Goal: Task Accomplishment & Management: Complete application form

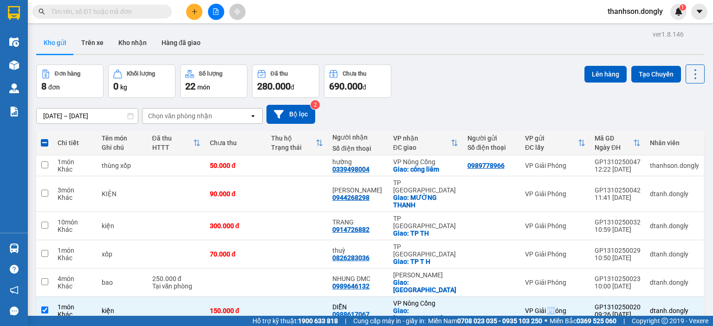
click at [45, 138] on label at bounding box center [44, 142] width 7 height 9
click at [45, 138] on input "checkbox" at bounding box center [45, 138] width 0 height 0
checkbox input "true"
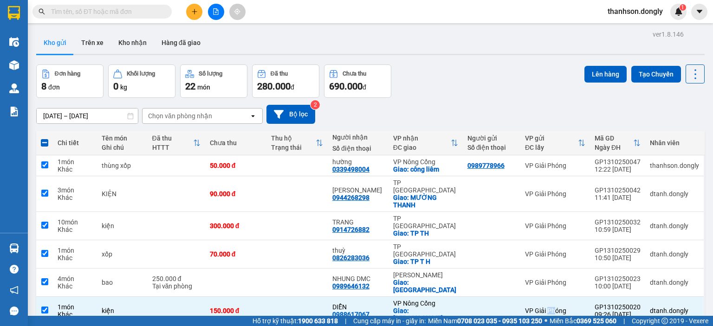
checkbox input "true"
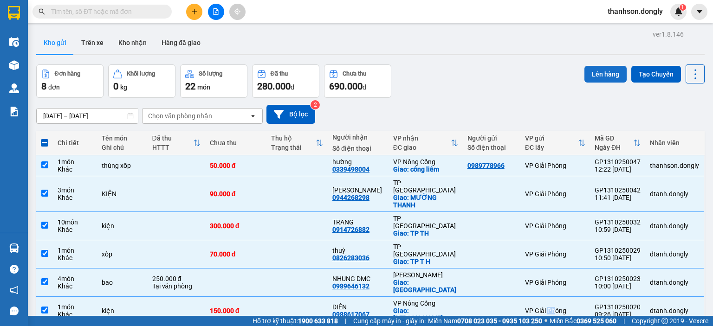
click at [590, 72] on button "Lên hàng" at bounding box center [606, 74] width 42 height 17
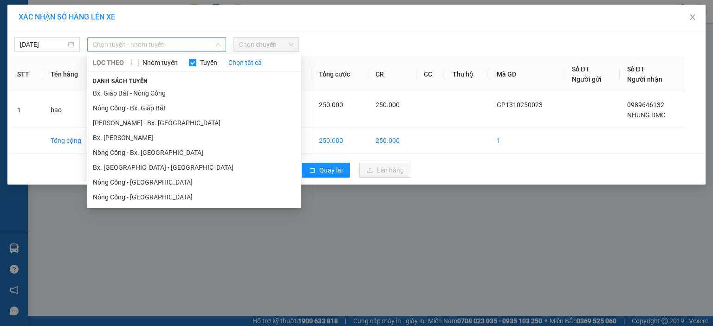
click at [214, 45] on span "Chọn tuyến - nhóm tuyến" at bounding box center [157, 45] width 128 height 14
click at [203, 92] on li "Bx. Giáp Bát - Nông Cống" at bounding box center [194, 93] width 214 height 15
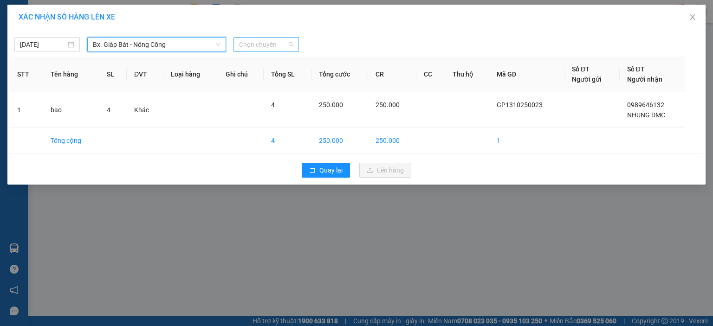
click at [261, 46] on span "Chọn chuyến" at bounding box center [266, 45] width 54 height 14
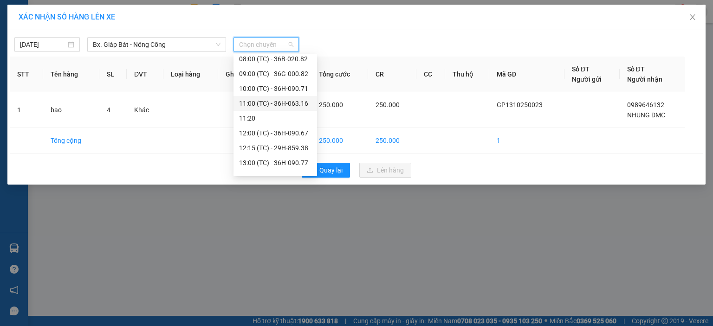
scroll to position [46, 0]
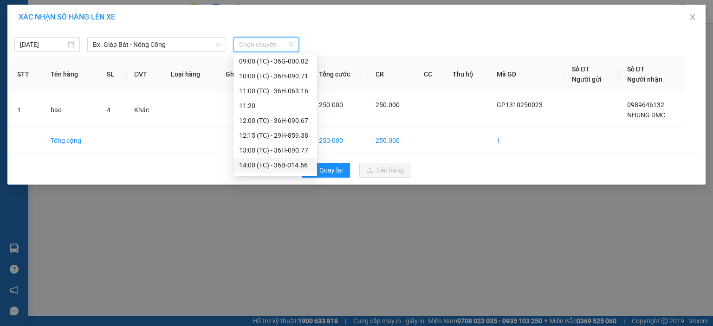
click at [273, 159] on div "14:00 (TC) - 36B-014.66" at bounding box center [276, 165] width 84 height 15
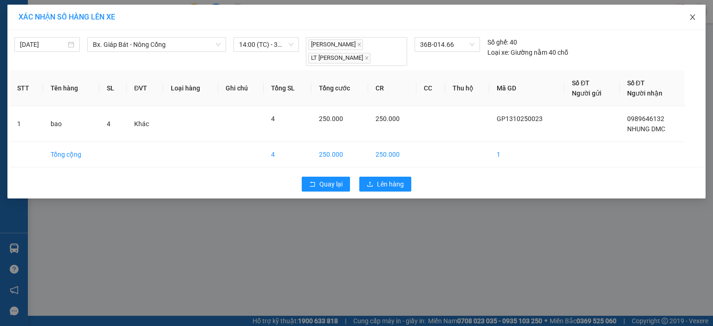
click at [693, 18] on icon "close" at bounding box center [692, 17] width 5 height 6
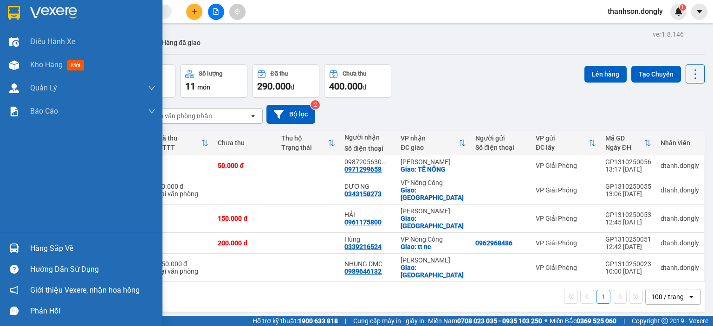
click at [15, 11] on img at bounding box center [14, 13] width 12 height 14
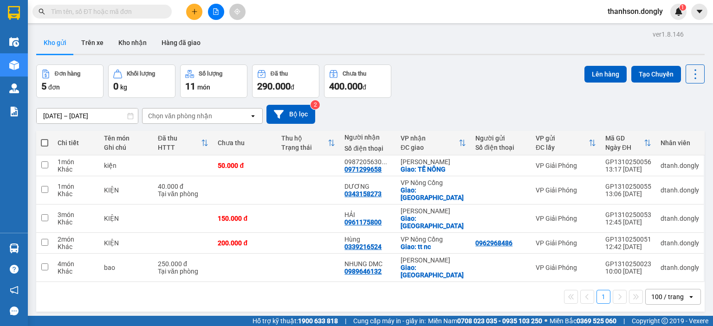
click at [48, 144] on th at bounding box center [44, 143] width 17 height 25
click at [48, 142] on th at bounding box center [44, 143] width 17 height 25
click at [46, 143] on span at bounding box center [44, 142] width 7 height 7
click at [45, 138] on input "checkbox" at bounding box center [45, 138] width 0 height 0
checkbox input "true"
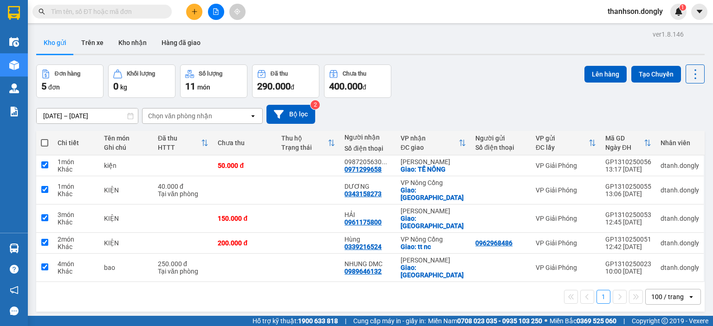
checkbox input "true"
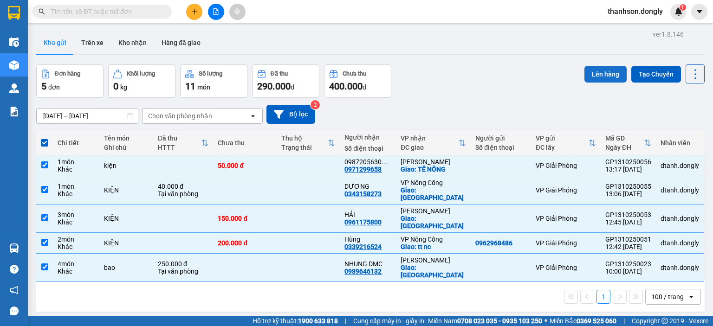
click at [585, 72] on button "Lên hàng" at bounding box center [606, 74] width 42 height 17
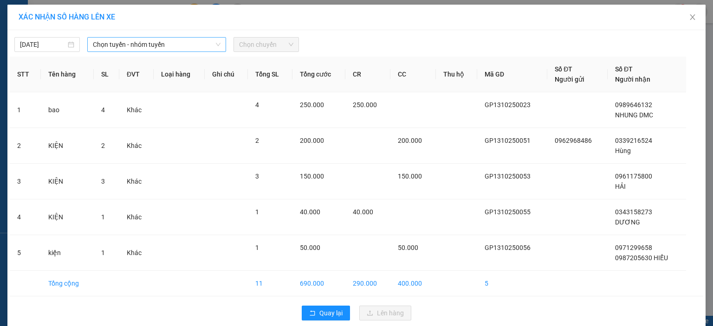
click at [210, 46] on span "Chọn tuyến - nhóm tuyến" at bounding box center [157, 45] width 128 height 14
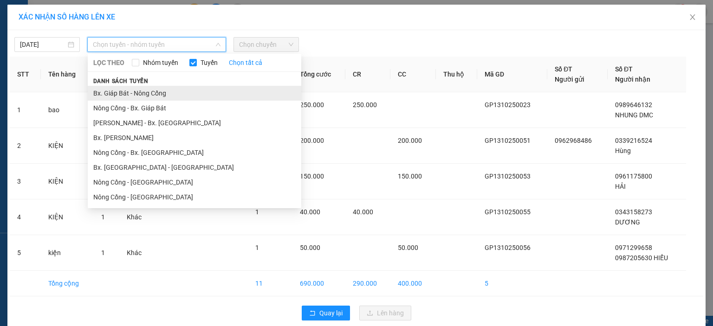
click at [192, 91] on li "Bx. Giáp Bát - Nông Cống" at bounding box center [195, 93] width 214 height 15
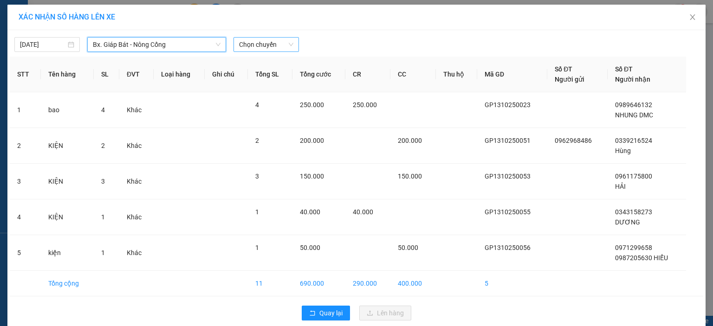
click at [253, 47] on span "Chọn chuyến" at bounding box center [266, 45] width 54 height 14
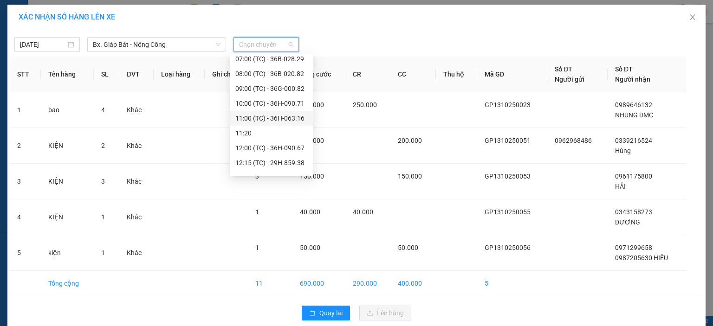
scroll to position [46, 0]
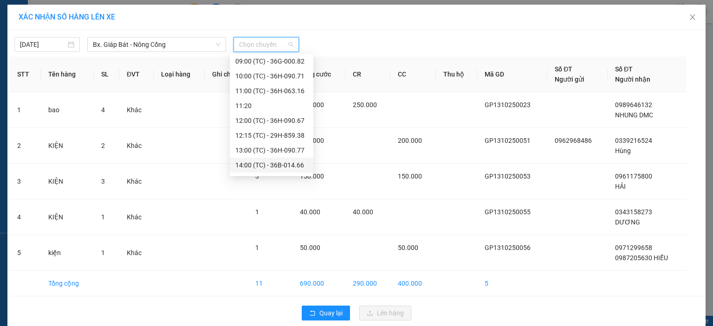
click at [257, 158] on div "14:00 (TC) - 36B-014.66" at bounding box center [272, 165] width 84 height 15
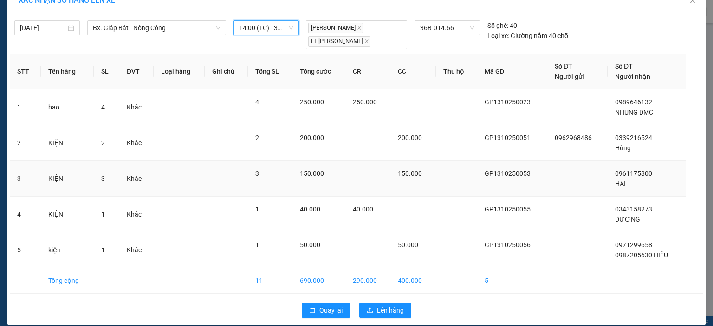
scroll to position [25, 0]
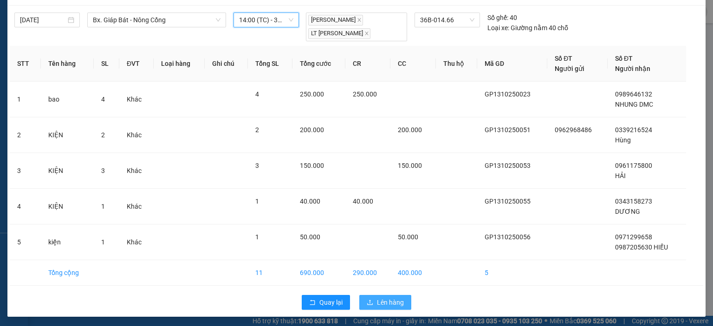
click at [378, 302] on span "Lên hàng" at bounding box center [390, 303] width 27 height 10
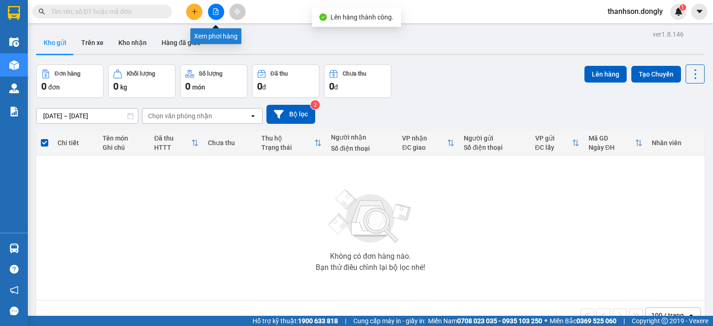
click at [214, 13] on icon "file-add" at bounding box center [216, 11] width 7 height 7
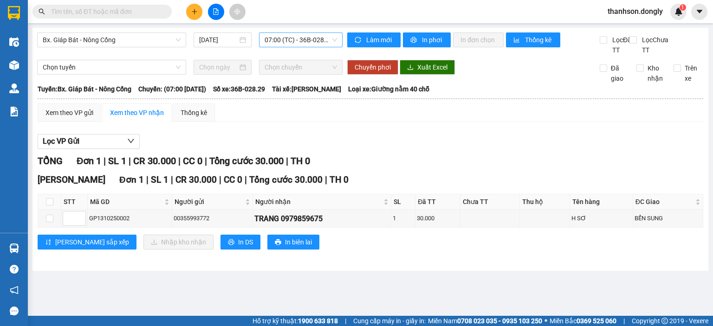
click at [305, 44] on span "07:00 (TC) - 36B-028.29" at bounding box center [301, 40] width 73 height 14
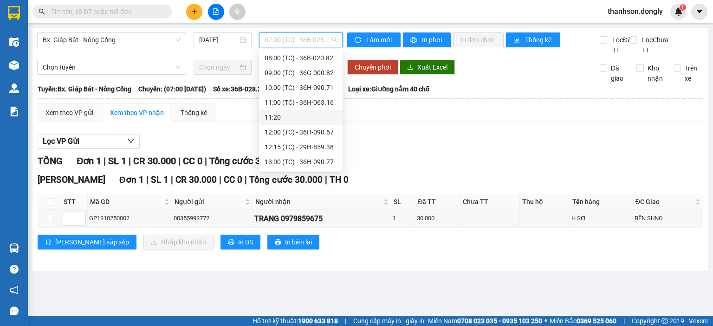
scroll to position [59, 0]
click at [280, 147] on div "14:00 (TC) - 36B-014.66" at bounding box center [301, 148] width 72 height 10
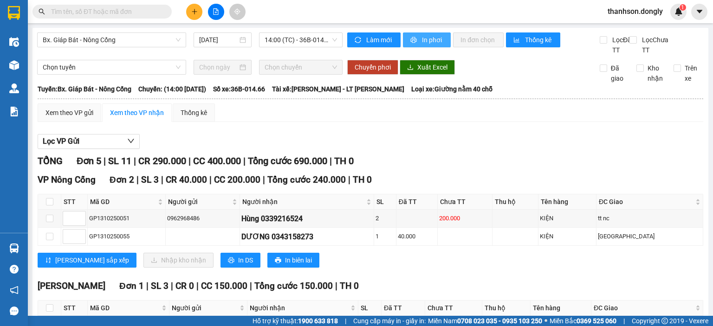
click at [417, 40] on button "In phơi" at bounding box center [427, 40] width 48 height 15
click at [363, 9] on div "Kết quả tìm kiếm ( 0 ) Bộ lọc No Data thanhson.dongly 1" at bounding box center [356, 11] width 713 height 23
click at [221, 12] on button at bounding box center [216, 12] width 16 height 16
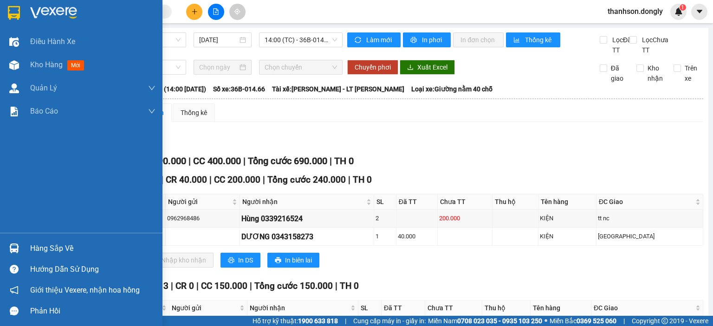
click at [21, 22] on div at bounding box center [81, 15] width 163 height 30
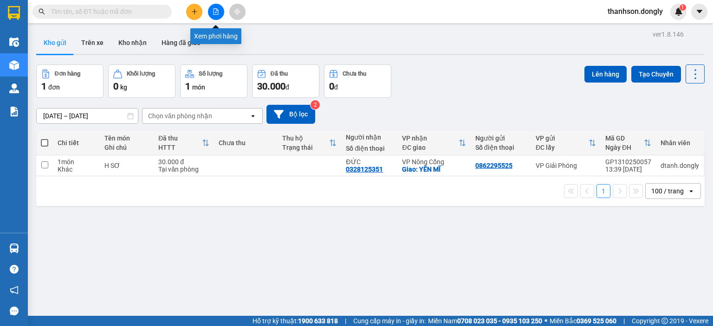
click at [219, 15] on button at bounding box center [216, 12] width 16 height 16
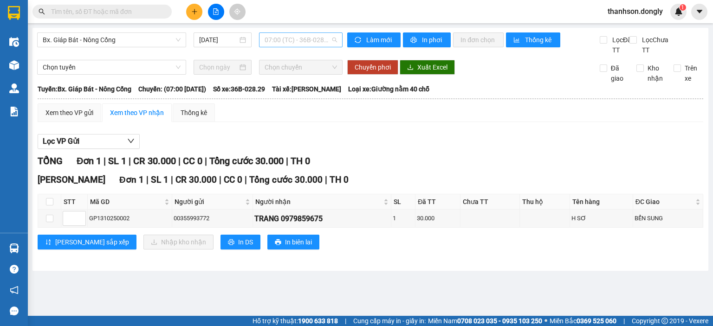
click at [295, 39] on span "07:00 (TC) - 36B-028.29" at bounding box center [301, 40] width 73 height 14
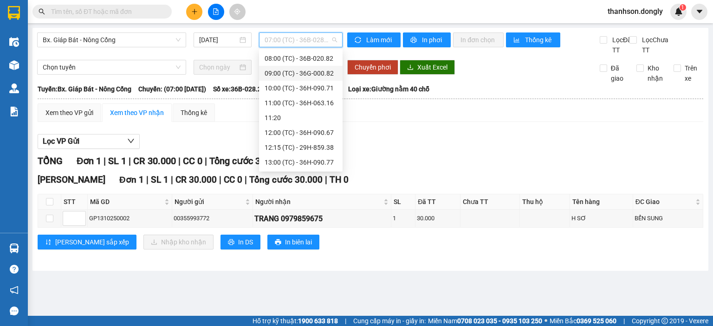
scroll to position [59, 0]
click at [299, 114] on div "12:15 (TC) - 29H-859.38" at bounding box center [301, 118] width 72 height 10
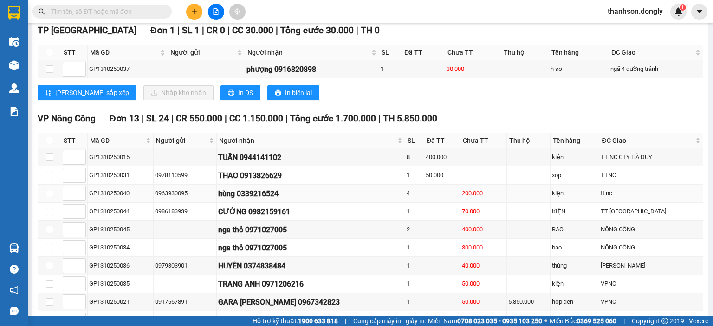
scroll to position [46, 0]
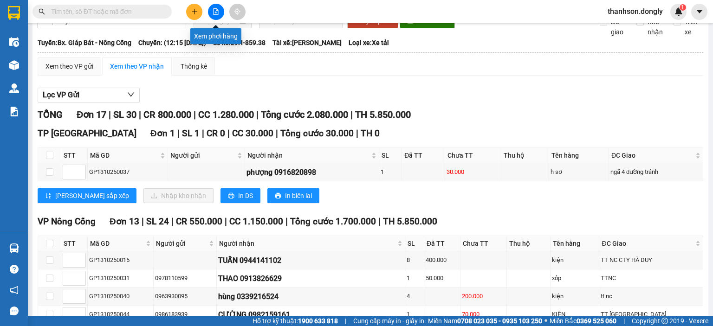
click at [215, 13] on icon "file-add" at bounding box center [216, 11] width 7 height 7
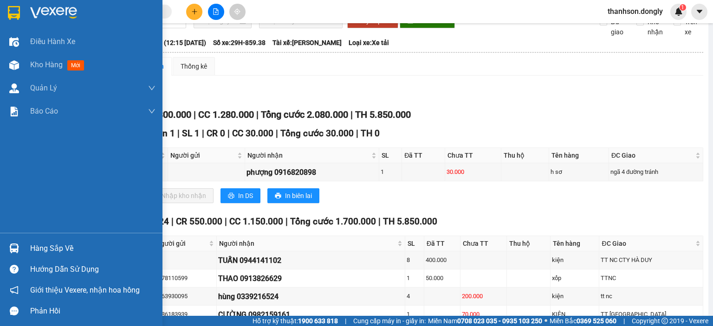
click at [19, 11] on img at bounding box center [14, 13] width 12 height 14
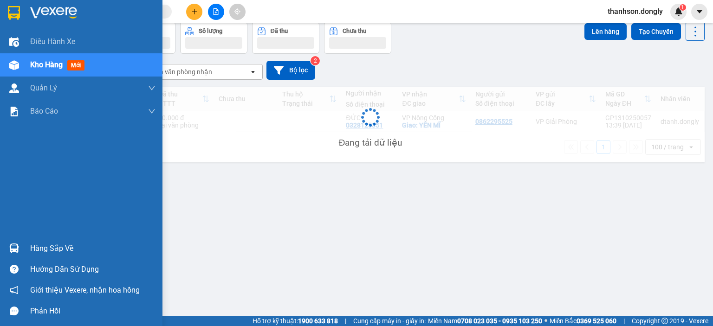
scroll to position [43, 0]
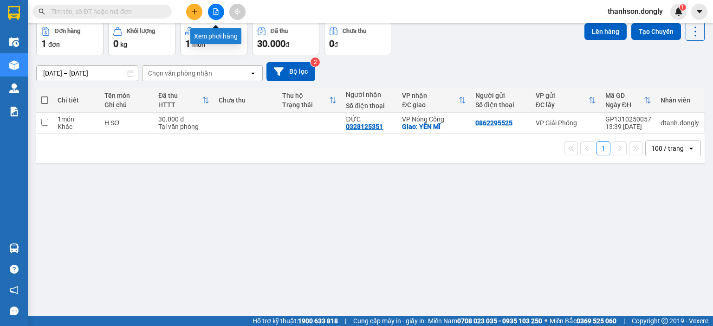
click at [215, 14] on icon "file-add" at bounding box center [216, 11] width 7 height 7
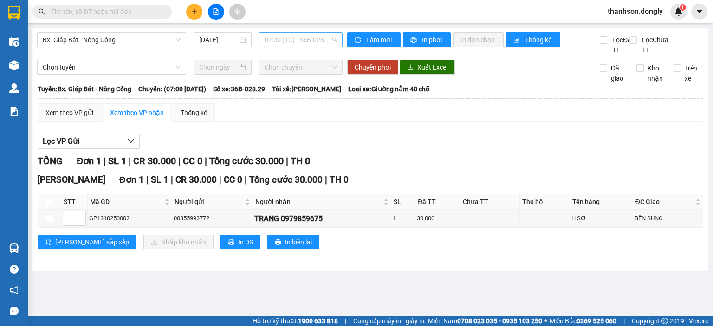
click at [299, 45] on span "07:00 (TC) - 36B-028.29" at bounding box center [301, 40] width 73 height 14
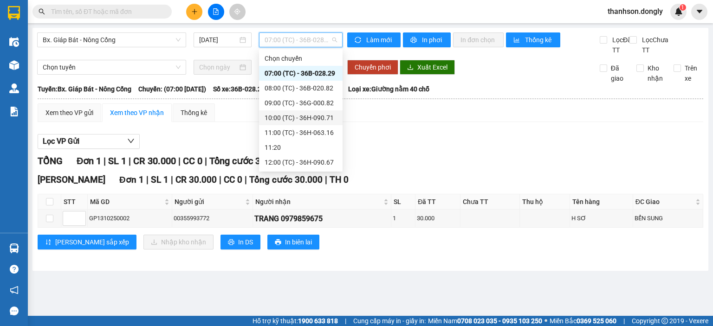
scroll to position [59, 0]
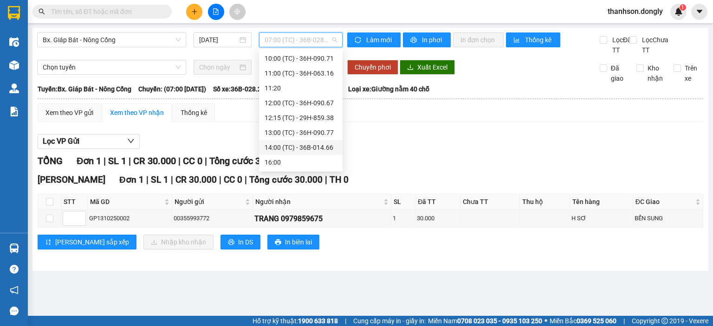
click at [317, 146] on div "14:00 (TC) - 36B-014.66" at bounding box center [301, 148] width 72 height 10
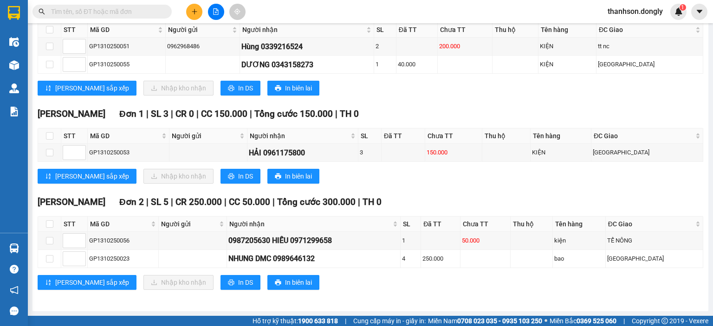
scroll to position [180, 0]
click at [193, 14] on icon "plus" at bounding box center [194, 11] width 7 height 7
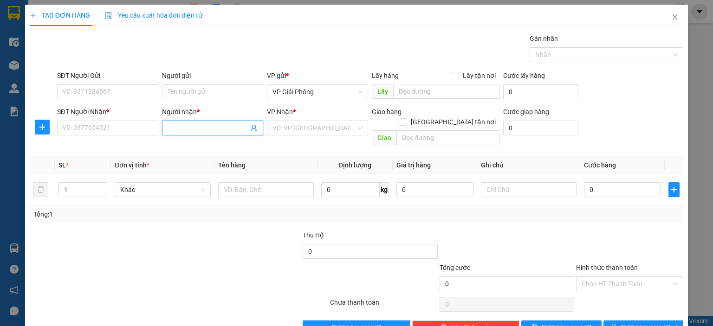
click at [195, 128] on input "Người nhận *" at bounding box center [208, 128] width 81 height 10
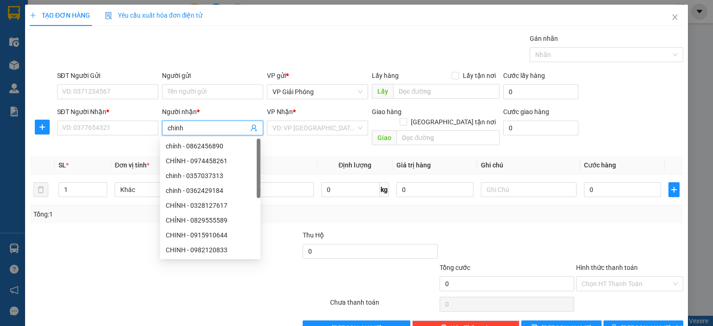
type input "chinh"
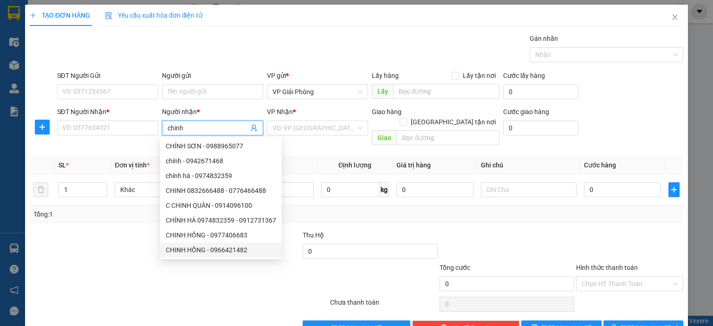
click at [202, 248] on div "CHINH HỒNG - 0966421482" at bounding box center [221, 250] width 111 height 10
type input "0966421482"
type input "CHINH HỒNG"
checkbox input "true"
type input "[PERSON_NAME]"
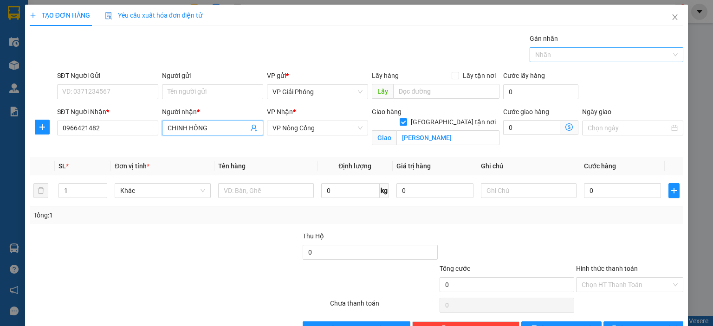
click at [532, 55] on div at bounding box center [534, 54] width 5 height 11
type input "CHINH HỒNG"
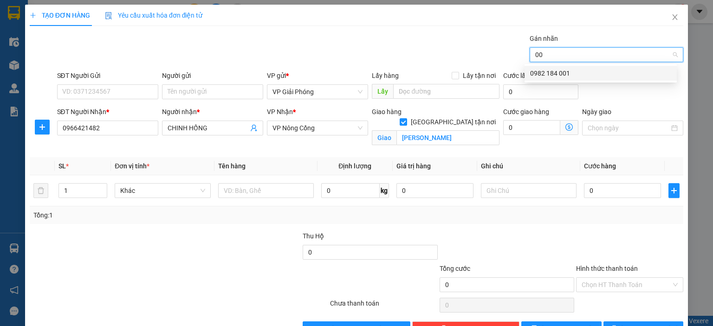
type input "001"
click at [549, 70] on div "0982 184 001" at bounding box center [600, 73] width 141 height 10
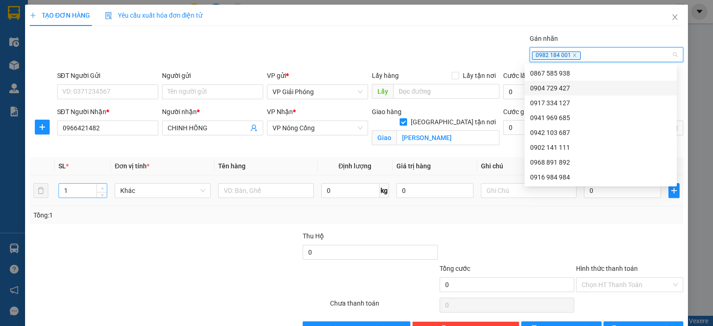
type input "2"
click at [102, 187] on icon "up" at bounding box center [102, 188] width 3 height 3
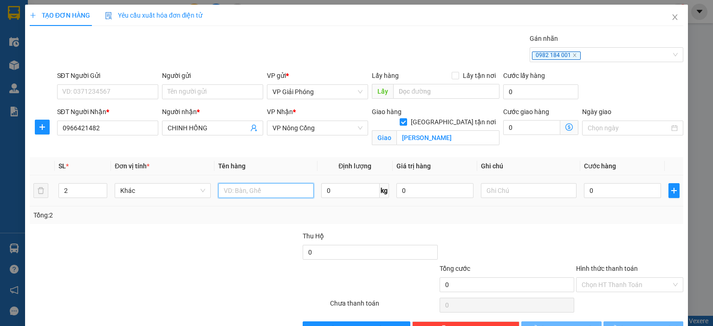
click at [230, 193] on input "text" at bounding box center [266, 190] width 96 height 15
type input "kiện"
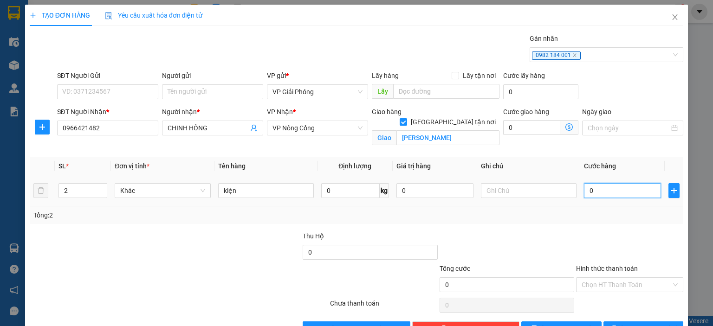
click at [605, 193] on input "0" at bounding box center [622, 190] width 77 height 15
type input "8"
type input "80"
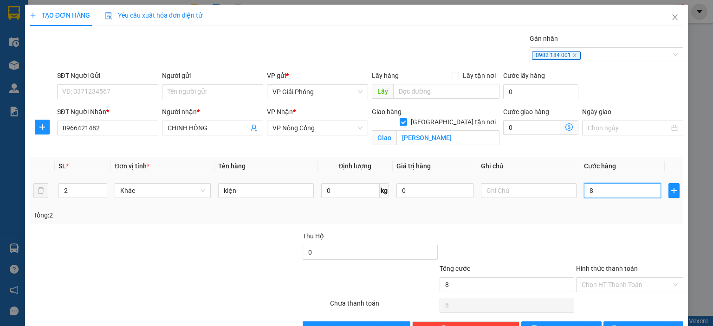
type input "80"
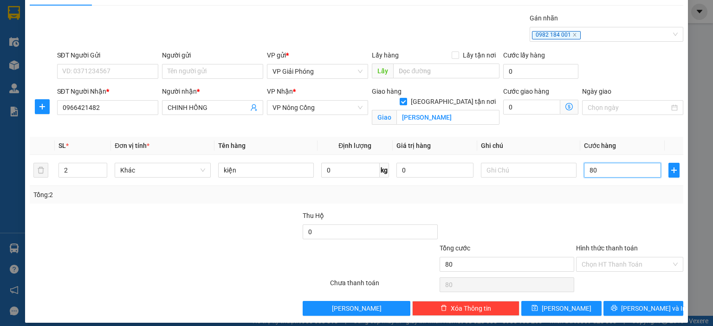
scroll to position [27, 0]
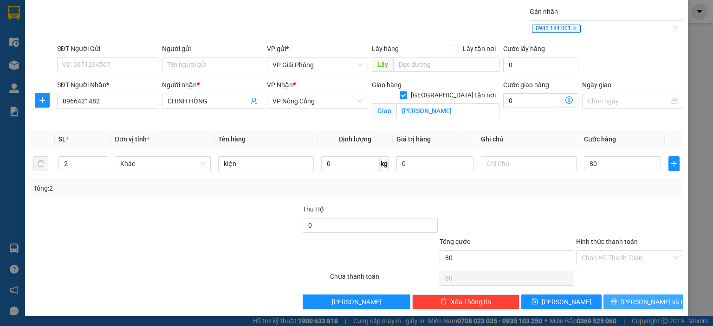
type input "80.000"
click at [645, 304] on span "[PERSON_NAME] và In" at bounding box center [653, 302] width 65 height 10
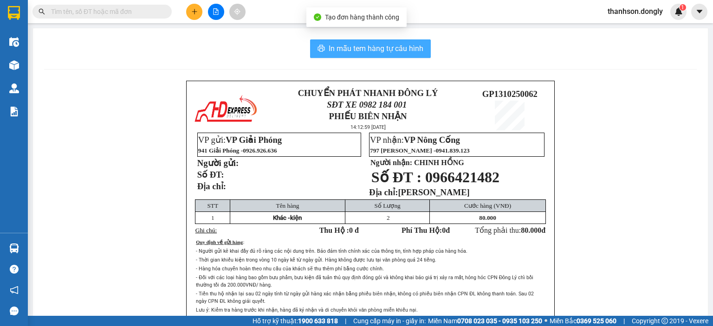
click at [368, 48] on span "In mẫu tem hàng tự cấu hình" at bounding box center [376, 49] width 95 height 12
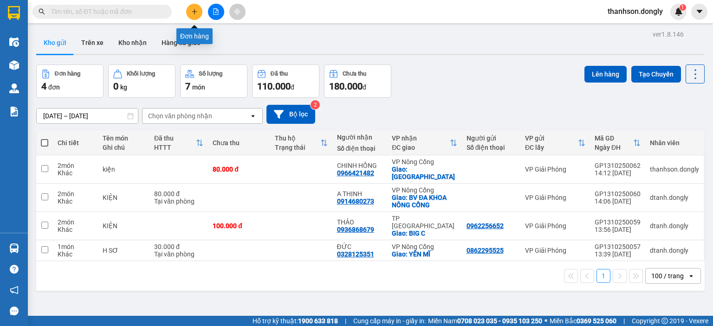
click at [194, 13] on icon "plus" at bounding box center [194, 11] width 0 height 5
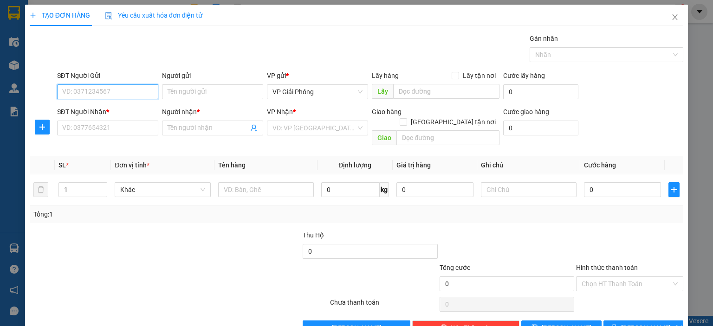
click at [137, 93] on input "SĐT Người Gửi" at bounding box center [107, 92] width 101 height 15
type input "0358358269"
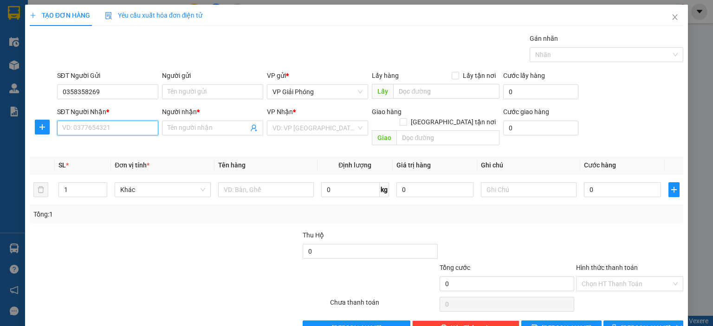
click at [65, 126] on input "SĐT Người Nhận *" at bounding box center [107, 128] width 101 height 15
click at [67, 124] on input "097357" at bounding box center [107, 128] width 101 height 15
click at [106, 133] on input "093487357" at bounding box center [107, 128] width 101 height 15
type input "0"
type input "0973573484"
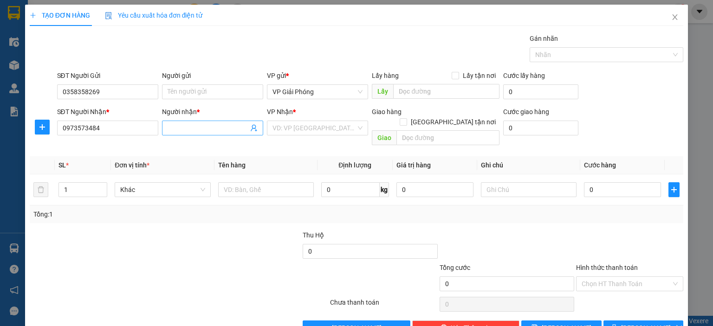
click at [168, 126] on input "Người nhận *" at bounding box center [208, 128] width 81 height 10
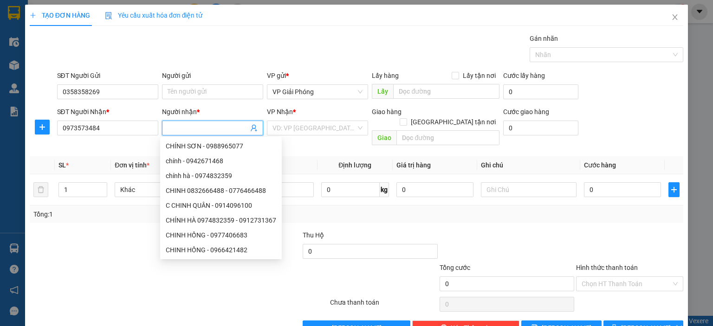
click at [168, 126] on input "Người nhận *" at bounding box center [208, 128] width 81 height 10
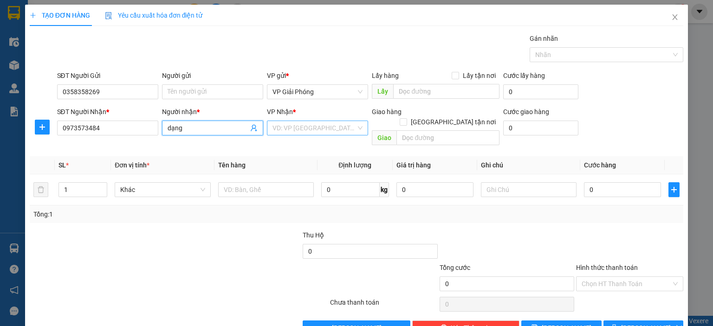
type input "dạng"
click at [337, 128] on input "search" at bounding box center [315, 128] width 84 height 14
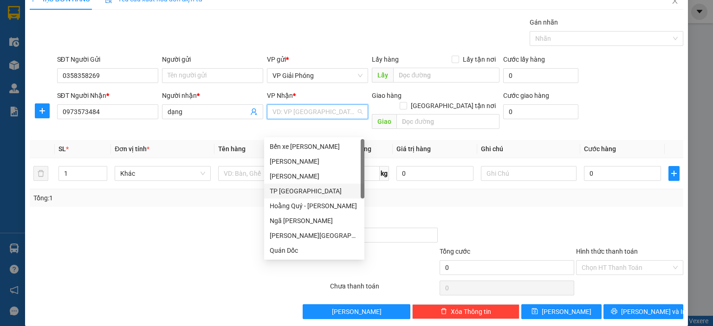
scroll to position [130, 0]
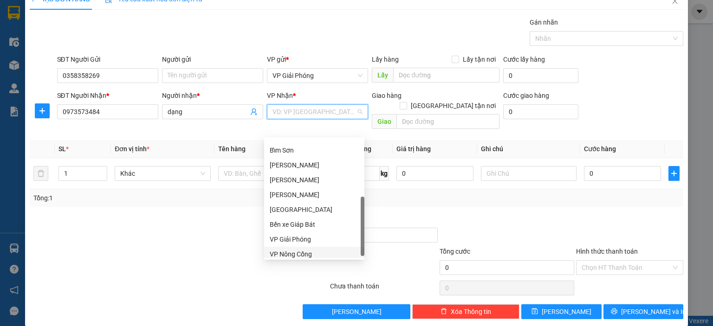
click at [316, 248] on div "VP Nông Cống" at bounding box center [314, 254] width 100 height 15
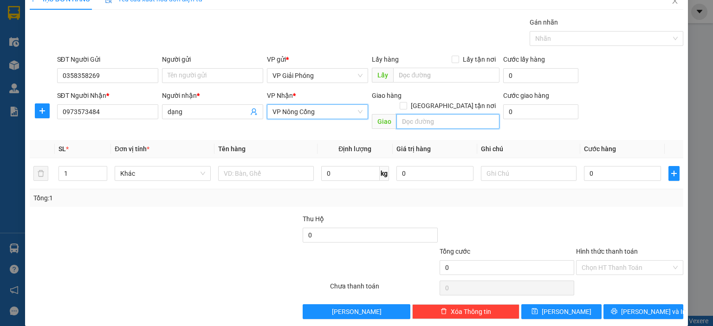
click at [401, 114] on input "text" at bounding box center [448, 121] width 103 height 15
type input "vpnc"
click at [449, 101] on label "[GEOGRAPHIC_DATA] tận nơi" at bounding box center [450, 106] width 100 height 10
click at [406, 102] on input "[GEOGRAPHIC_DATA] tận nơi" at bounding box center [403, 105] width 7 height 7
checkbox input "true"
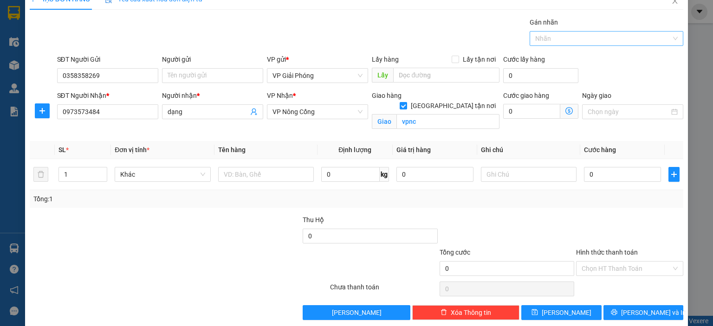
click at [601, 39] on div at bounding box center [602, 38] width 140 height 11
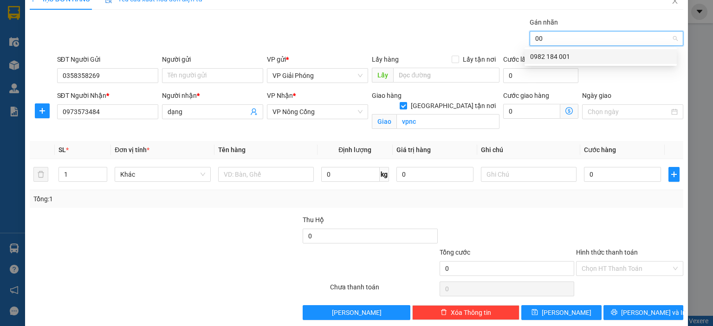
type input "001"
click at [583, 56] on div "0982 184 001" at bounding box center [600, 57] width 141 height 10
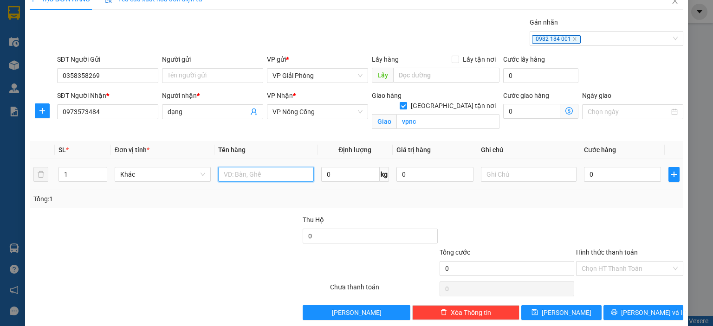
click at [247, 175] on input "text" at bounding box center [266, 174] width 96 height 15
type input "hộp"
click at [615, 173] on input "0" at bounding box center [622, 174] width 77 height 15
type input "5"
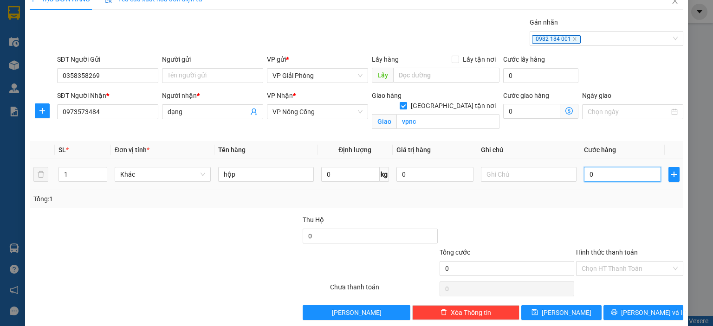
type input "5"
type input "50"
type input "50.000"
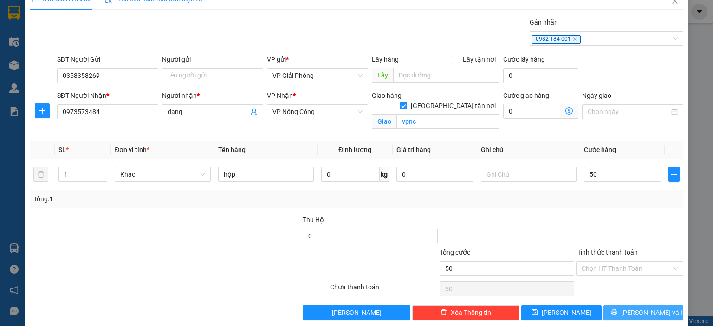
type input "50.000"
click at [617, 306] on button "[PERSON_NAME] và In" at bounding box center [644, 313] width 80 height 15
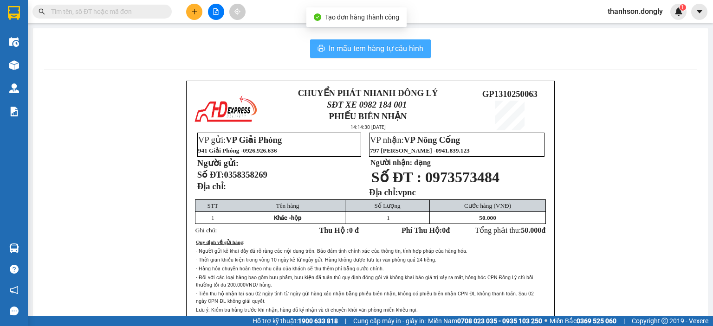
click at [405, 47] on span "In mẫu tem hàng tự cấu hình" at bounding box center [376, 49] width 95 height 12
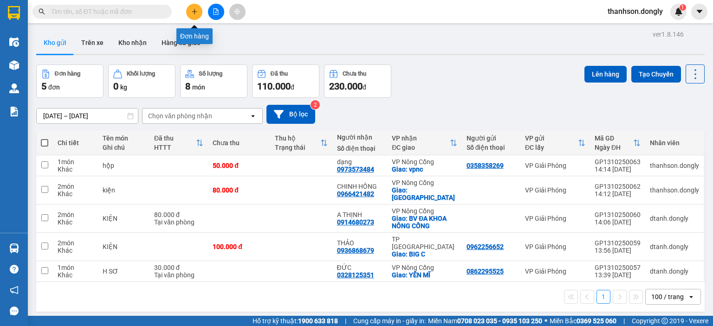
click at [195, 11] on icon "plus" at bounding box center [194, 11] width 5 height 0
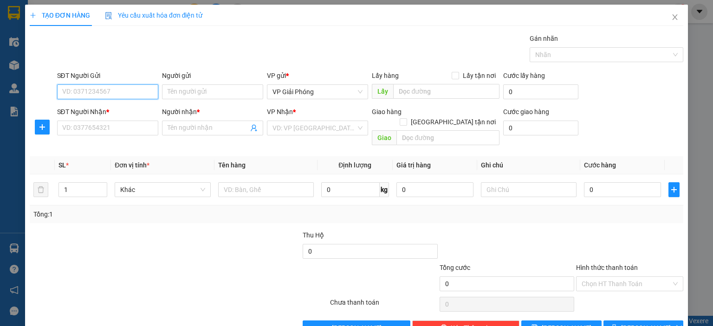
click at [149, 92] on input "SĐT Người Gửi" at bounding box center [107, 92] width 101 height 15
type input "0362322643"
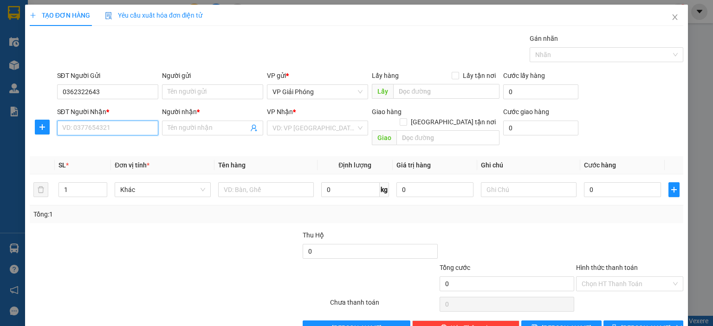
click at [111, 131] on input "SĐT Người Nhận *" at bounding box center [107, 128] width 101 height 15
type input "0978045471"
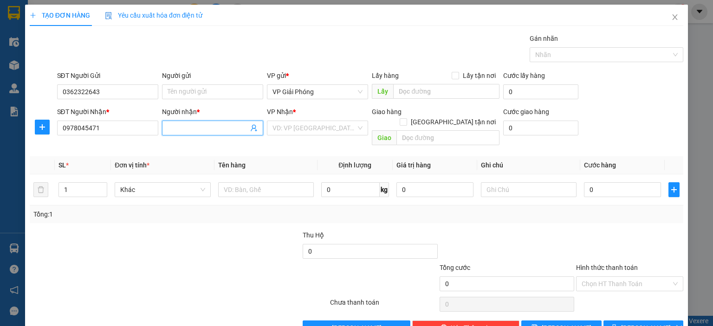
click at [183, 130] on input "Người nhận *" at bounding box center [208, 128] width 81 height 10
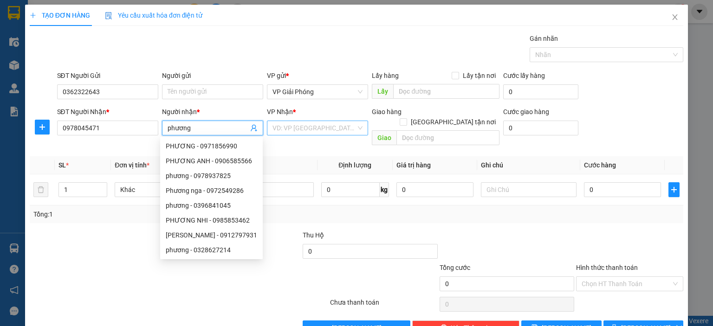
type input "phương"
click at [352, 128] on input "search" at bounding box center [315, 128] width 84 height 14
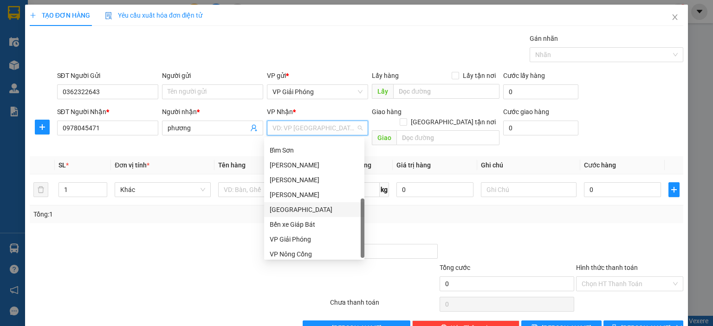
scroll to position [134, 0]
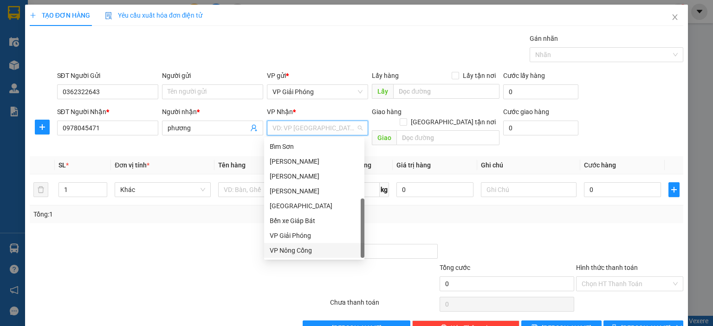
click at [319, 255] on div "VP Nông Cống" at bounding box center [314, 251] width 89 height 10
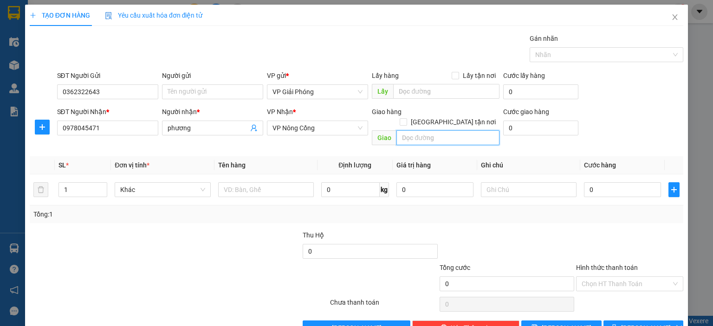
click at [428, 130] on input "text" at bounding box center [448, 137] width 103 height 15
type input "vp nc"
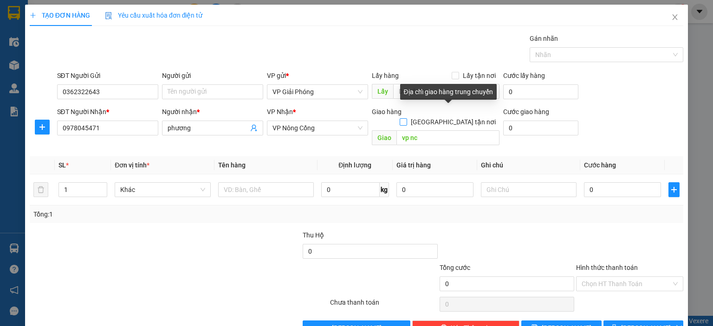
click at [452, 117] on span "[GEOGRAPHIC_DATA] tận nơi" at bounding box center [453, 122] width 92 height 10
click at [406, 118] on input "[GEOGRAPHIC_DATA] tận nơi" at bounding box center [403, 121] width 7 height 7
checkbox input "true"
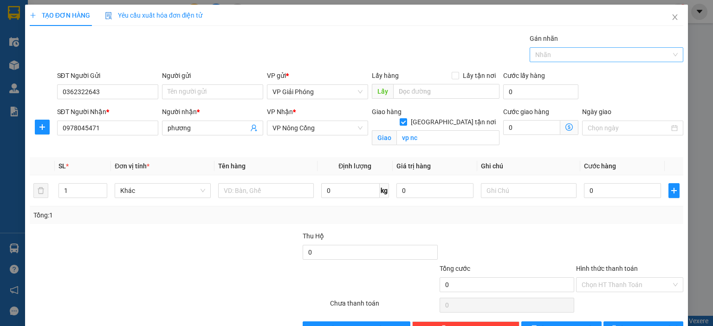
click at [586, 53] on div at bounding box center [602, 54] width 140 height 11
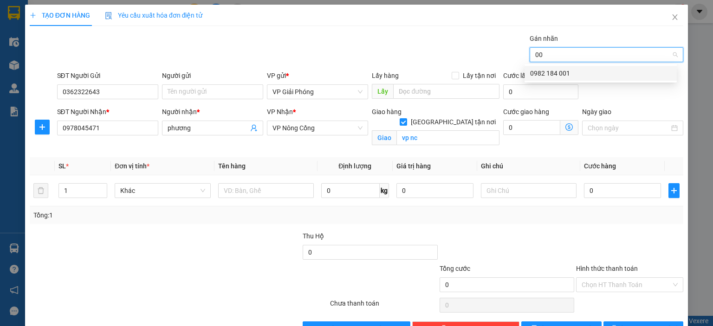
type input "001"
click at [593, 72] on div "0982 184 001" at bounding box center [600, 73] width 141 height 10
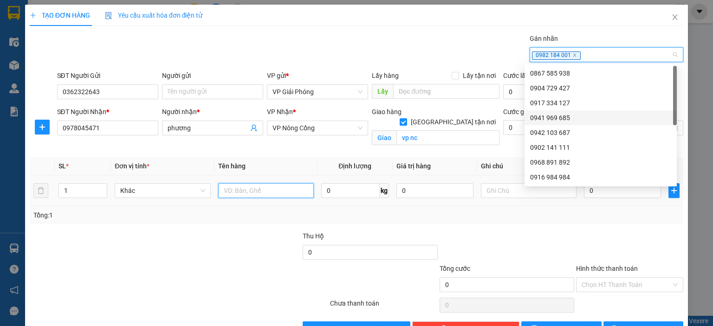
click at [287, 191] on input "text" at bounding box center [266, 190] width 96 height 15
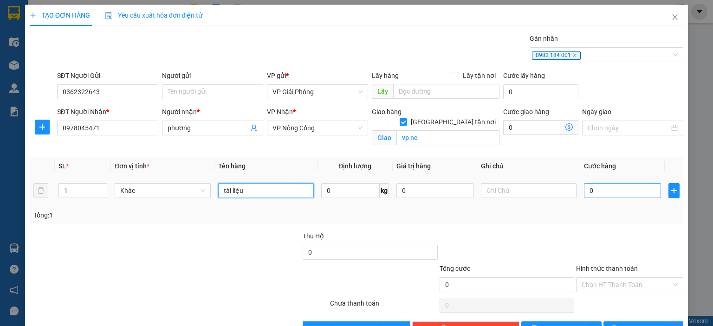
type input "tài liệu"
click at [605, 195] on input "0" at bounding box center [622, 190] width 77 height 15
type input "3"
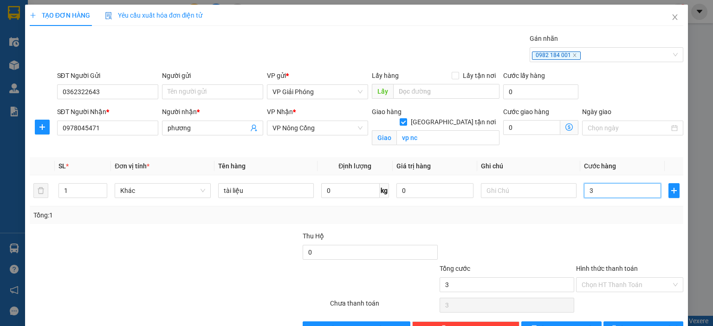
type input "30"
type input "30.000"
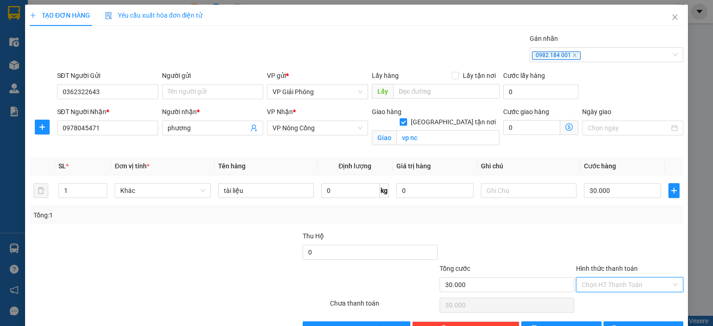
click at [589, 284] on input "Hình thức thanh toán" at bounding box center [627, 285] width 90 height 14
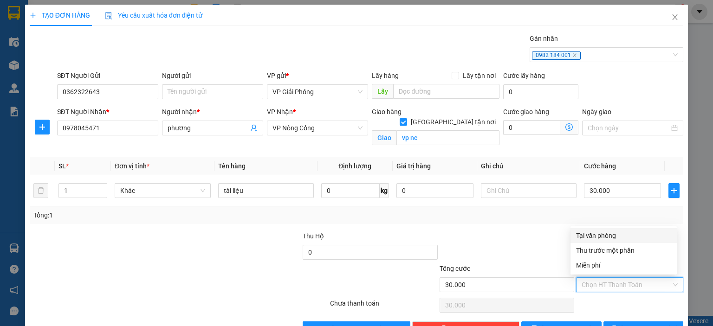
click at [599, 237] on div "Tại văn phòng" at bounding box center [623, 236] width 95 height 10
type input "0"
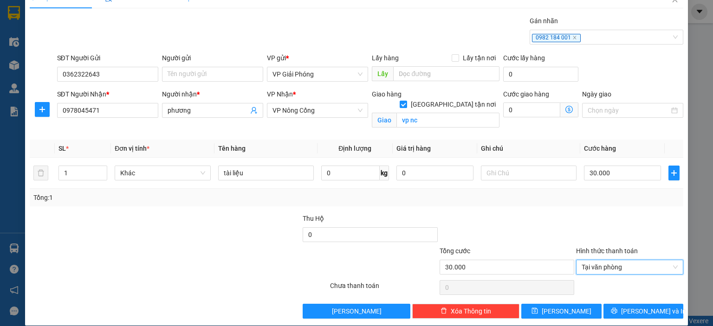
scroll to position [27, 0]
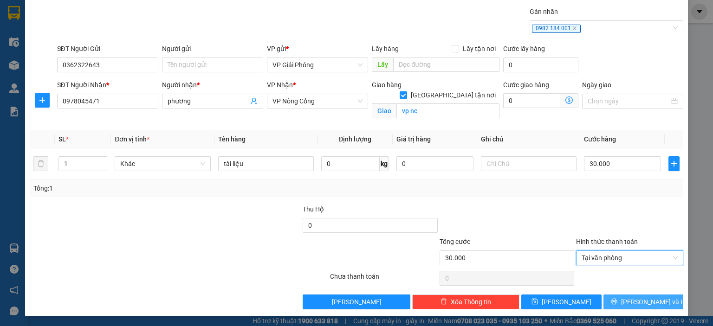
click at [631, 305] on span "[PERSON_NAME] và In" at bounding box center [653, 302] width 65 height 10
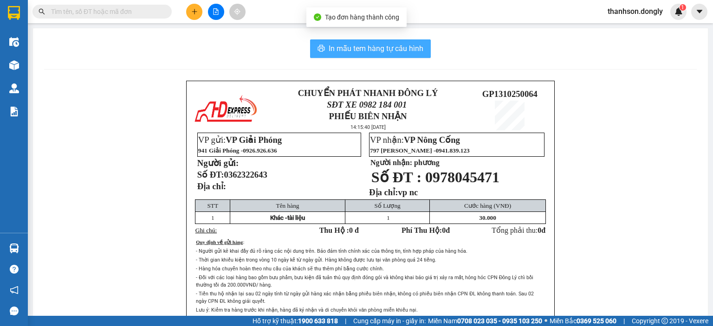
click at [367, 49] on span "In mẫu tem hàng tự cấu hình" at bounding box center [376, 49] width 95 height 12
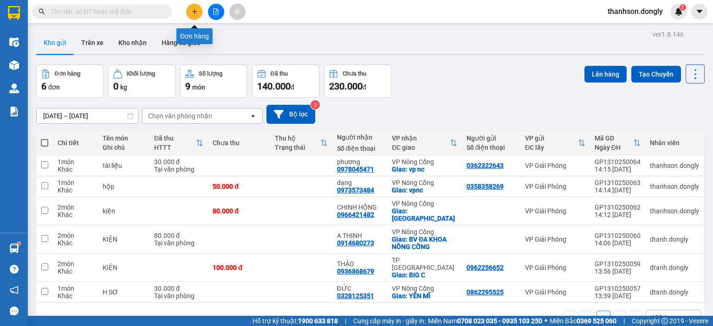
click at [196, 9] on icon "plus" at bounding box center [194, 11] width 7 height 7
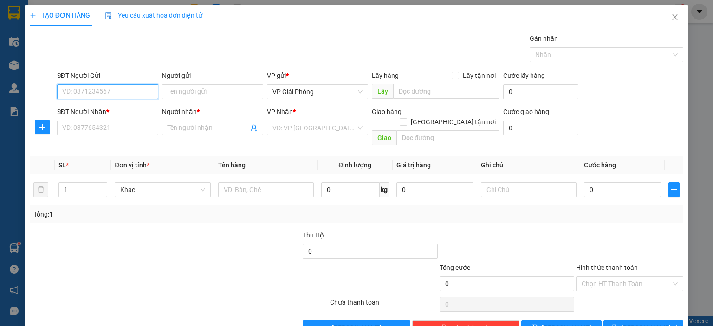
click at [135, 96] on input "SĐT Người Gửi" at bounding box center [107, 92] width 101 height 15
type input "0901788599"
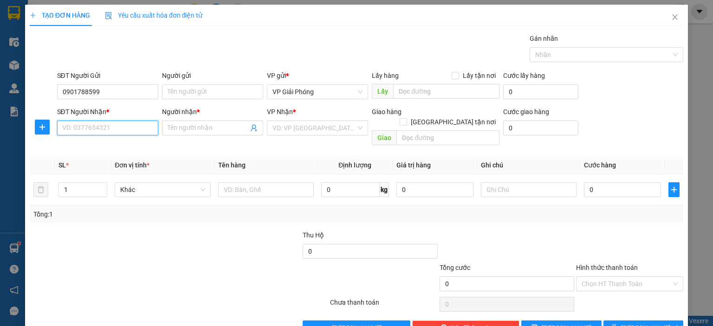
click at [121, 130] on input "SĐT Người Nhận *" at bounding box center [107, 128] width 101 height 15
click at [115, 148] on div "0969025723 - CHI" at bounding box center [106, 146] width 89 height 10
type input "0969025723"
type input "CHI"
checkbox input "true"
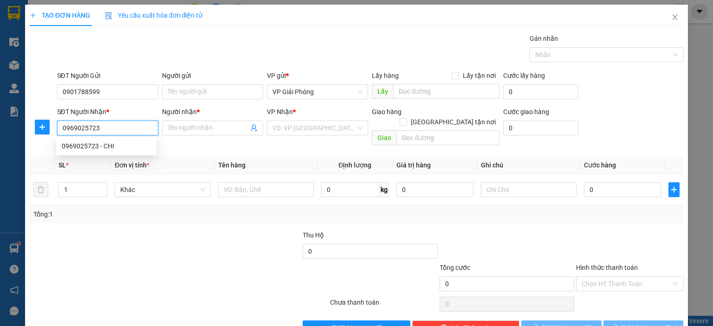
type input "trung chính"
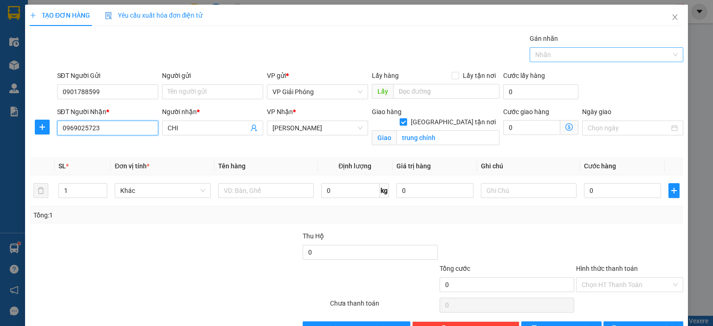
click at [532, 53] on div at bounding box center [602, 54] width 140 height 11
type input "0969025723"
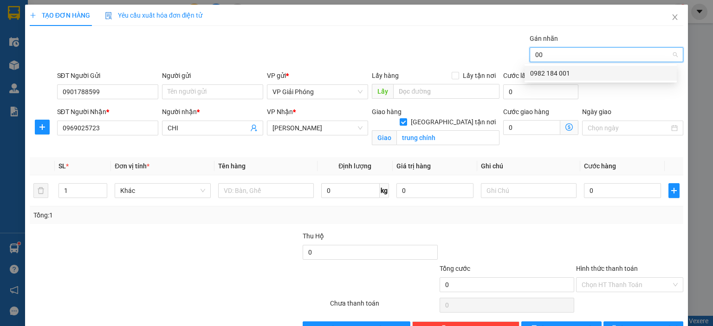
type input "001"
click at [548, 75] on div "0982 184 001" at bounding box center [600, 73] width 141 height 10
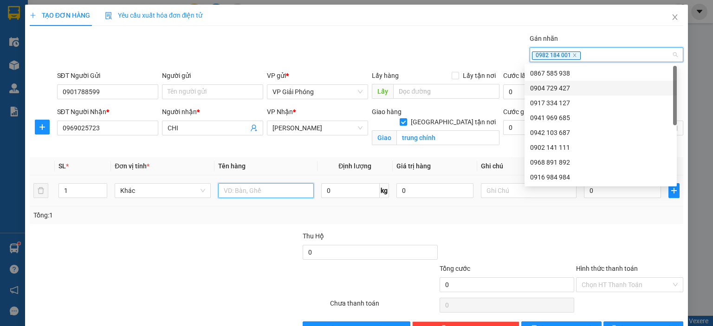
click at [251, 197] on input "text" at bounding box center [266, 190] width 96 height 15
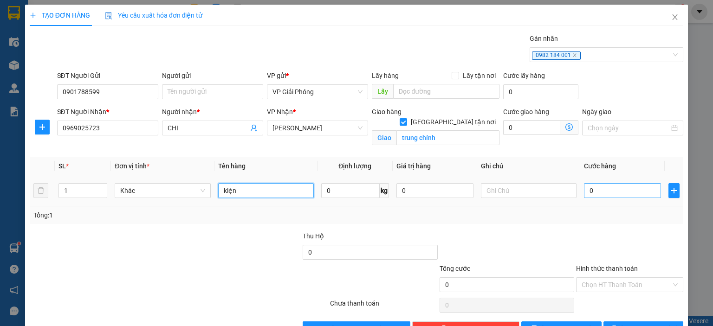
type input "kiện"
click at [592, 191] on input "0" at bounding box center [622, 190] width 77 height 15
type input "8"
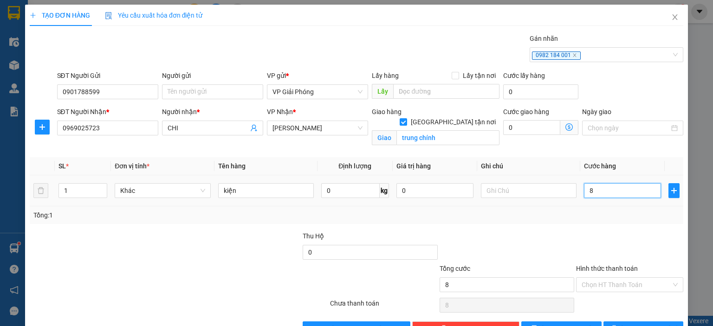
type input "80"
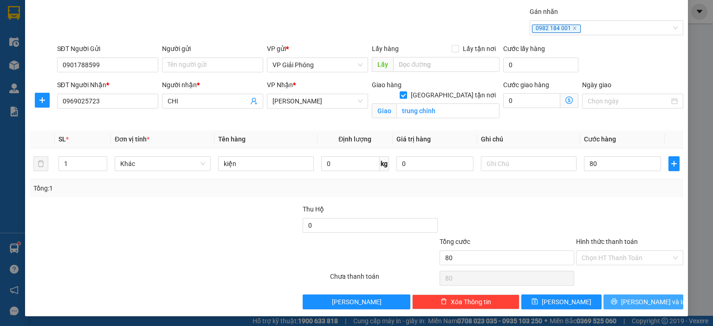
type input "80.000"
click at [618, 300] on icon "printer" at bounding box center [614, 302] width 7 height 7
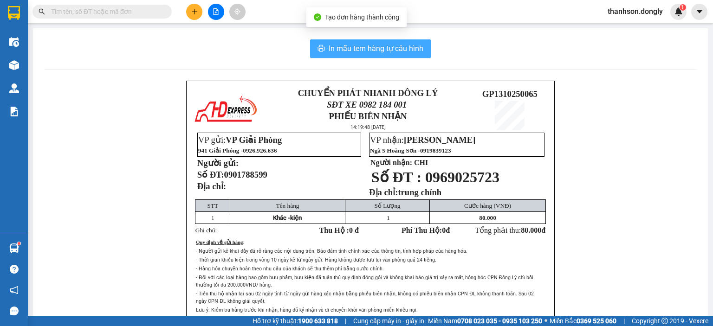
click at [371, 46] on span "In mẫu tem hàng tự cấu hình" at bounding box center [376, 49] width 95 height 12
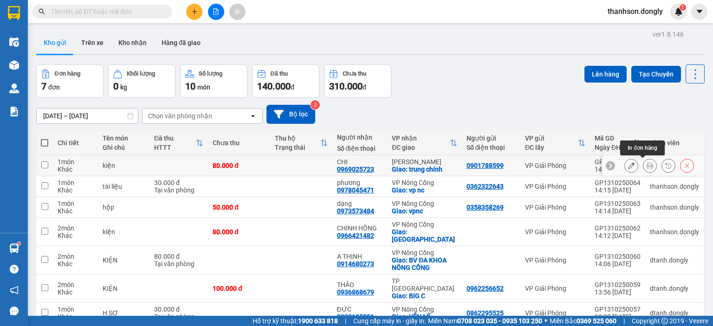
click at [647, 167] on icon at bounding box center [650, 166] width 7 height 7
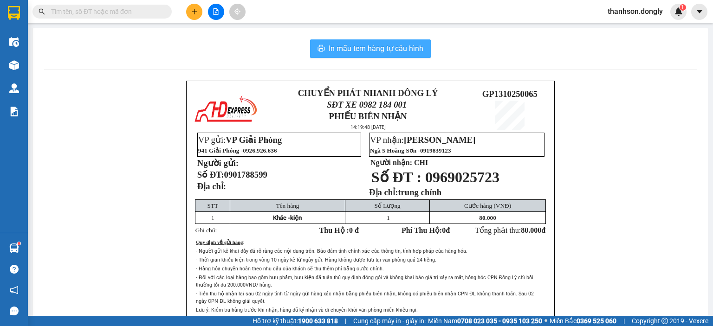
click at [409, 55] on button "In mẫu tem hàng tự cấu hình" at bounding box center [370, 48] width 121 height 19
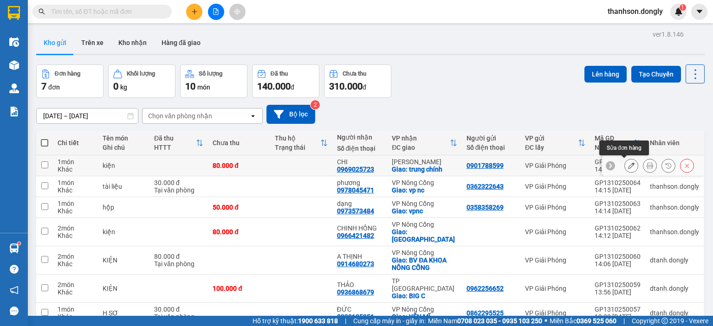
click at [626, 169] on button at bounding box center [631, 166] width 13 height 16
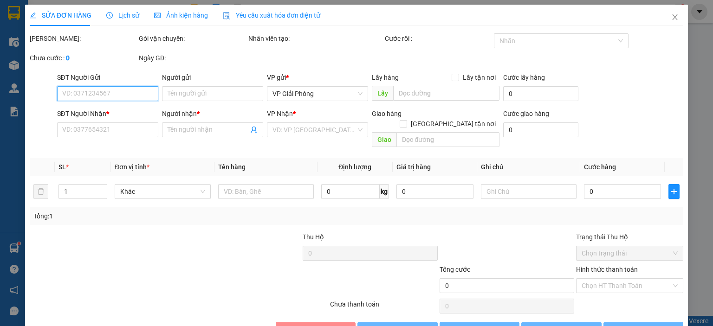
type input "0901788599"
type input "0969025723"
type input "CHI"
checkbox input "true"
type input "trung chính"
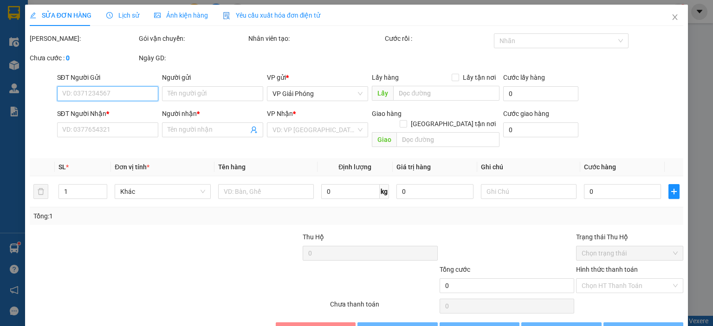
type input "80.000"
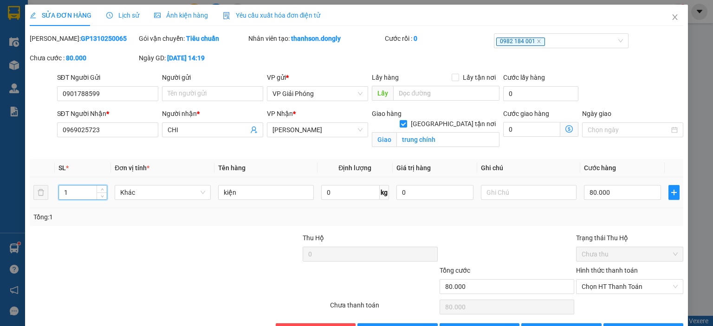
click at [92, 195] on input "1" at bounding box center [83, 193] width 48 height 14
type input "2"
click at [103, 188] on span "up" at bounding box center [102, 191] width 6 height 6
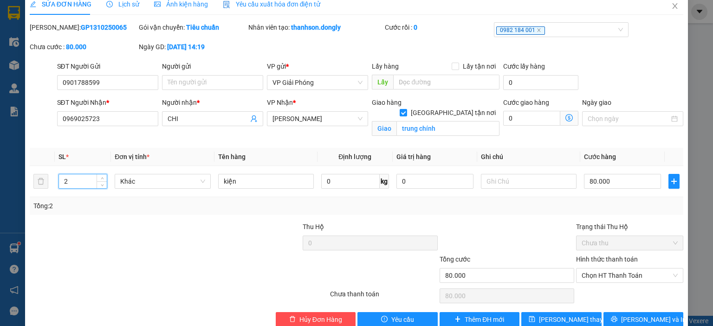
scroll to position [29, 0]
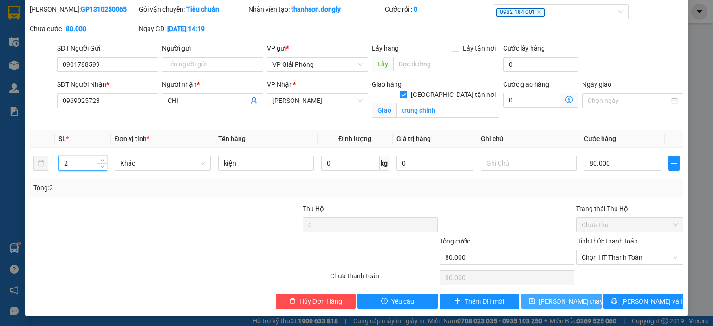
click at [565, 301] on span "[PERSON_NAME] thay đổi" at bounding box center [576, 302] width 74 height 10
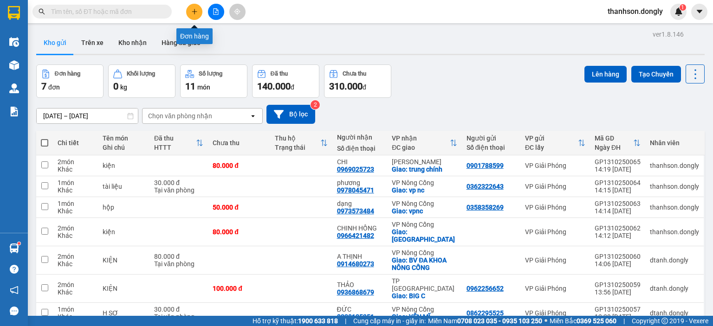
click at [191, 9] on icon "plus" at bounding box center [194, 11] width 7 height 7
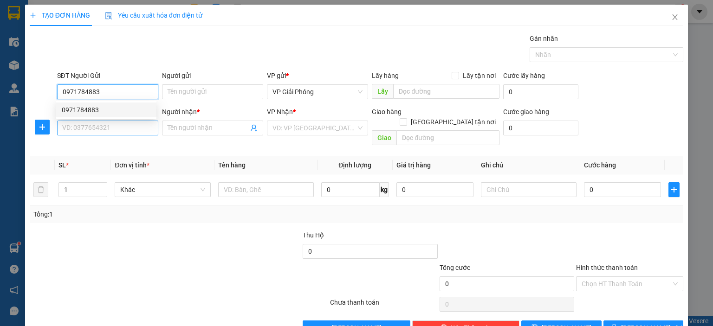
type input "0971784883"
click at [112, 133] on input "SĐT Người Nhận *" at bounding box center [107, 128] width 101 height 15
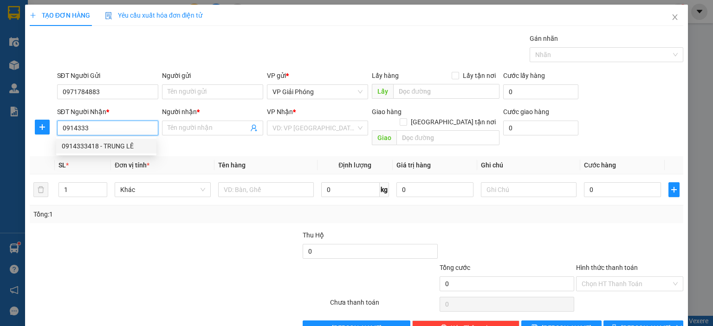
click at [115, 143] on div "0914333418 - TRUNG LÊ" at bounding box center [106, 146] width 89 height 10
type input "0914333418"
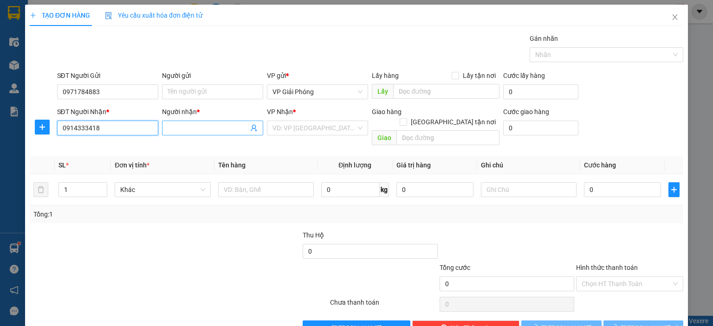
type input "TRUNG LÊ"
checkbox input "true"
type input "TAM ĐIỆP"
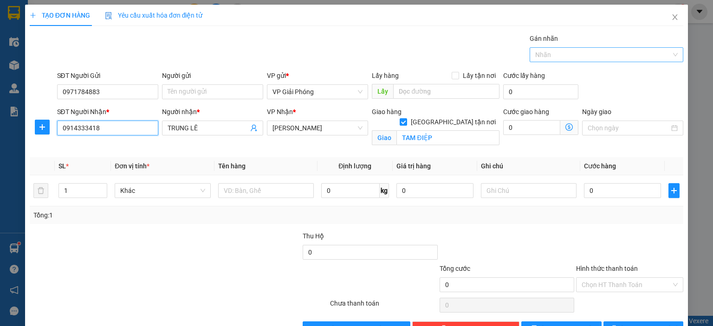
click at [540, 53] on div at bounding box center [602, 54] width 140 height 11
type input "0914333418"
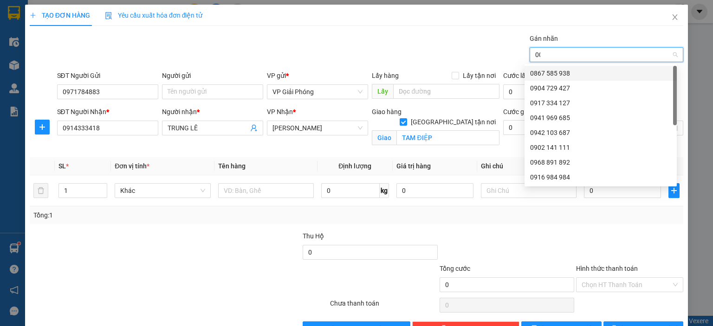
type input "001"
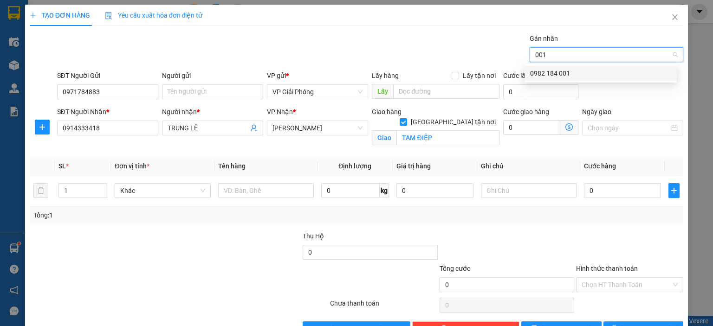
click at [541, 70] on div "0982 184 001" at bounding box center [600, 73] width 141 height 10
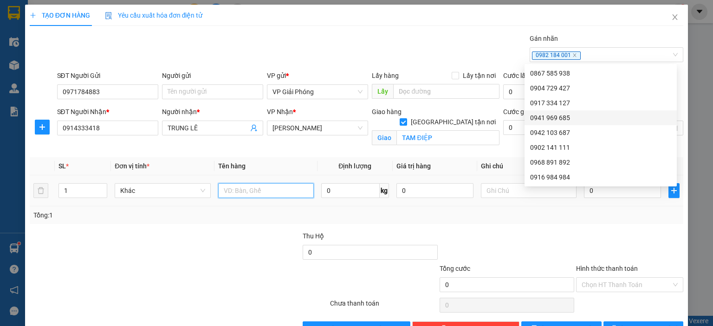
click at [270, 193] on input "text" at bounding box center [266, 190] width 96 height 15
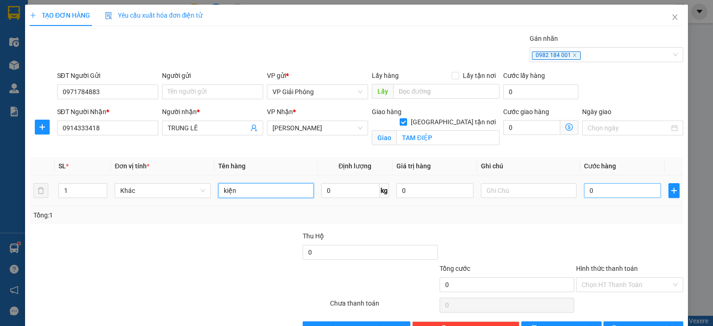
type input "kiện"
click at [617, 188] on input "0" at bounding box center [622, 190] width 77 height 15
type input "4"
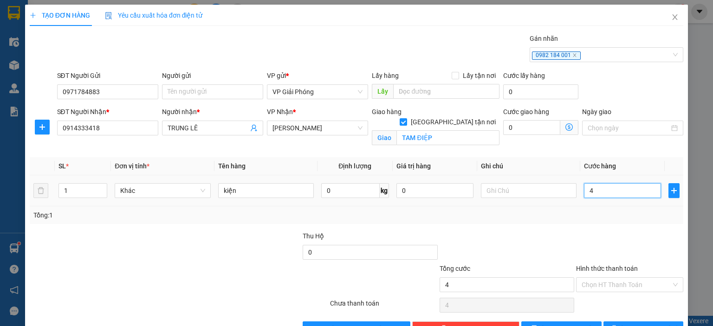
type input "40"
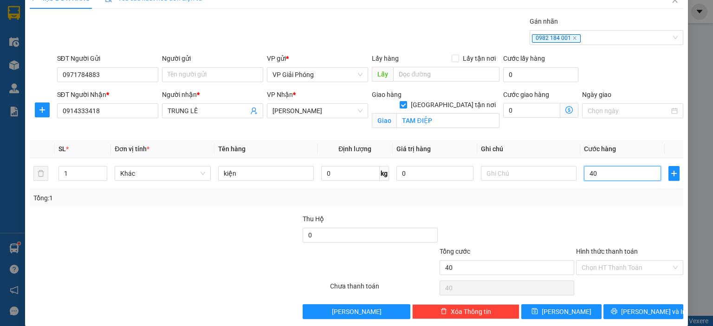
scroll to position [27, 0]
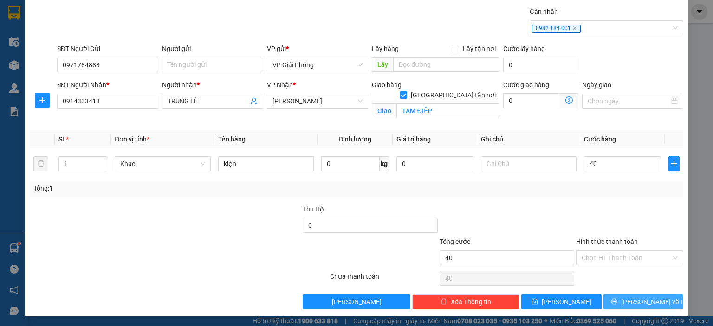
type input "40.000"
click at [618, 302] on icon "printer" at bounding box center [614, 302] width 7 height 7
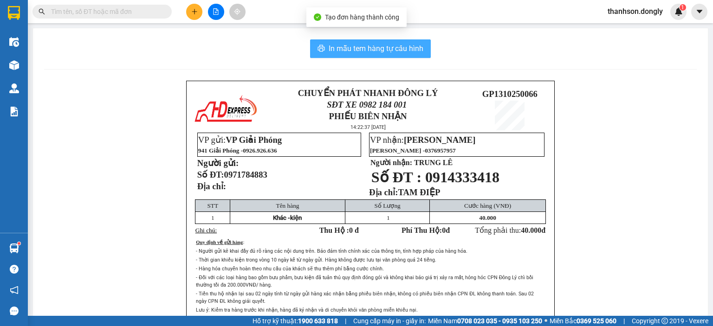
click at [329, 48] on span "In mẫu tem hàng tự cấu hình" at bounding box center [376, 49] width 95 height 12
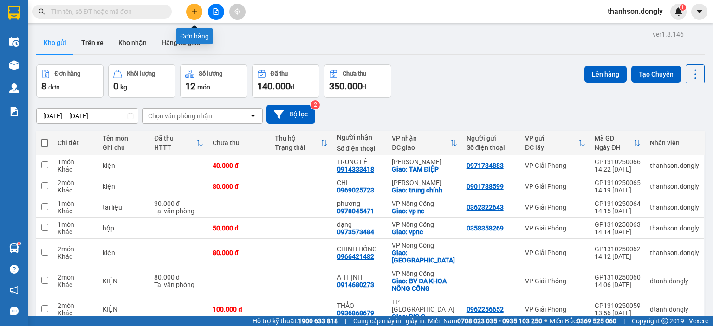
click at [195, 8] on icon "plus" at bounding box center [194, 11] width 7 height 7
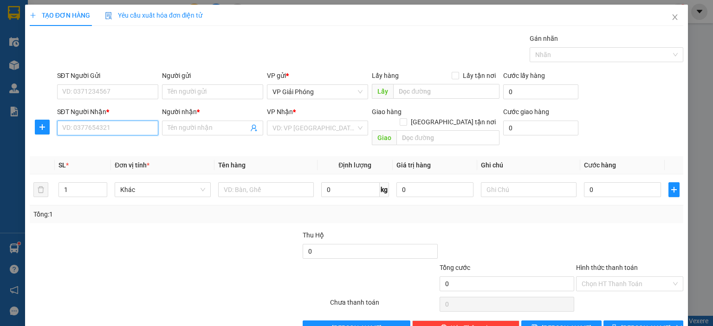
click at [121, 128] on input "SĐT Người Nhận *" at bounding box center [107, 128] width 101 height 15
click at [671, 20] on icon "close" at bounding box center [674, 16] width 7 height 7
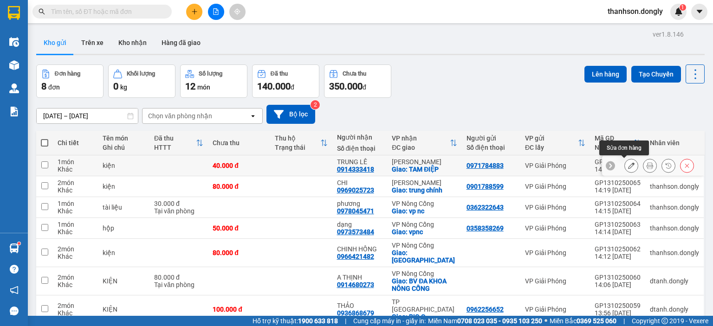
click at [629, 166] on button at bounding box center [631, 166] width 13 height 16
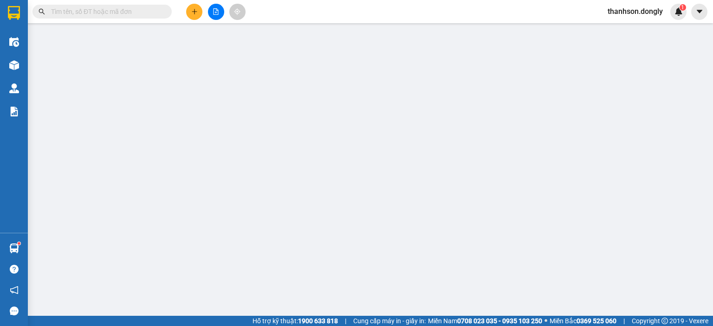
type input "0971784883"
type input "0914333418"
type input "TRUNG LÊ"
checkbox input "true"
type input "TAM ĐIỆP"
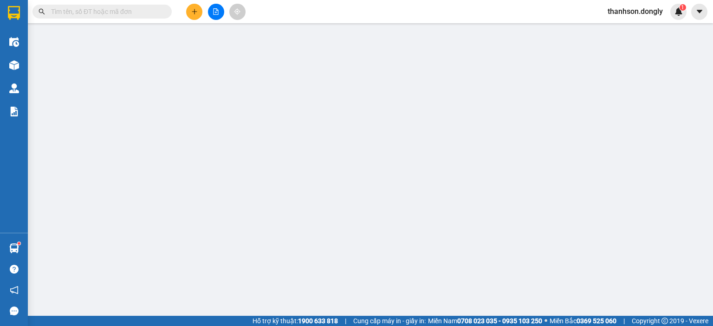
type input "40.000"
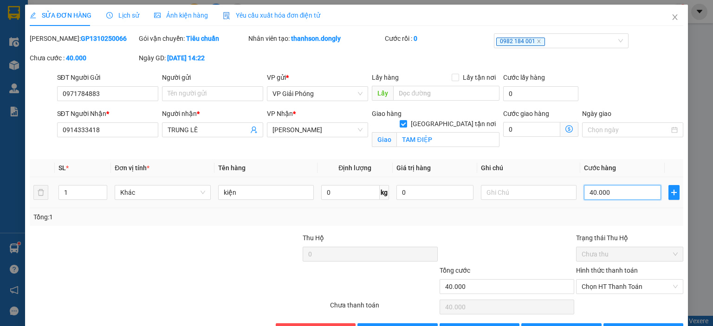
click at [607, 188] on input "40.000" at bounding box center [622, 192] width 77 height 15
type input "0"
type input "5"
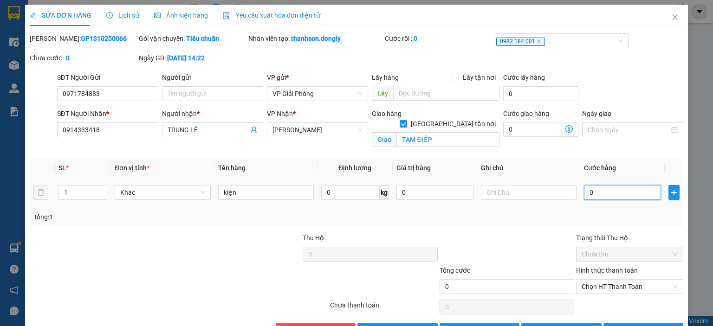
type input "5"
type input "05"
type input "50"
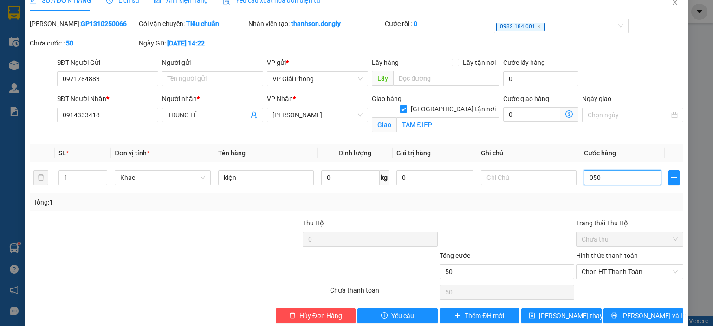
scroll to position [29, 0]
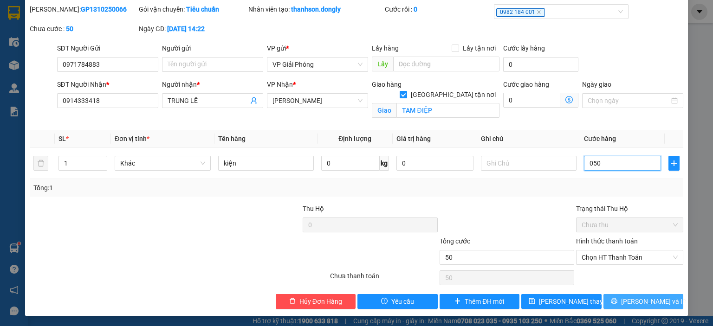
type input "050"
type input "50.000"
click at [628, 299] on button "[PERSON_NAME] và In" at bounding box center [644, 301] width 80 height 15
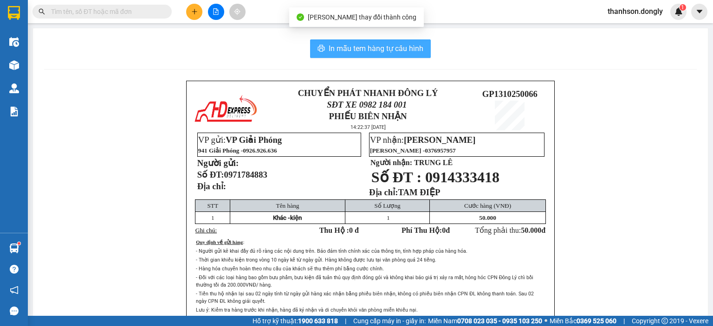
click at [384, 44] on span "In mẫu tem hàng tự cấu hình" at bounding box center [376, 49] width 95 height 12
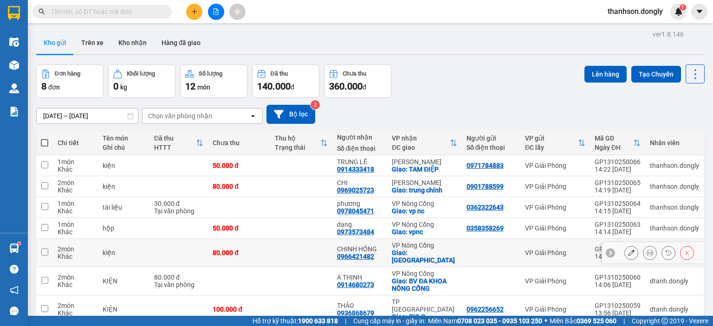
drag, startPoint x: 506, startPoint y: 256, endPoint x: 377, endPoint y: 271, distance: 129.9
click at [470, 254] on td at bounding box center [491, 253] width 59 height 28
checkbox input "true"
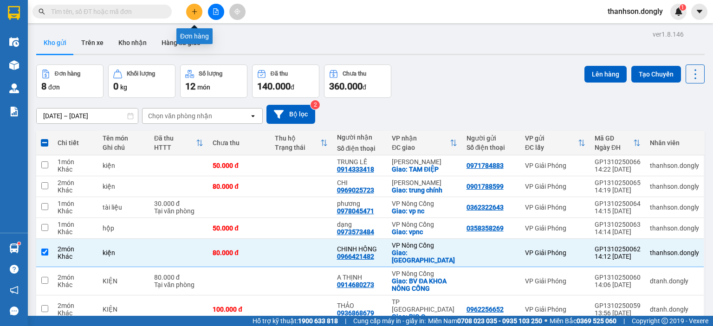
click at [191, 13] on icon "plus" at bounding box center [194, 11] width 7 height 7
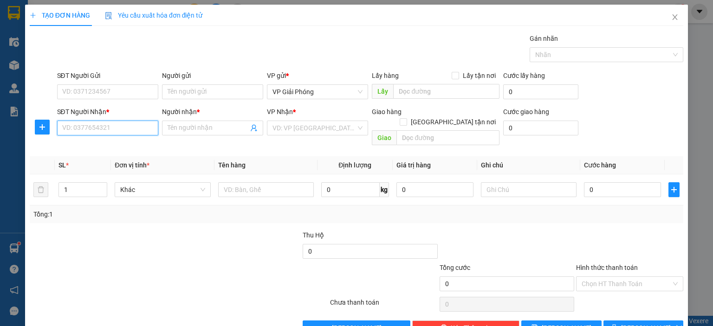
click at [91, 128] on input "SĐT Người Nhận *" at bounding box center [107, 128] width 101 height 15
click at [97, 143] on div "0948467018 - quý" at bounding box center [106, 146] width 89 height 10
type input "0948467018"
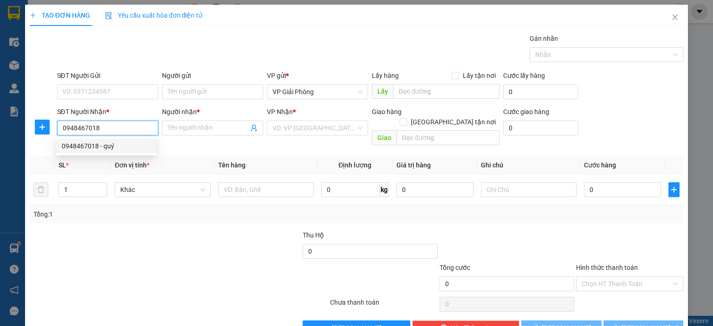
type input "quý"
checkbox input "true"
type input "BIG C"
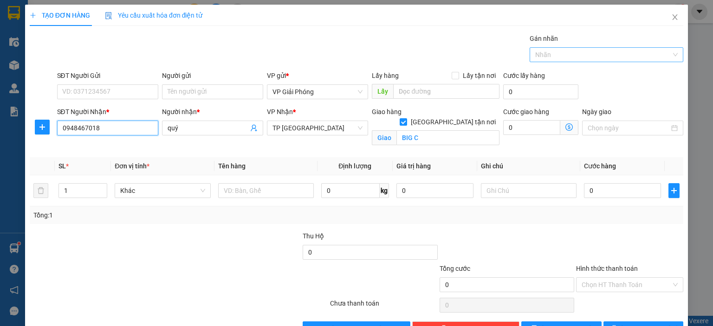
click at [591, 57] on div at bounding box center [602, 54] width 140 height 11
type input "0948467018"
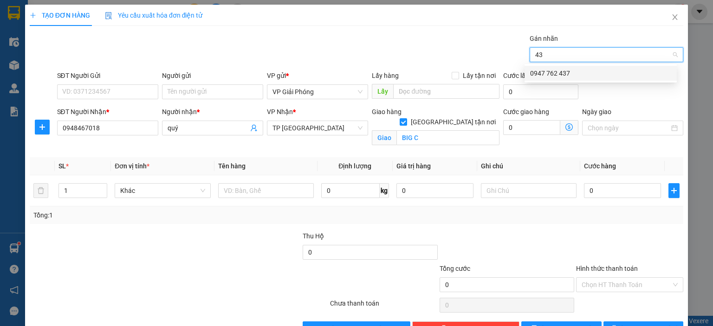
type input "437"
click at [589, 74] on div "0947 762 437" at bounding box center [600, 73] width 141 height 10
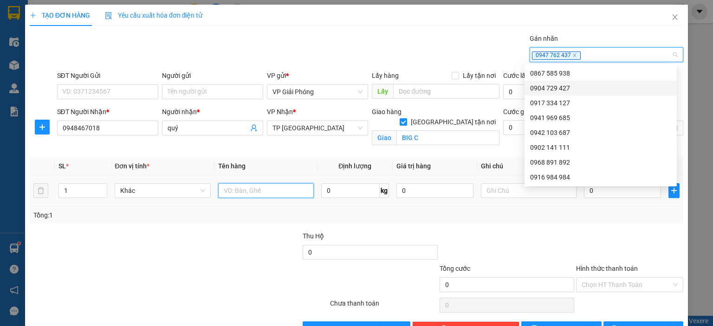
click at [236, 191] on input "text" at bounding box center [266, 190] width 96 height 15
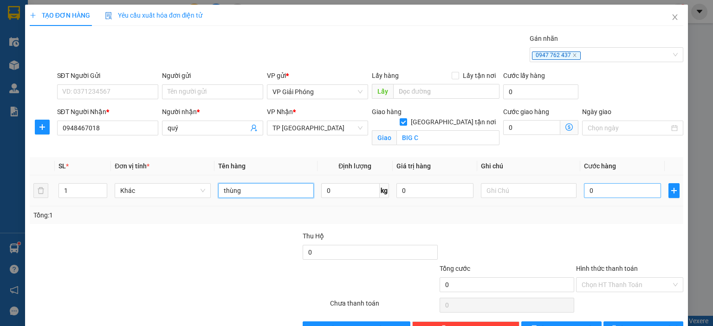
type input "thùng"
click at [602, 187] on input "0" at bounding box center [622, 190] width 77 height 15
type input "5"
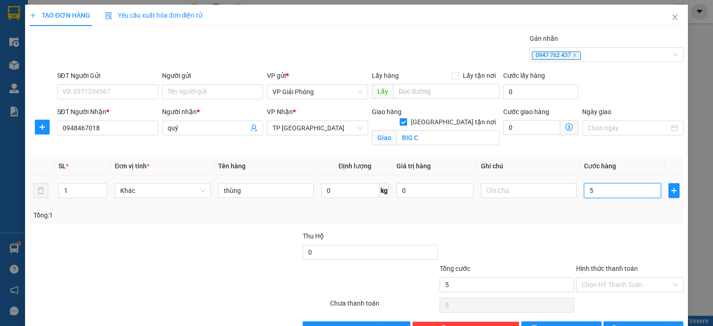
type input "50"
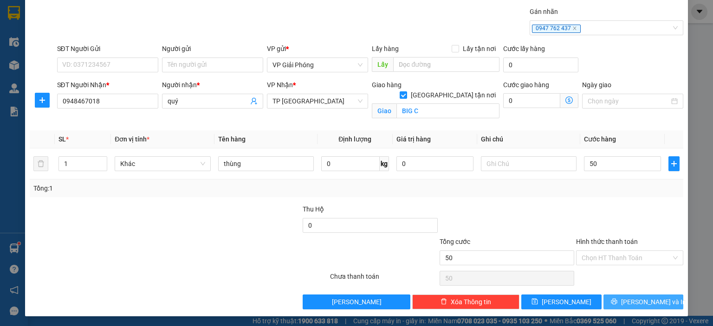
type input "50.000"
click at [616, 302] on button "[PERSON_NAME] và In" at bounding box center [644, 302] width 80 height 15
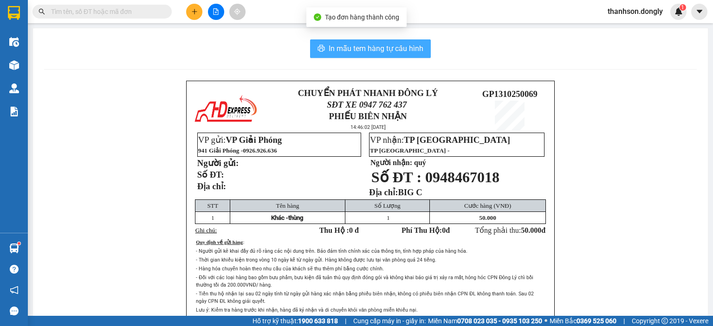
click at [365, 53] on span "In mẫu tem hàng tự cấu hình" at bounding box center [376, 49] width 95 height 12
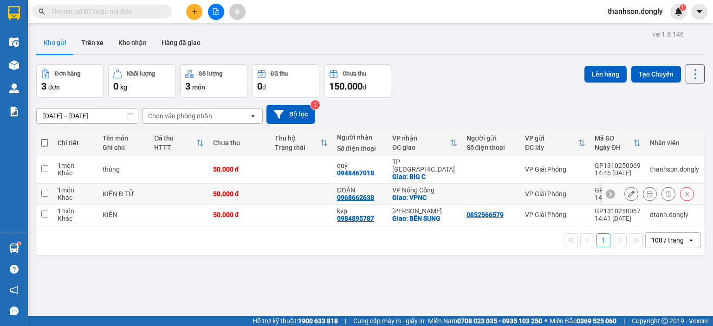
click at [390, 184] on td "VP Nông Cống Giao: VPNC" at bounding box center [425, 194] width 74 height 21
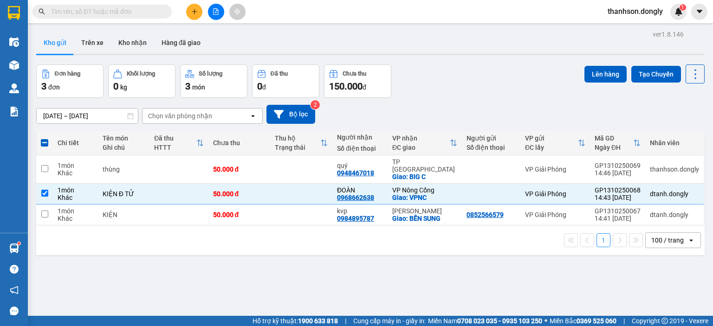
click at [301, 291] on div "ver 1.8.146 Kho gửi Trên xe Kho nhận Hàng đã giao Đơn hàng 3 đơn Khối lượng 0 k…" at bounding box center [371, 191] width 676 height 326
click at [42, 190] on input "checkbox" at bounding box center [44, 193] width 7 height 7
checkbox input "false"
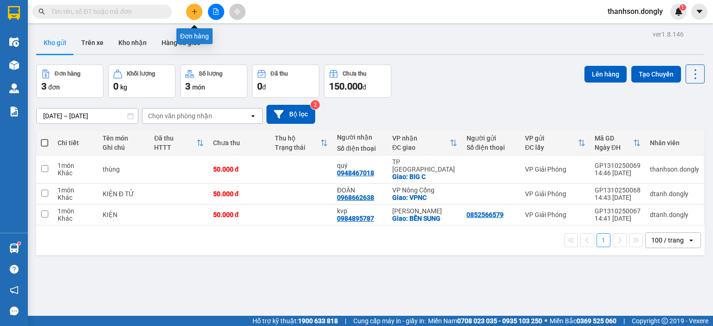
click at [196, 13] on icon "plus" at bounding box center [194, 11] width 7 height 7
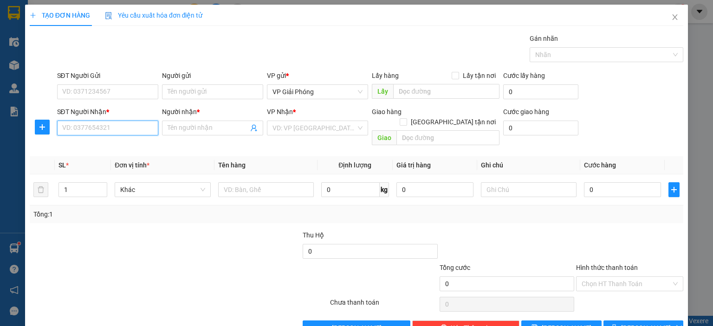
click at [93, 133] on input "SĐT Người Nhận *" at bounding box center [107, 128] width 101 height 15
type input "0374838484"
click at [104, 149] on div "0374838484 - HUYỀN" at bounding box center [106, 146] width 89 height 10
type input "HUYỀN"
checkbox input "true"
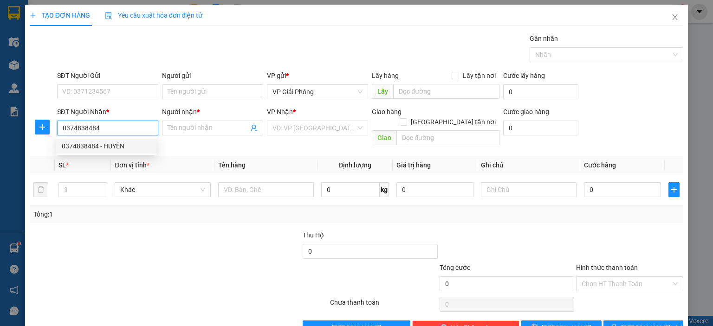
type input "[PERSON_NAME]"
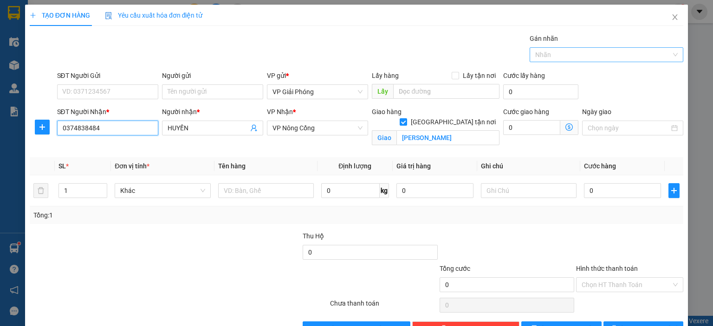
click at [624, 53] on div at bounding box center [602, 54] width 140 height 11
type input "0374838484"
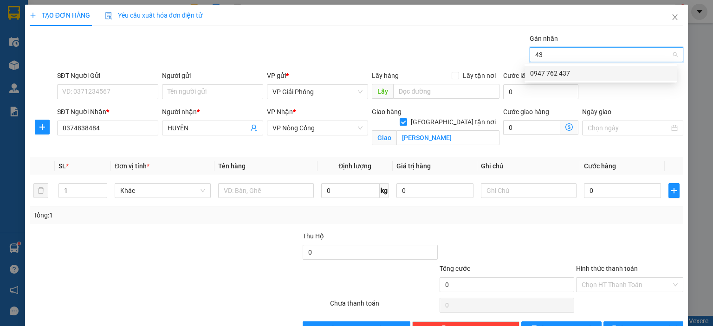
type input "437"
click at [615, 77] on div "0947 762 437" at bounding box center [600, 73] width 141 height 10
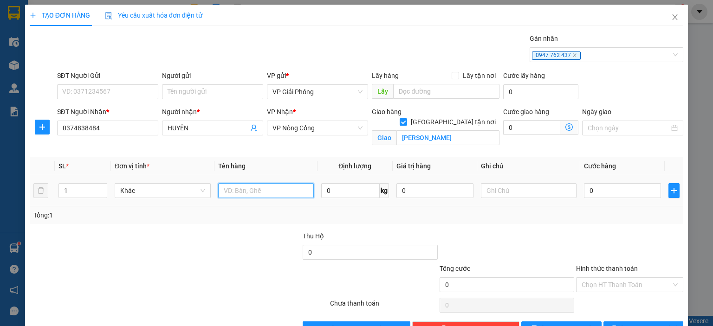
click at [240, 190] on input "text" at bounding box center [266, 190] width 96 height 15
type input "thùng"
drag, startPoint x: 607, startPoint y: 193, endPoint x: 600, endPoint y: 192, distance: 7.1
click at [606, 193] on input "0" at bounding box center [622, 190] width 77 height 15
type input "5"
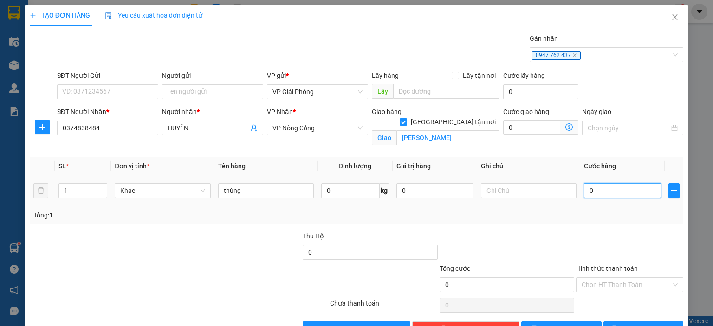
type input "5"
type input "50"
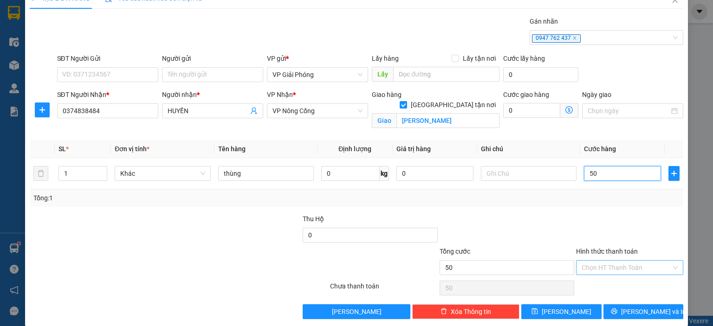
scroll to position [27, 0]
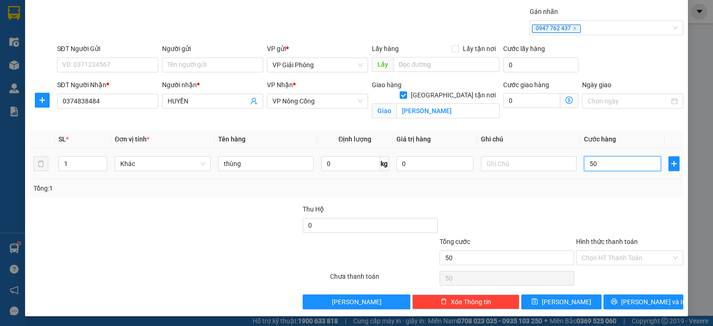
type input "5"
type input "0"
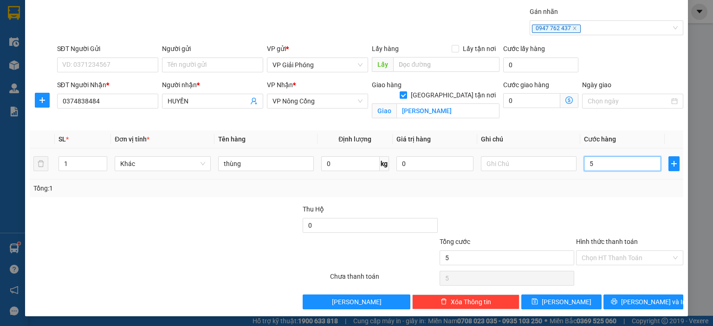
type input "0"
type input "04"
type input "4"
type input "040"
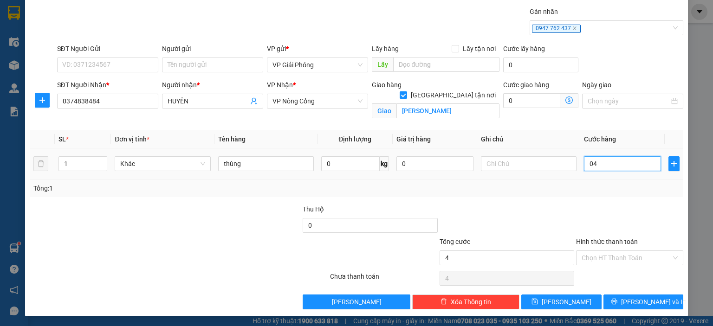
type input "40"
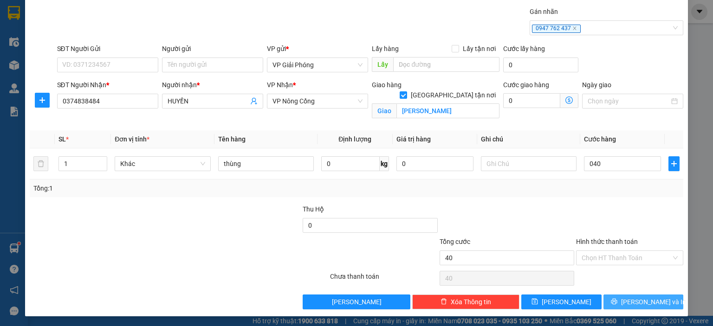
type input "40.000"
click at [634, 299] on span "[PERSON_NAME] và In" at bounding box center [653, 302] width 65 height 10
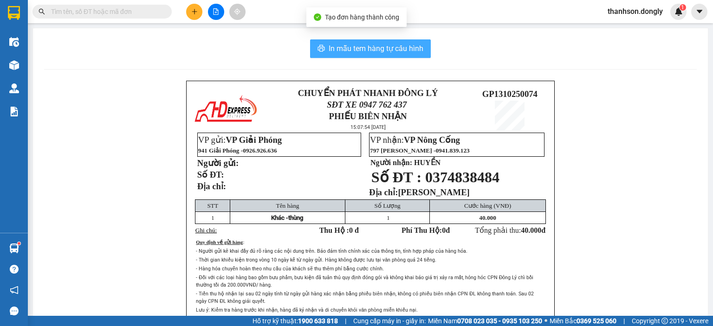
click at [388, 52] on span "In mẫu tem hàng tự cấu hình" at bounding box center [376, 49] width 95 height 12
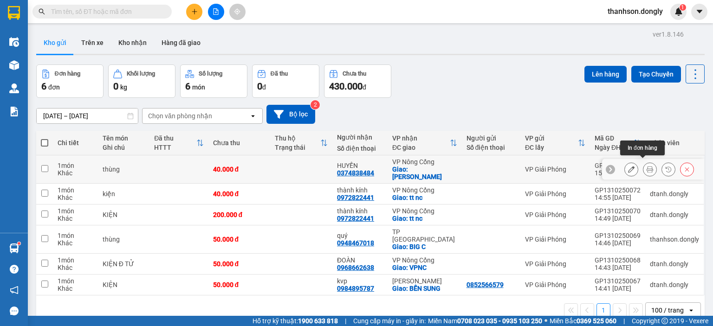
click at [647, 166] on icon at bounding box center [650, 169] width 7 height 7
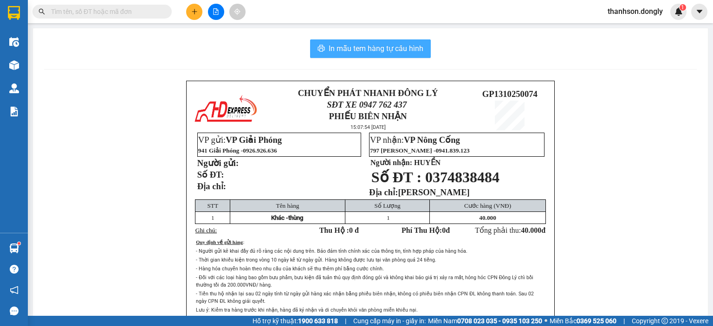
click at [340, 47] on span "In mẫu tem hàng tự cấu hình" at bounding box center [376, 49] width 95 height 12
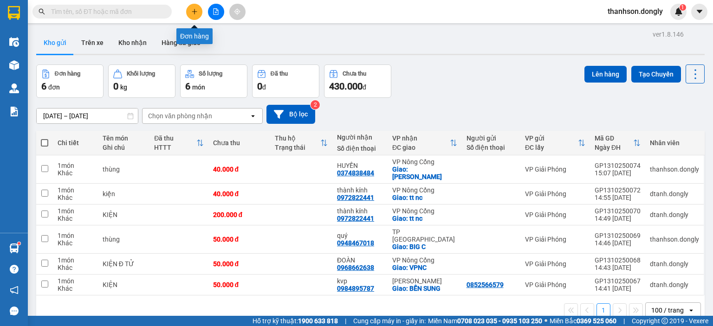
click at [190, 12] on button at bounding box center [194, 12] width 16 height 16
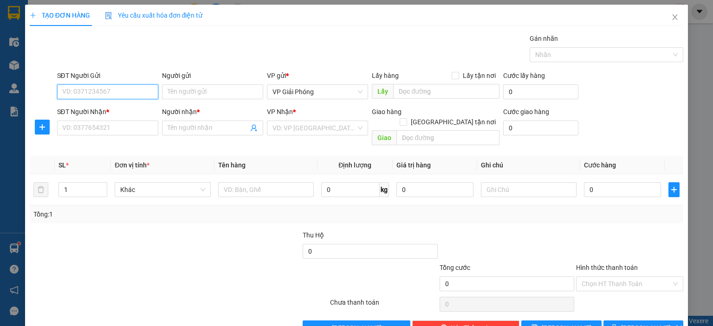
click at [113, 95] on input "SĐT Người Gửi" at bounding box center [107, 92] width 101 height 15
type input "0397266656"
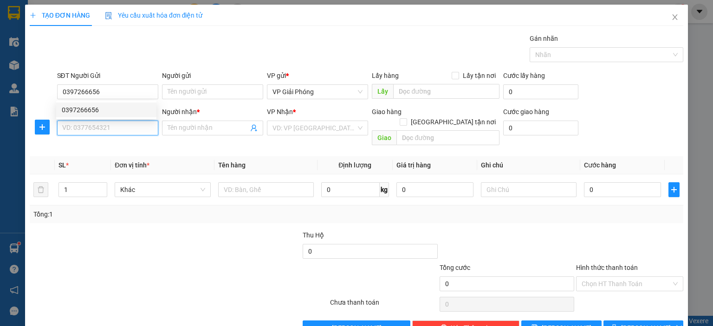
click at [99, 129] on input "SĐT Người Nhận *" at bounding box center [107, 128] width 101 height 15
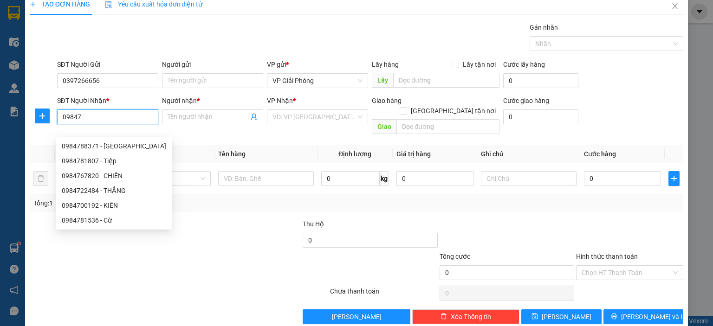
scroll to position [16, 0]
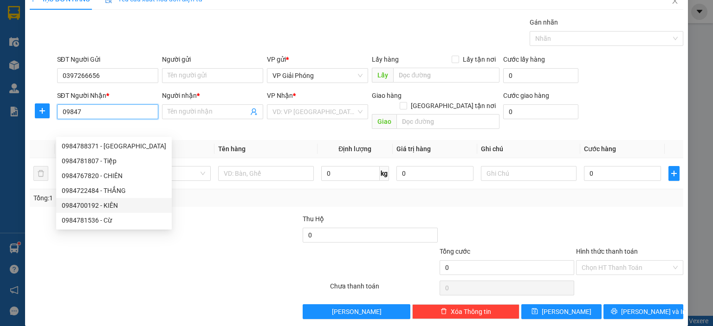
click at [94, 203] on div "0984700192 - KIÊN" at bounding box center [114, 206] width 104 height 10
type input "0984700192"
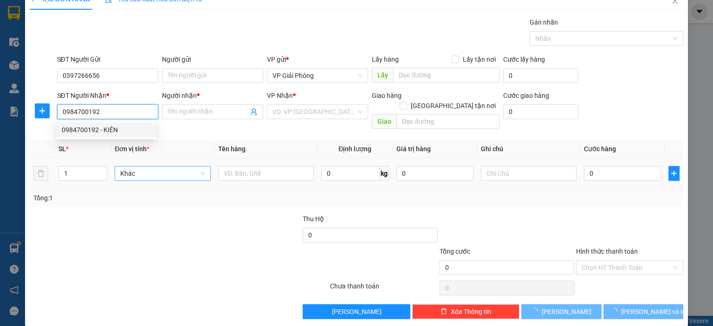
type input "KIÊN"
checkbox input "true"
type input "TOYOTA"
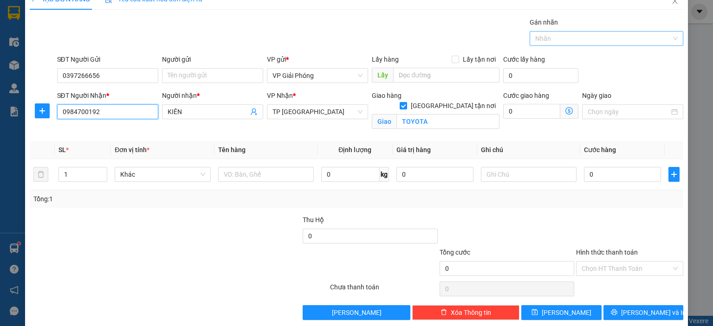
click at [554, 40] on div at bounding box center [602, 38] width 140 height 11
type input "0984700192"
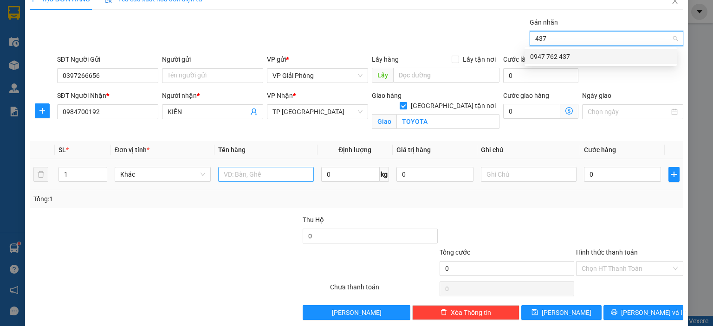
type input "437"
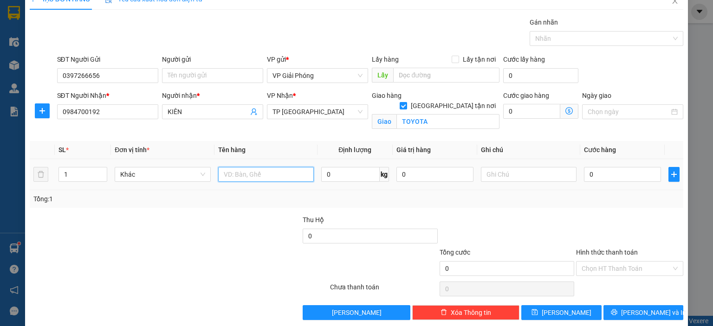
click at [236, 171] on input "text" at bounding box center [266, 174] width 96 height 15
type input "kiện"
click at [593, 178] on input "0" at bounding box center [622, 174] width 77 height 15
type input "3"
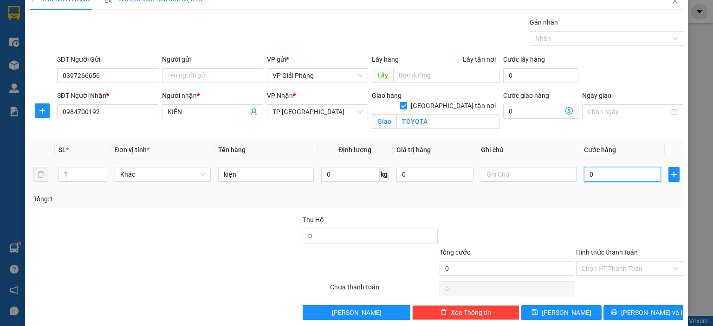
type input "3"
type input "30"
type input "30.000"
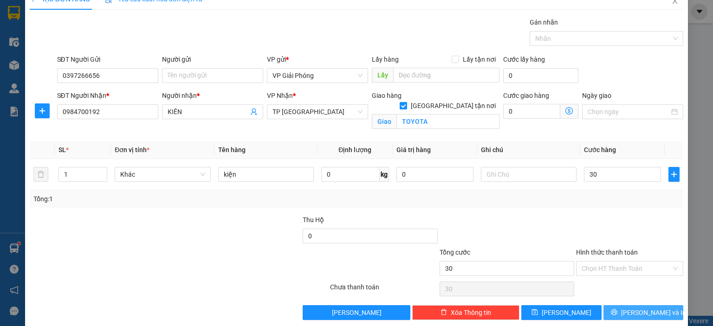
type input "30.000"
click at [620, 316] on button "[PERSON_NAME] và In" at bounding box center [644, 313] width 80 height 15
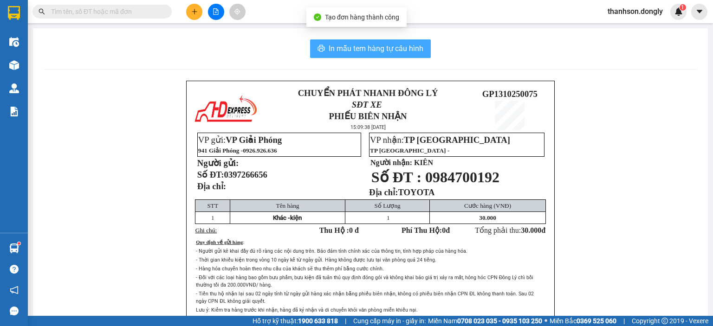
click at [381, 43] on span "In mẫu tem hàng tự cấu hình" at bounding box center [376, 49] width 95 height 12
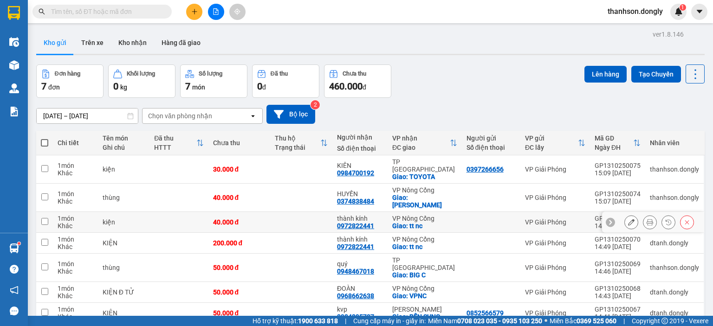
drag, startPoint x: 394, startPoint y: 207, endPoint x: 407, endPoint y: 190, distance: 20.9
click at [394, 222] on div "Giao: tt nc" at bounding box center [424, 225] width 65 height 7
checkbox input "true"
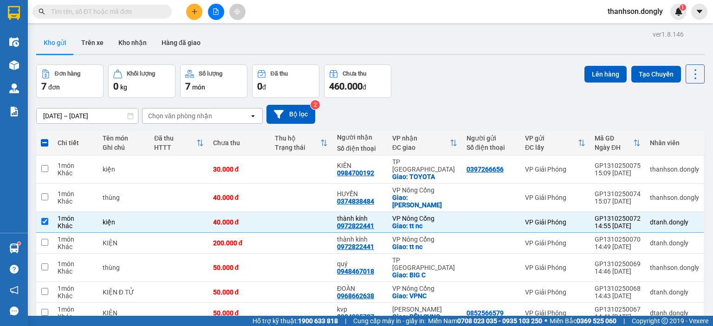
click at [495, 55] on div at bounding box center [370, 54] width 669 height 1
click at [41, 165] on input "checkbox" at bounding box center [44, 168] width 7 height 7
checkbox input "true"
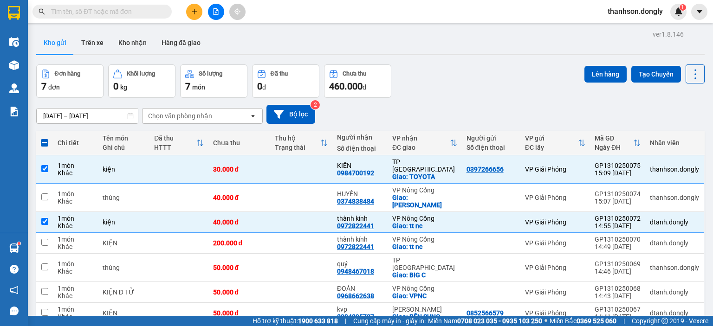
click at [44, 143] on span at bounding box center [44, 142] width 7 height 7
click at [45, 138] on input "checkbox" at bounding box center [45, 138] width 0 height 0
checkbox input "true"
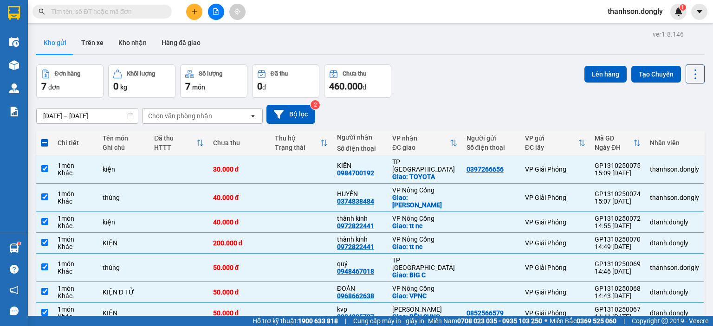
click at [44, 143] on span at bounding box center [44, 142] width 7 height 7
click at [45, 138] on input "checkbox" at bounding box center [45, 138] width 0 height 0
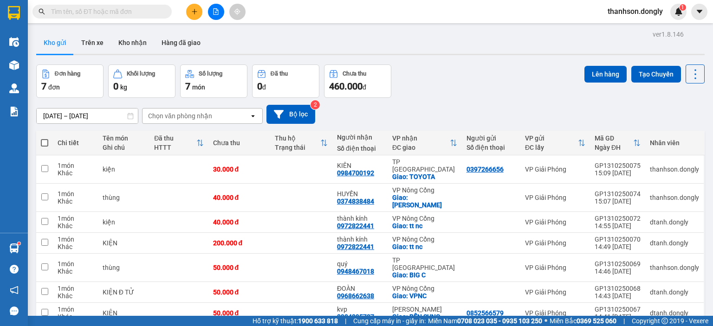
click at [43, 143] on span at bounding box center [44, 142] width 7 height 7
click at [45, 138] on input "checkbox" at bounding box center [45, 138] width 0 height 0
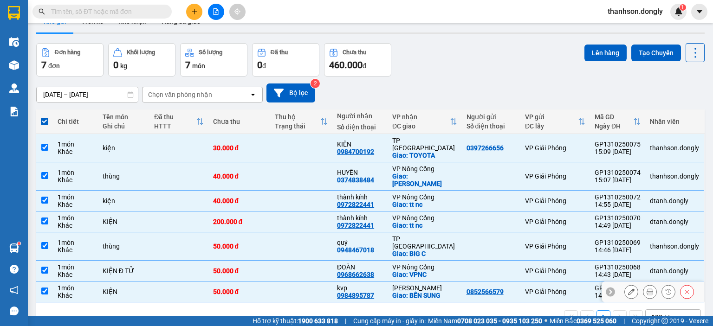
scroll to position [43, 0]
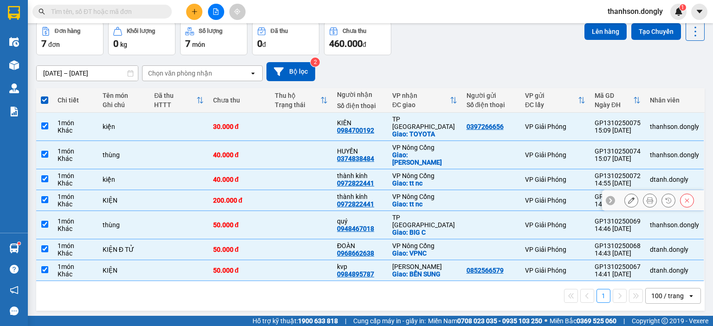
click at [46, 196] on input "checkbox" at bounding box center [44, 199] width 7 height 7
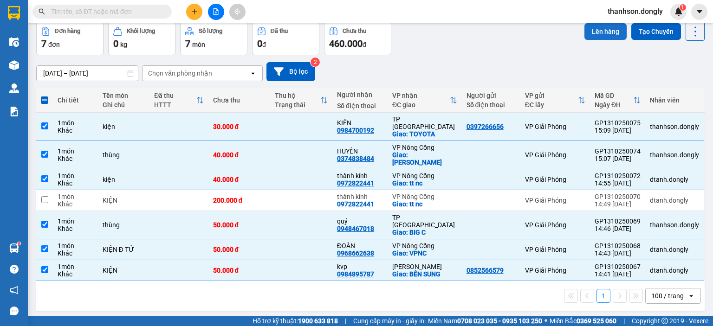
click at [597, 33] on button "Lên hàng" at bounding box center [606, 31] width 42 height 17
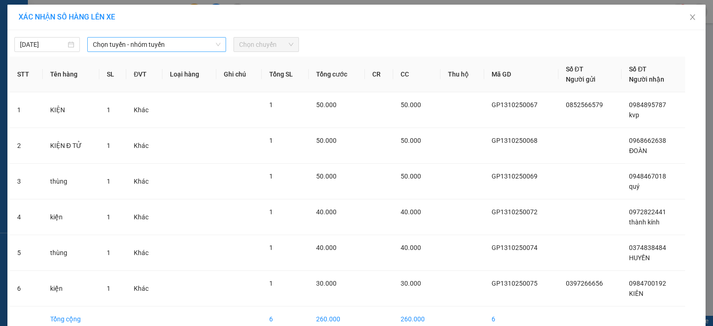
click at [211, 43] on span "Chọn tuyến - nhóm tuyến" at bounding box center [157, 45] width 128 height 14
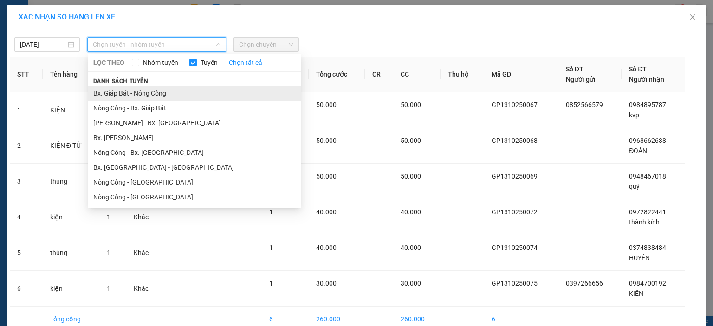
click at [171, 94] on li "Bx. Giáp Bát - Nông Cống" at bounding box center [195, 93] width 214 height 15
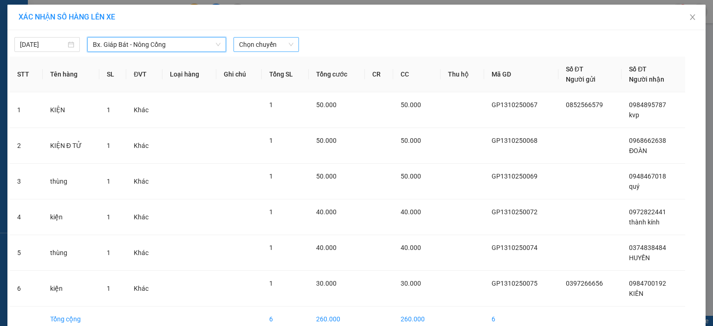
click at [271, 49] on span "Chọn chuyến" at bounding box center [266, 45] width 54 height 14
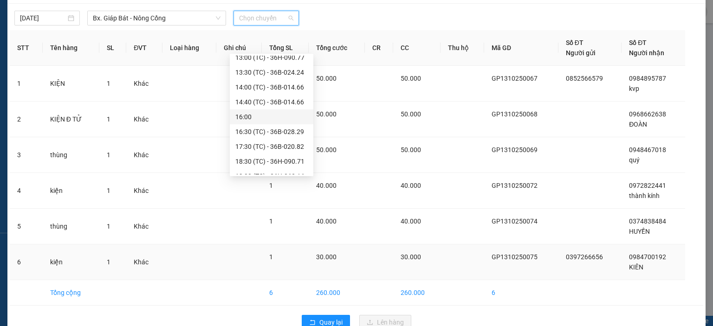
scroll to position [47, 0]
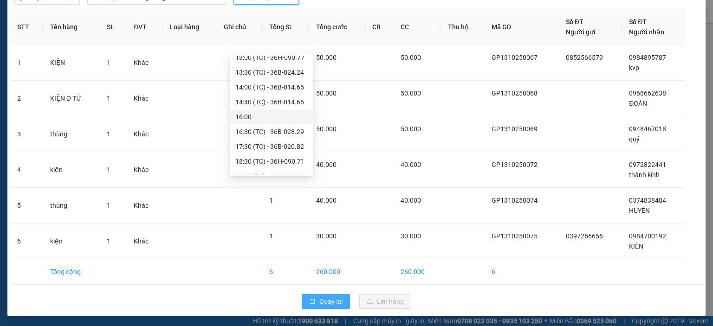
click at [324, 301] on span "Quay lại" at bounding box center [330, 302] width 23 height 10
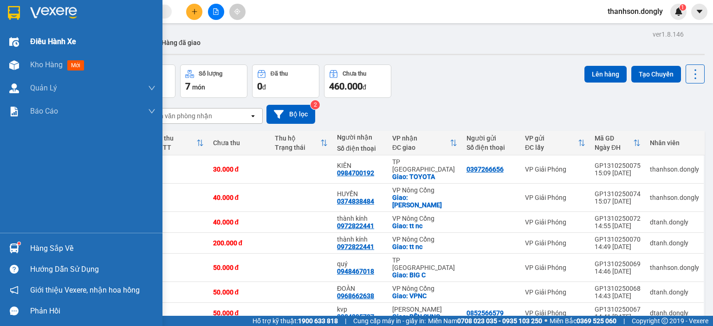
click at [49, 40] on span "Điều hành xe" at bounding box center [53, 42] width 46 height 12
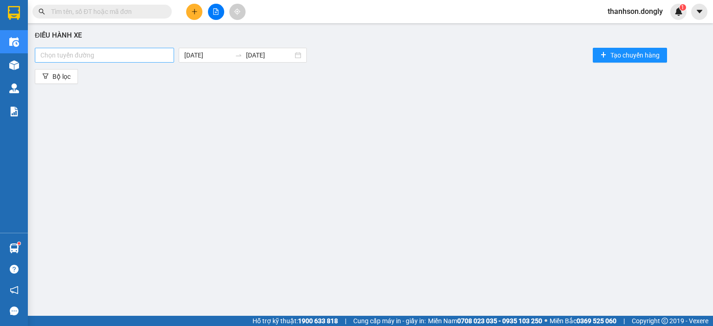
click at [139, 51] on div at bounding box center [104, 55] width 135 height 11
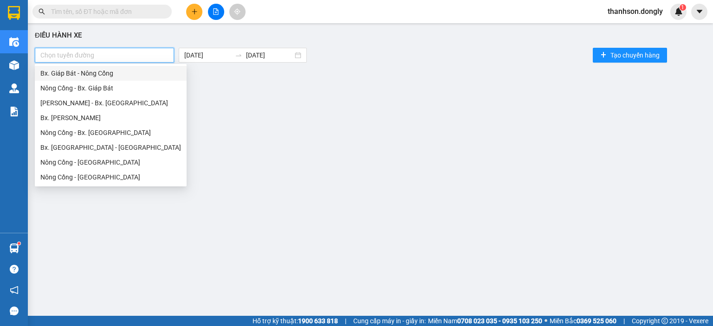
click at [141, 70] on div "Bx. Giáp Bát - Nông Cống" at bounding box center [110, 73] width 141 height 10
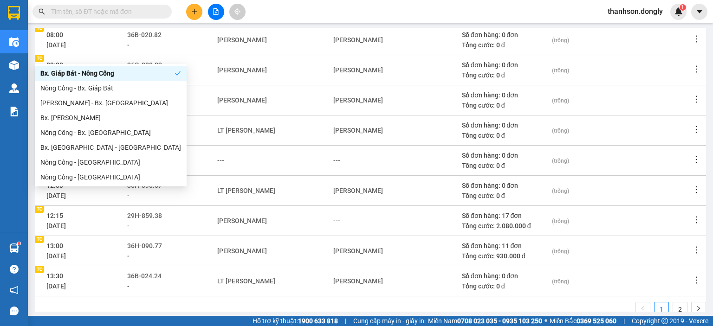
scroll to position [186, 0]
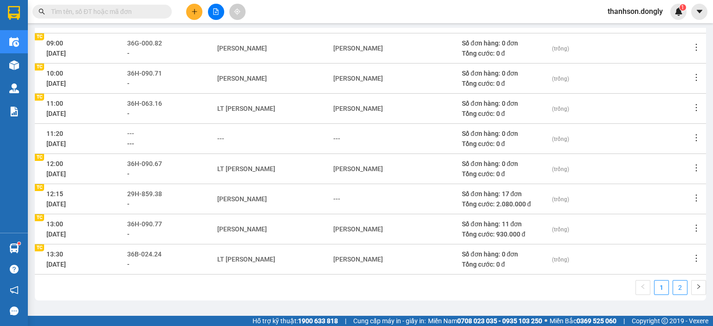
click at [673, 287] on link "2" at bounding box center [680, 288] width 14 height 14
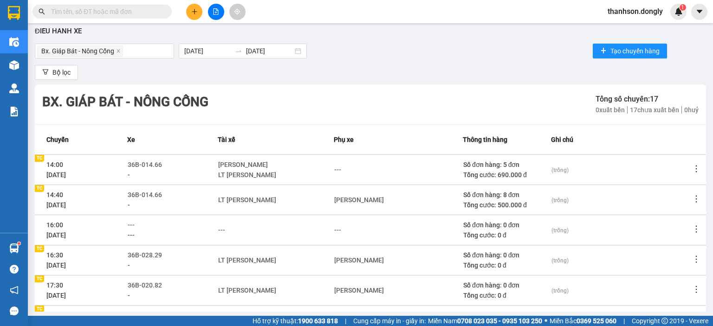
scroll to position [3, 0]
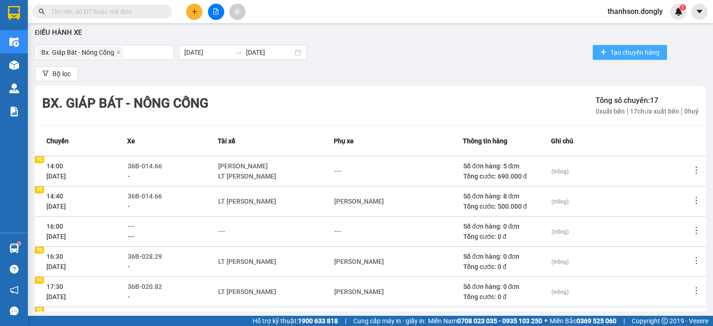
click at [628, 51] on span "Tạo chuyến hàng" at bounding box center [635, 52] width 49 height 10
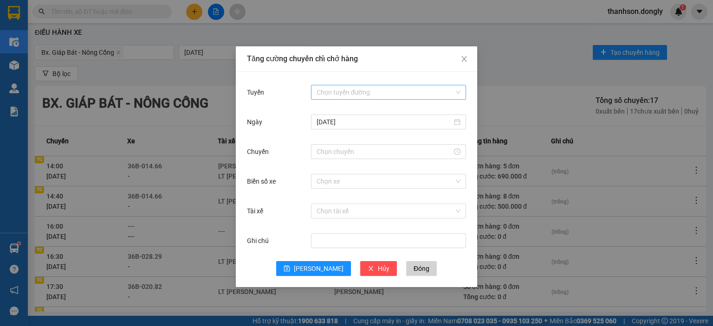
click at [335, 93] on input "Tuyến" at bounding box center [385, 92] width 137 height 14
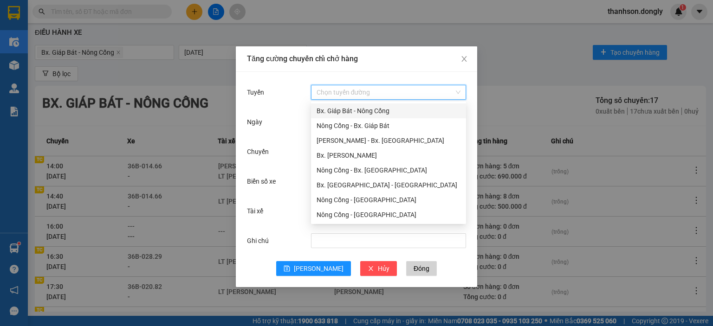
click at [346, 111] on div "Bx. Giáp Bát - Nông Cống" at bounding box center [389, 111] width 144 height 10
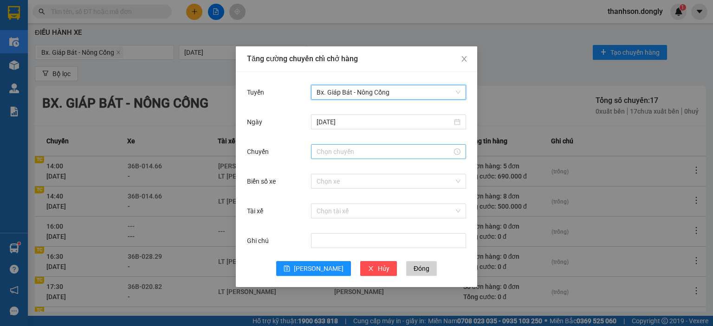
click at [352, 151] on input "Chuyến" at bounding box center [385, 152] width 136 height 10
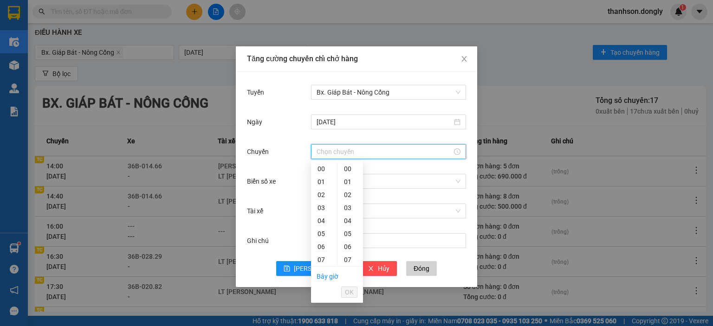
click at [154, 202] on div "Tăng cường chuyến chỉ chở hàng Tuyến Bx. Giáp Bát - Nông Cống [DATE] Chuyến Biể…" at bounding box center [356, 163] width 713 height 326
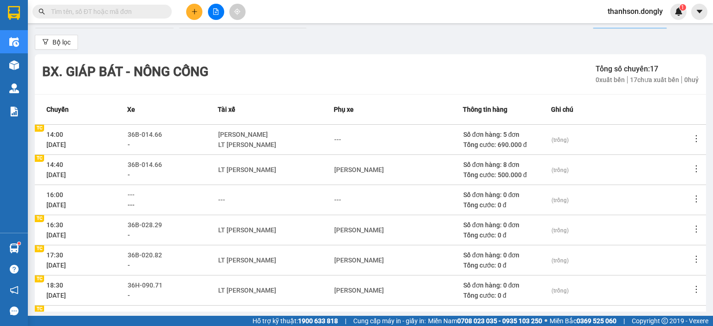
scroll to position [96, 0]
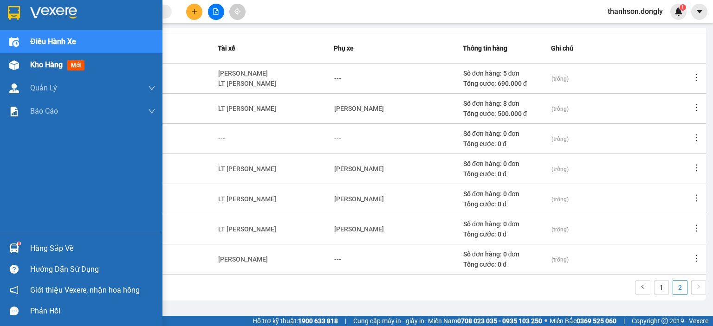
click at [33, 64] on span "Kho hàng" at bounding box center [46, 64] width 33 height 9
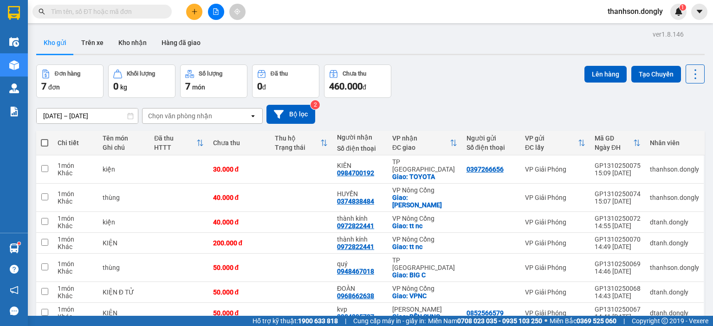
click at [482, 104] on div "[DATE] – [DATE] Press the down arrow key to interact with the calendar and sele…" at bounding box center [370, 114] width 669 height 33
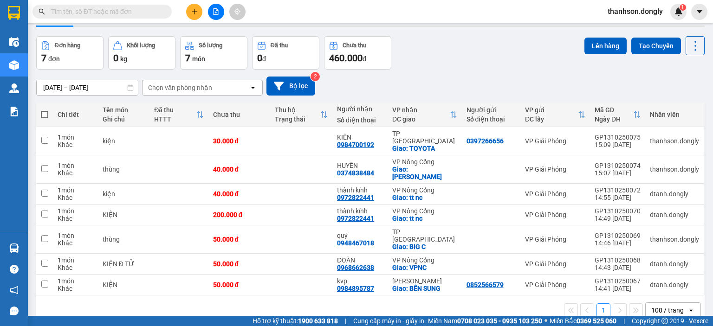
scroll to position [43, 0]
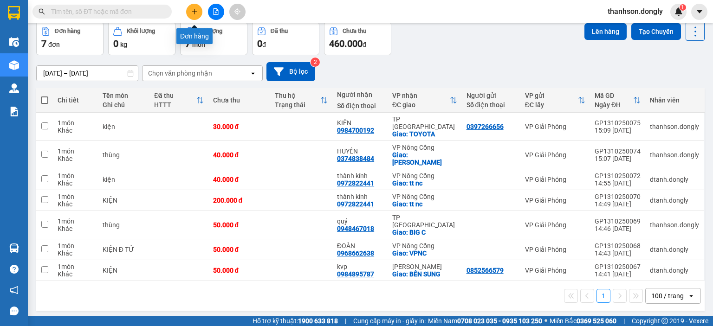
click at [195, 13] on icon "plus" at bounding box center [194, 11] width 7 height 7
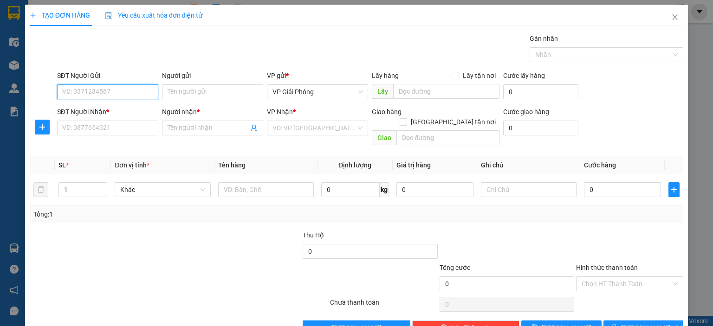
click at [149, 89] on input "SĐT Người Gửi" at bounding box center [107, 92] width 101 height 15
click at [141, 92] on input "SĐT Người Gửi" at bounding box center [107, 92] width 101 height 15
type input "0987992316"
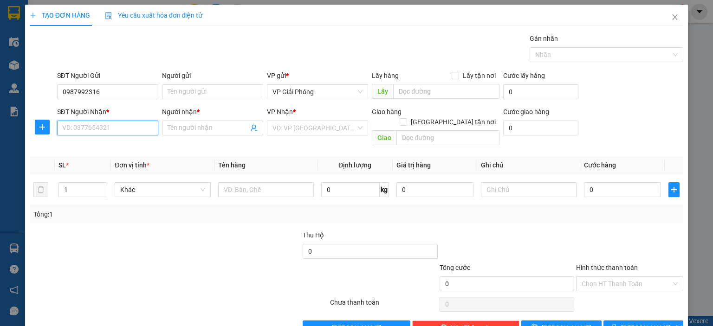
click at [106, 128] on input "SĐT Người Nhận *" at bounding box center [107, 128] width 101 height 15
click at [197, 128] on input "Người nhận *" at bounding box center [208, 128] width 81 height 10
click at [102, 130] on input "0347888789" at bounding box center [107, 128] width 101 height 15
click at [76, 126] on input "0347888789" at bounding box center [107, 128] width 101 height 15
type input "0342888789"
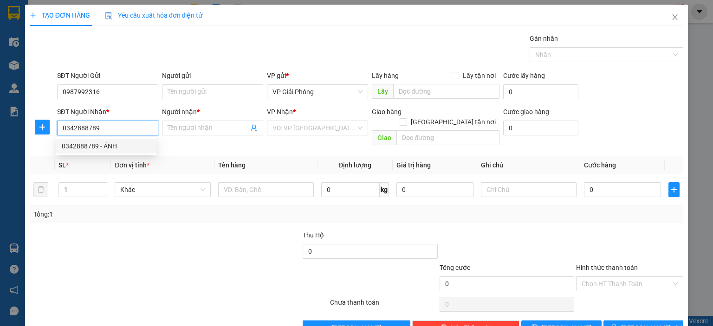
click at [98, 145] on div "0342888789 - ÁNH" at bounding box center [106, 146] width 89 height 10
type input "ÁNH"
checkbox input "true"
type input "THĂNG LONG"
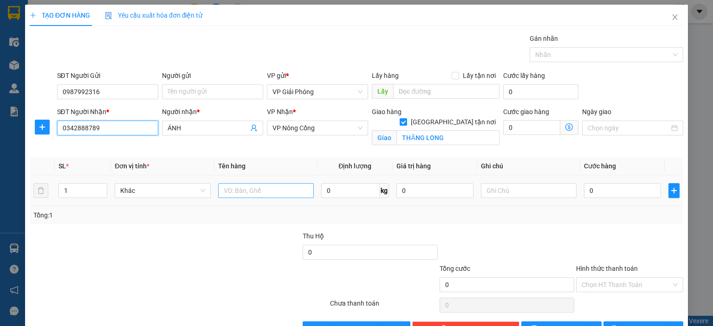
type input "0342888789"
click at [259, 195] on input "text" at bounding box center [266, 190] width 96 height 15
type input "b"
click at [563, 59] on div at bounding box center [602, 54] width 140 height 11
type input "BAO"
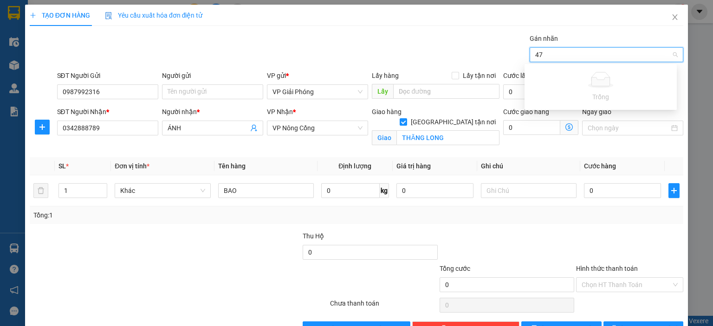
type input "4"
type input "171"
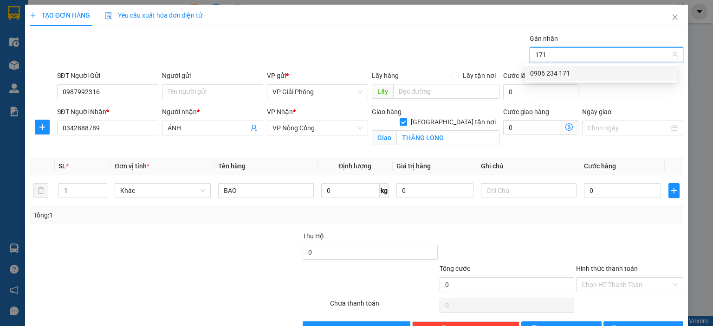
click at [566, 74] on div "0906 234 171" at bounding box center [600, 73] width 141 height 10
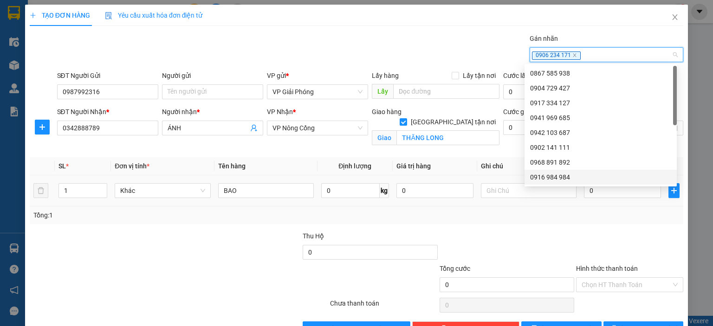
click at [554, 218] on div "Tổng: 1" at bounding box center [356, 215] width 646 height 10
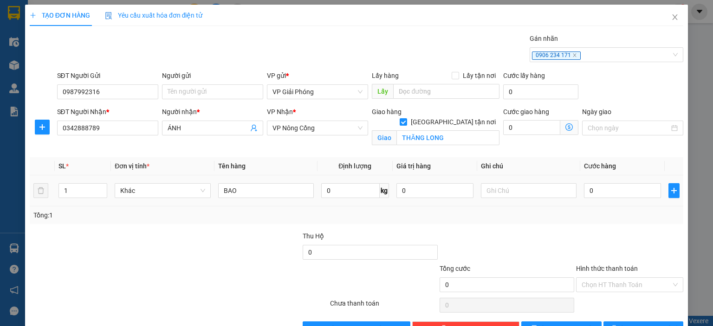
click at [597, 182] on div "0" at bounding box center [622, 191] width 77 height 19
click at [596, 189] on input "0" at bounding box center [622, 190] width 77 height 15
type input "5"
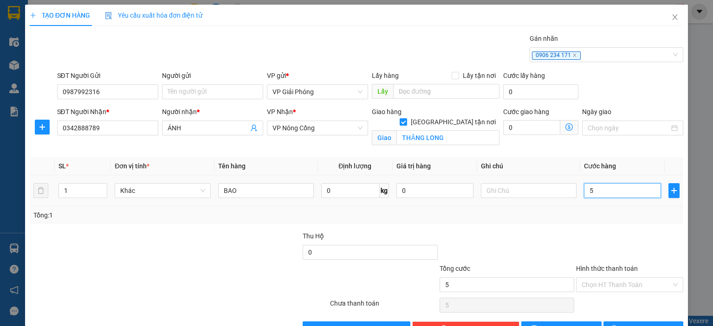
type input "50"
type input "5"
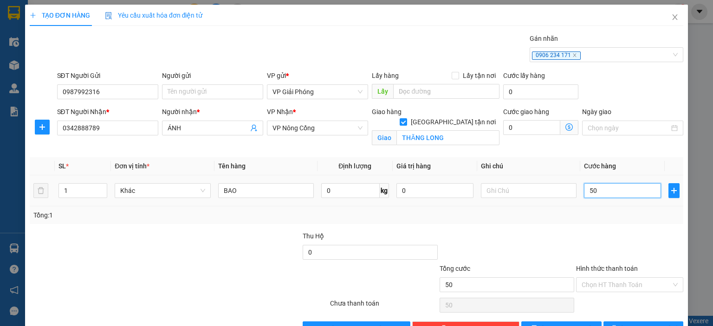
type input "5"
type input "0"
type input "07"
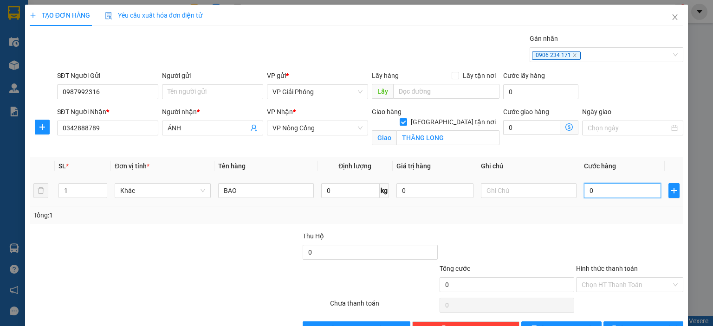
type input "7"
type input "070"
type input "70"
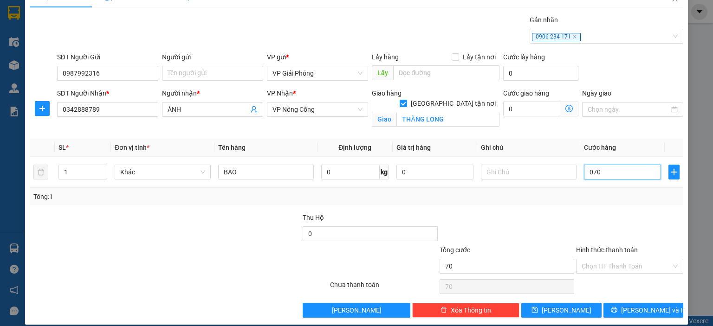
scroll to position [27, 0]
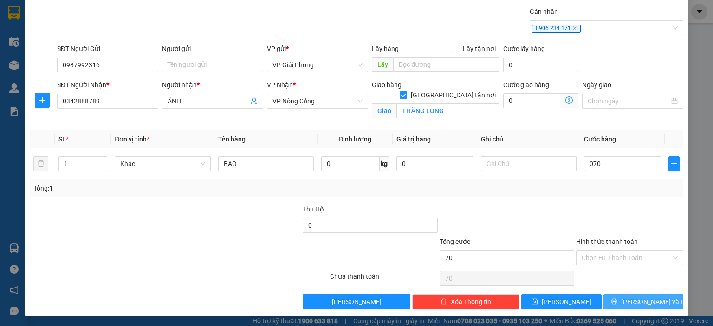
click at [617, 300] on icon "printer" at bounding box center [614, 302] width 6 height 6
type input "70.000"
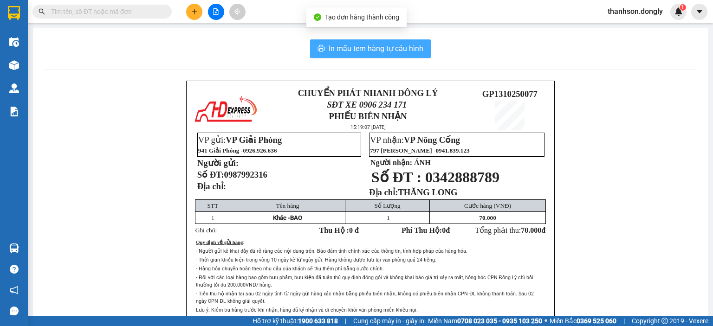
click at [359, 55] on button "In mẫu tem hàng tự cấu hình" at bounding box center [370, 48] width 121 height 19
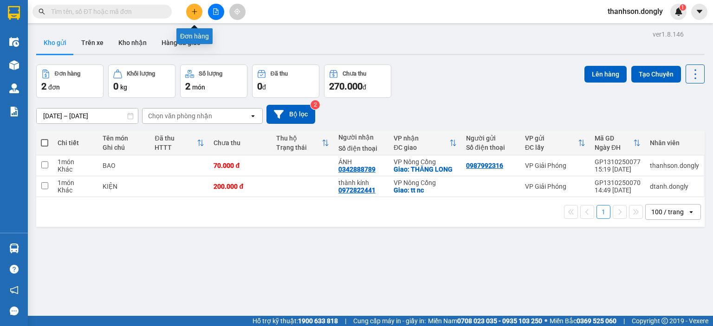
click at [194, 10] on icon "plus" at bounding box center [194, 11] width 0 height 5
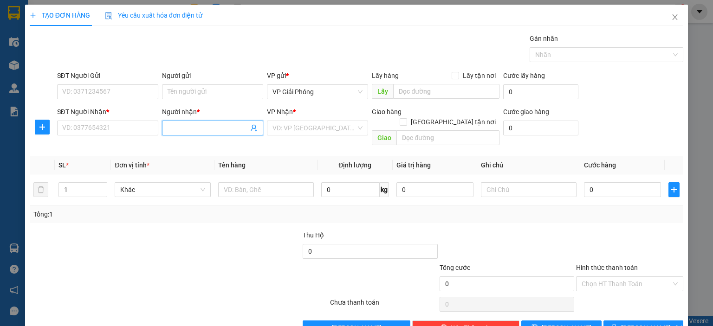
click at [188, 126] on input "Người nhận *" at bounding box center [208, 128] width 81 height 10
type input "CHINH HỒNG"
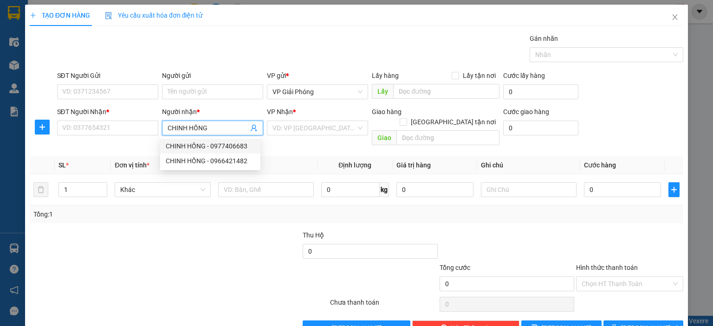
click at [206, 153] on div "CHINH HỒNG - 0977406683" at bounding box center [210, 146] width 100 height 15
type input "0977406683"
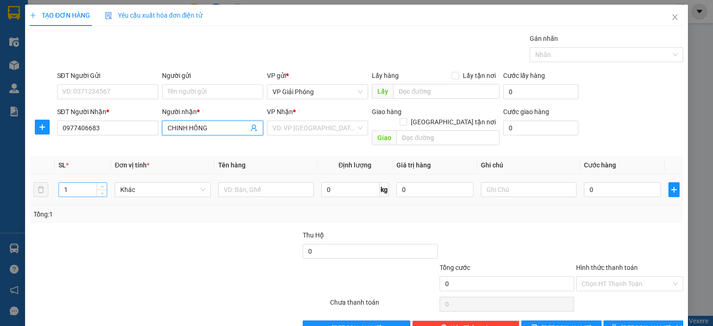
type input "CHINH HỒNG"
click at [75, 183] on input "1" at bounding box center [83, 190] width 48 height 14
checkbox input "true"
type input "[PERSON_NAME]"
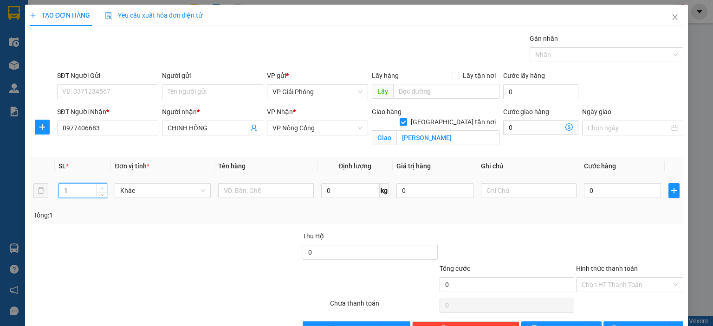
type input "2"
drag, startPoint x: 98, startPoint y: 187, endPoint x: 103, endPoint y: 186, distance: 4.7
click at [99, 187] on span "up" at bounding box center [102, 189] width 6 height 6
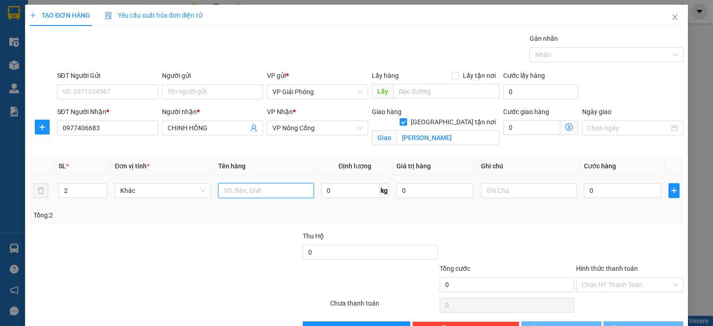
click at [269, 195] on input "text" at bounding box center [266, 190] width 96 height 15
type input "KIỆN"
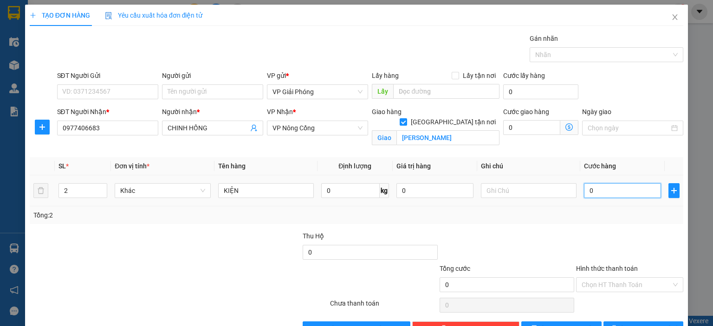
click at [615, 194] on input "0" at bounding box center [622, 190] width 77 height 15
type input "8"
type input "80"
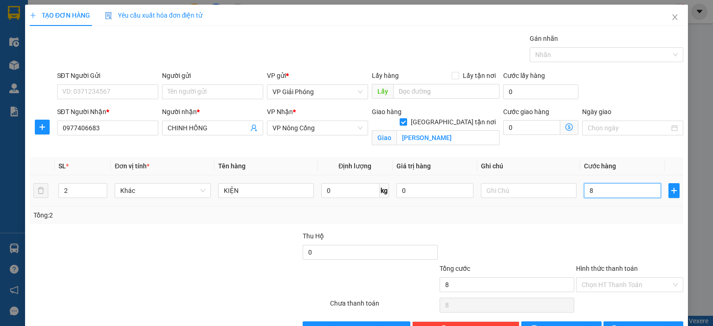
type input "80"
click at [571, 59] on div at bounding box center [602, 54] width 140 height 11
type input "80.000"
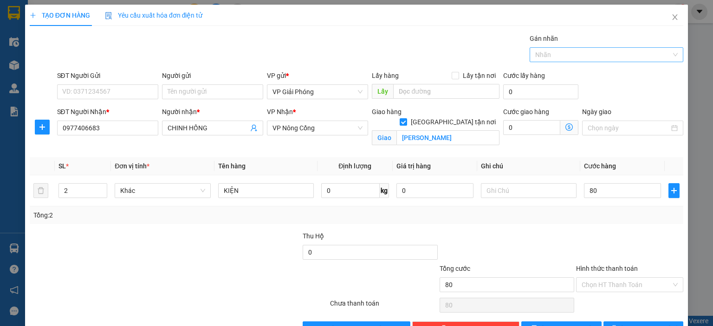
type input "80.000"
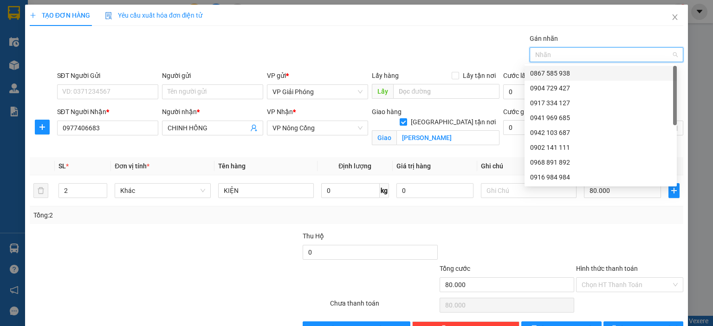
click at [570, 56] on div at bounding box center [602, 54] width 140 height 11
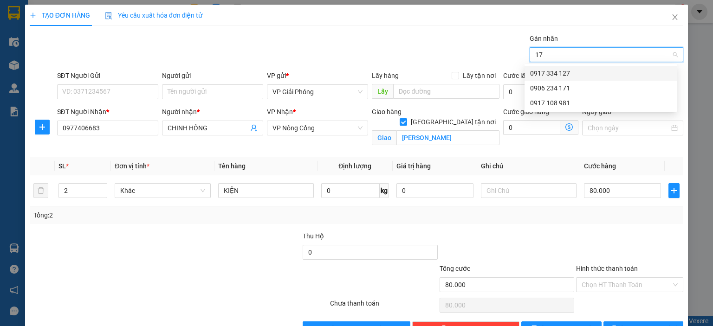
type input "171"
click at [571, 74] on div "0906 234 171" at bounding box center [600, 73] width 141 height 10
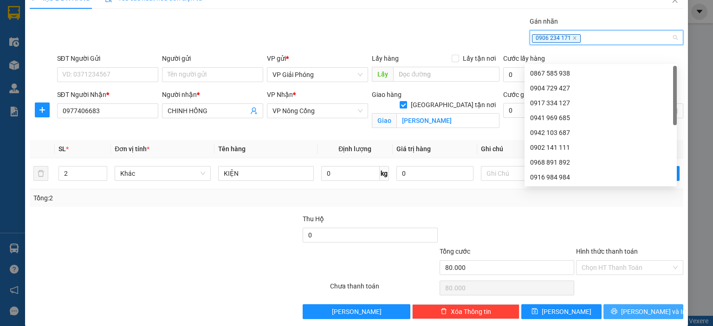
scroll to position [27, 0]
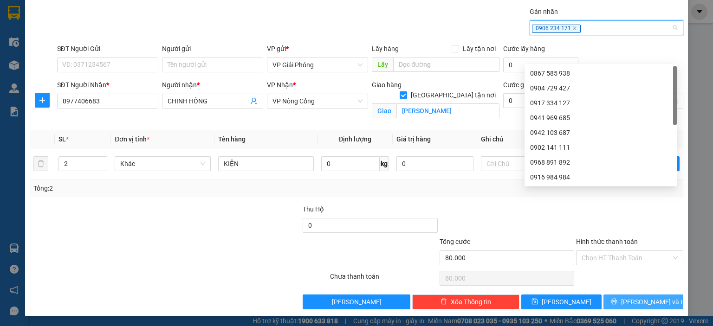
click at [617, 298] on button "[PERSON_NAME] và In" at bounding box center [644, 302] width 80 height 15
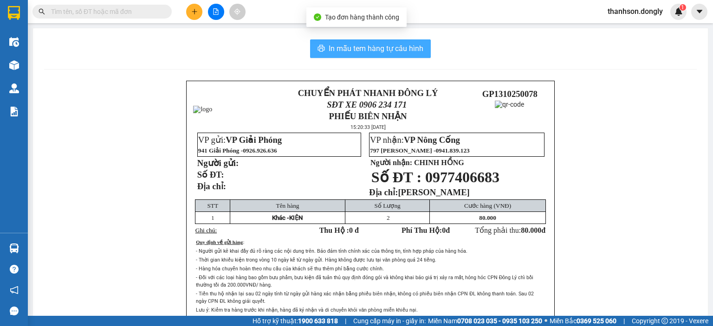
click at [404, 51] on span "In mẫu tem hàng tự cấu hình" at bounding box center [376, 49] width 95 height 12
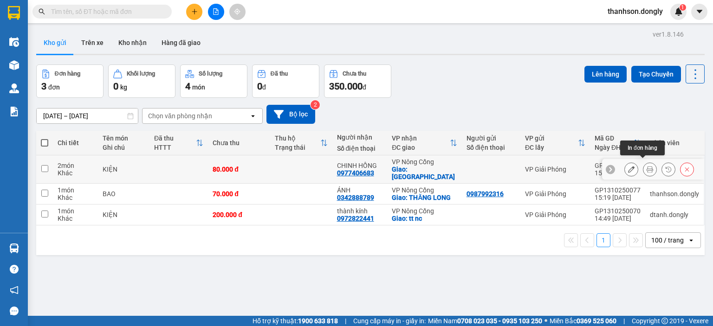
click at [647, 166] on icon at bounding box center [650, 169] width 7 height 7
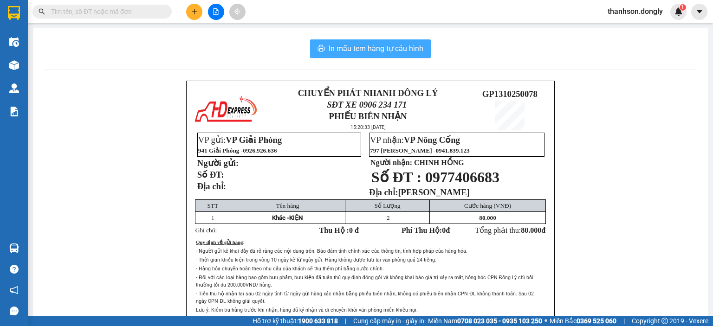
click at [392, 50] on span "In mẫu tem hàng tự cấu hình" at bounding box center [376, 49] width 95 height 12
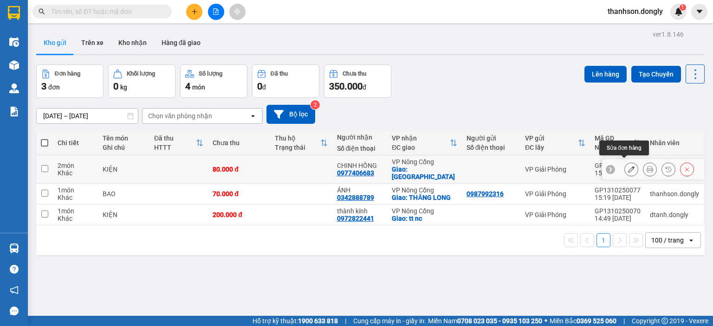
click at [628, 166] on icon at bounding box center [631, 169] width 7 height 7
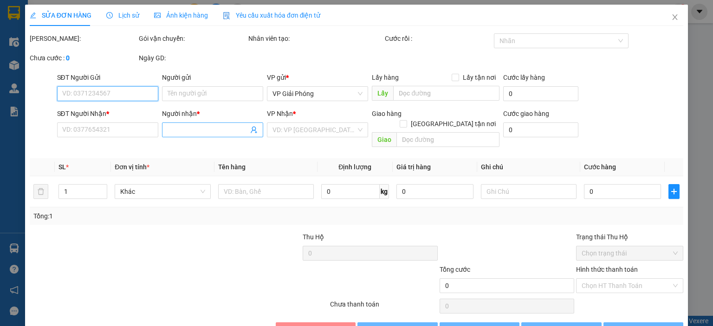
type input "0977406683"
type input "CHINH HỒNG"
checkbox input "true"
type input "[PERSON_NAME]"
type input "80.000"
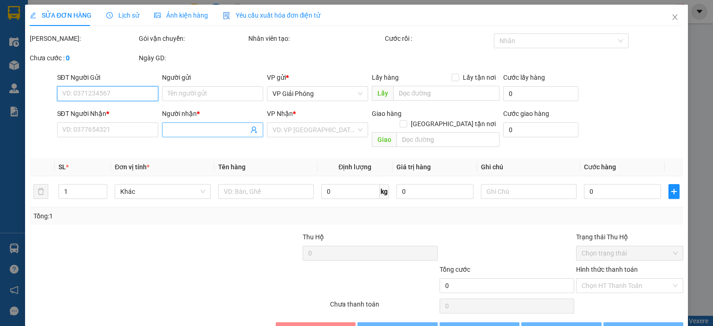
type input "80.000"
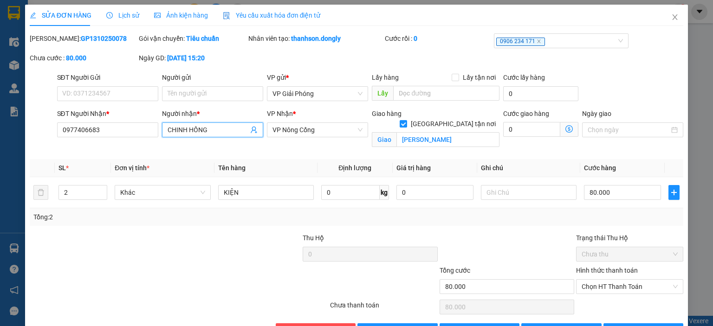
click at [210, 125] on input "CHINH HỒNG" at bounding box center [208, 130] width 81 height 10
type input "CHINH HỒN"
click at [228, 161] on div "CHINH HỒNG - 0966421482" at bounding box center [210, 163] width 89 height 10
type input "0966421482"
type input "CHINH HỒNG"
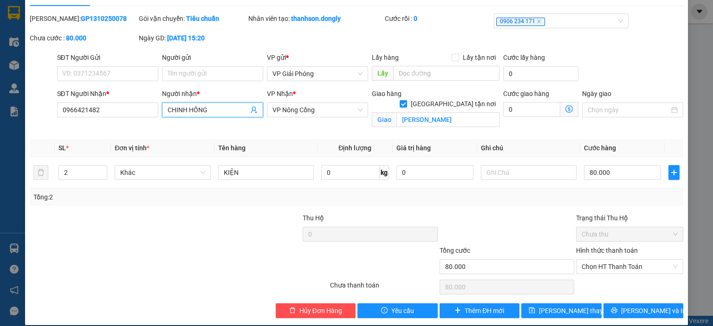
scroll to position [29, 0]
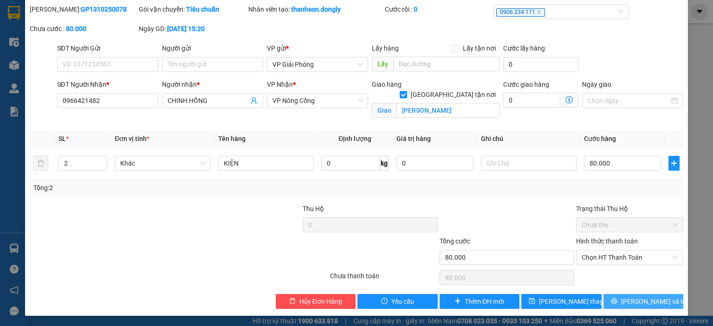
click at [618, 298] on icon "printer" at bounding box center [614, 301] width 7 height 7
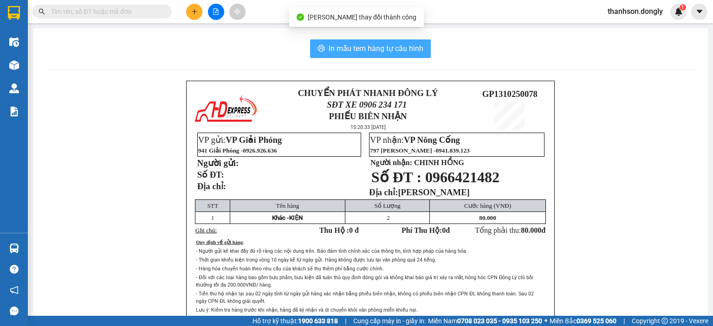
click at [375, 48] on span "In mẫu tem hàng tự cấu hình" at bounding box center [376, 49] width 95 height 12
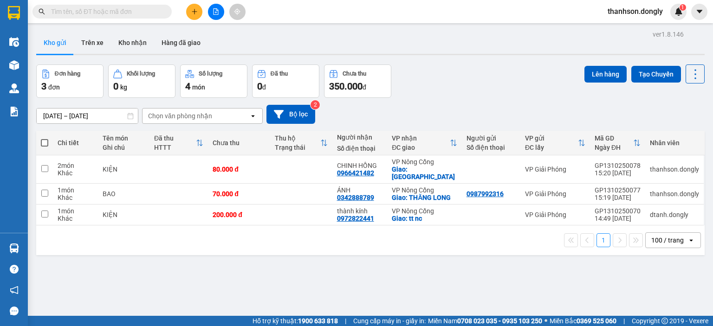
click at [93, 9] on input "text" at bounding box center [106, 12] width 110 height 10
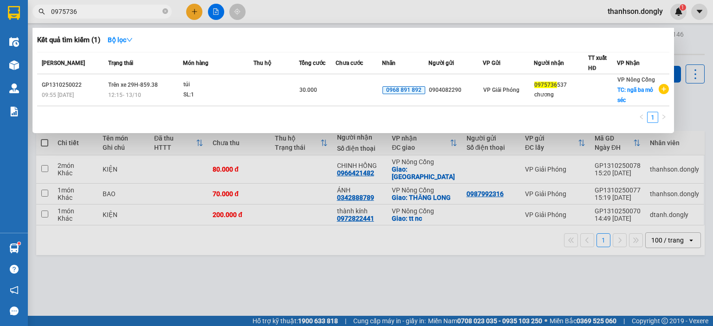
type input "0975736"
click at [195, 12] on div at bounding box center [356, 163] width 713 height 326
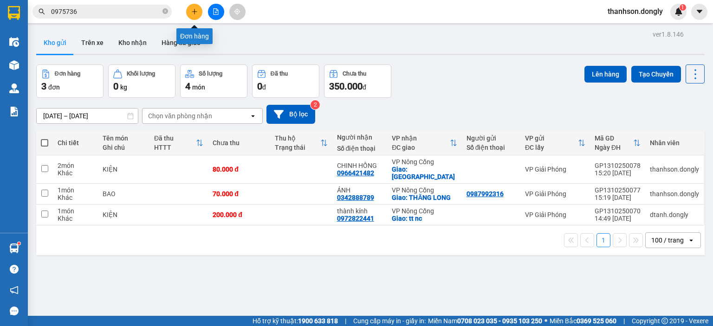
click at [191, 14] on icon "plus" at bounding box center [194, 11] width 7 height 7
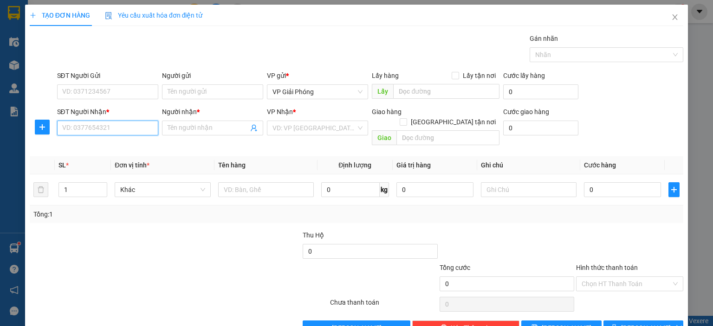
click at [110, 128] on input "SĐT Người Nhận *" at bounding box center [107, 128] width 101 height 15
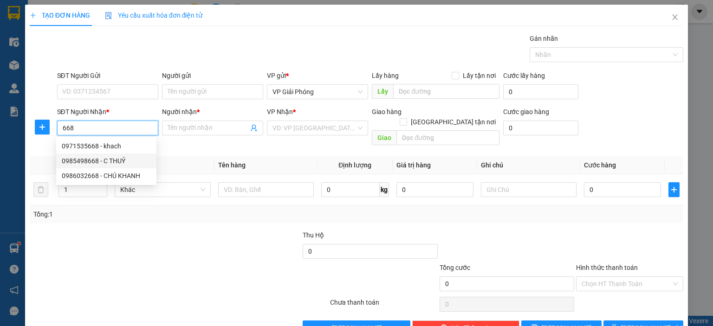
click at [116, 161] on div "0985498668 - C THUỶ" at bounding box center [106, 161] width 89 height 10
type input "0985498668"
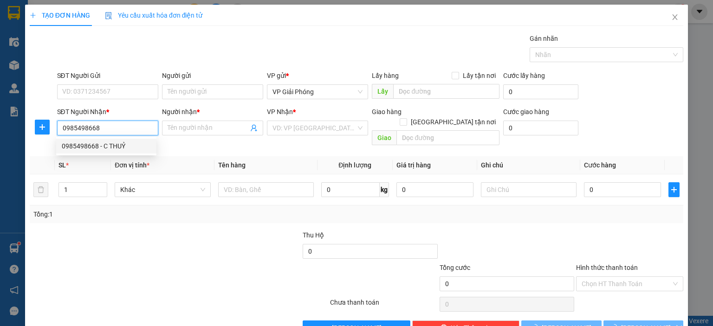
type input "C THUỶ"
checkbox input "true"
type input "TPTH"
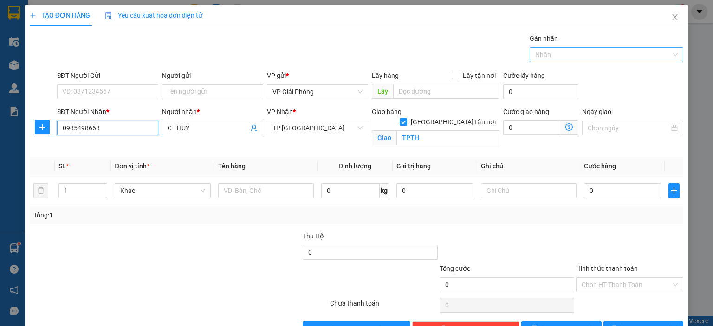
click at [543, 56] on div at bounding box center [602, 54] width 140 height 11
type input "0985498668"
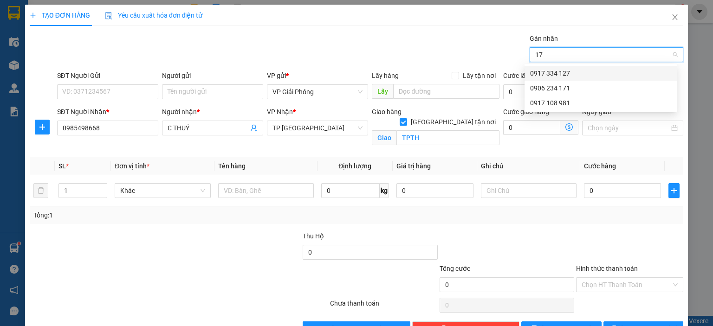
type input "171"
click at [636, 72] on div "0906 234 171" at bounding box center [600, 73] width 141 height 10
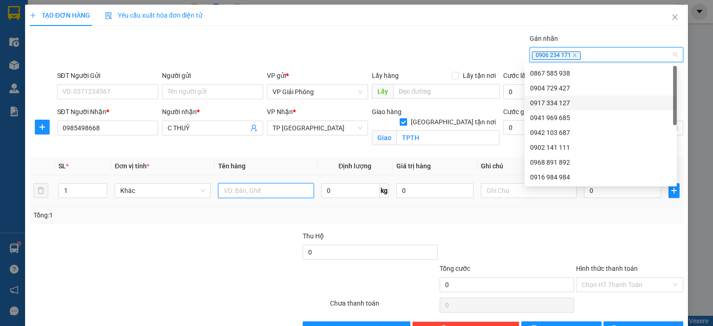
click at [254, 190] on input "text" at bounding box center [266, 190] width 96 height 15
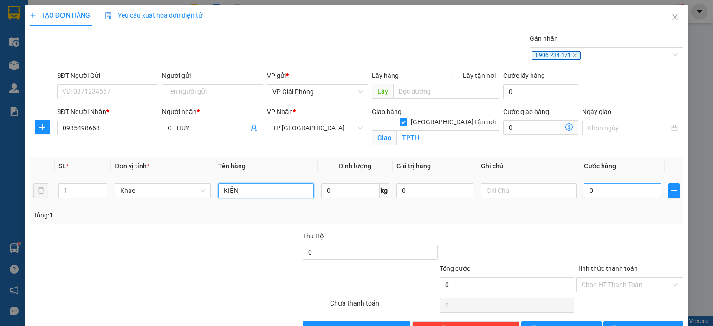
type input "KIỆN"
click at [612, 193] on input "0" at bounding box center [622, 190] width 77 height 15
type input "3"
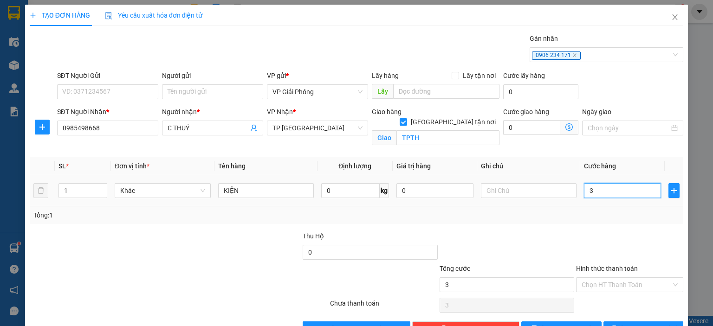
type input "30"
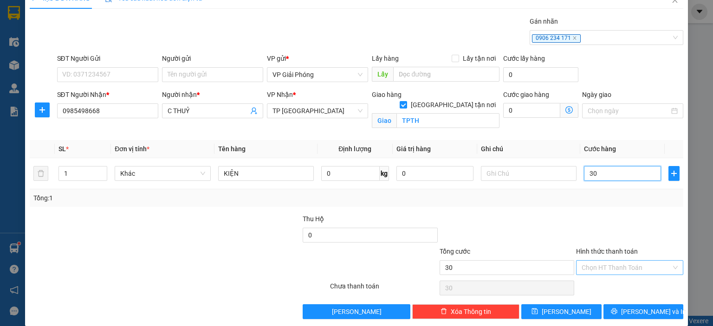
scroll to position [27, 0]
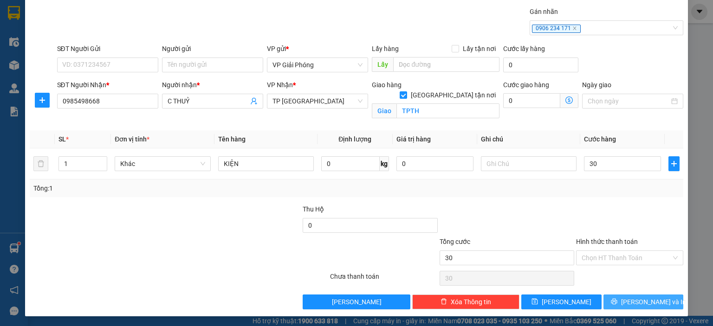
type input "30.000"
drag, startPoint x: 612, startPoint y: 300, endPoint x: 606, endPoint y: 290, distance: 11.3
click at [611, 299] on button "[PERSON_NAME] và In" at bounding box center [644, 302] width 80 height 15
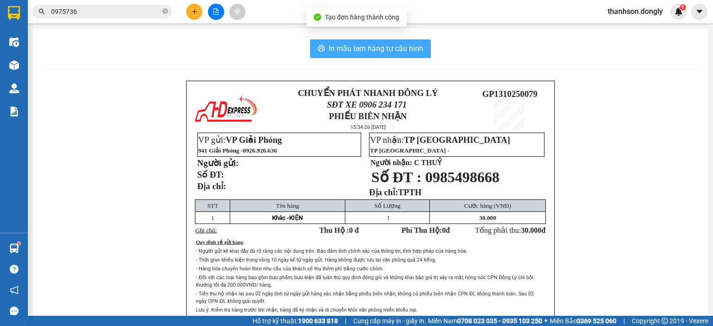
click at [407, 50] on span "In mẫu tem hàng tự cấu hình" at bounding box center [376, 49] width 95 height 12
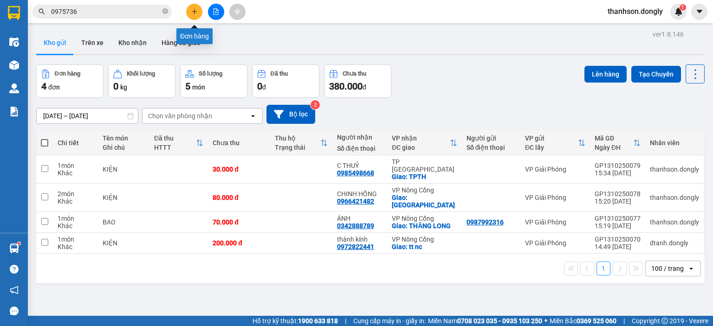
click at [196, 10] on icon "plus" at bounding box center [194, 11] width 7 height 7
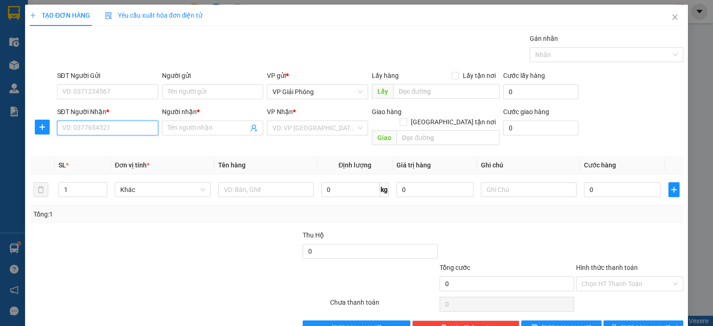
click at [63, 131] on input "SĐT Người Nhận *" at bounding box center [107, 128] width 101 height 15
click at [70, 148] on div "0913264571 - MẠNH" at bounding box center [106, 146] width 89 height 10
type input "0913264571"
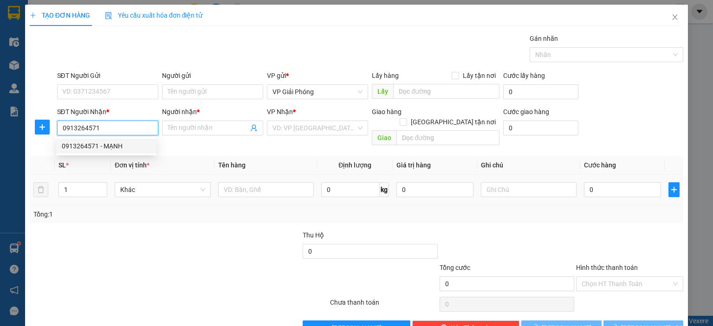
type input "MẠNH"
checkbox input "true"
type input "TAM ĐIỆP"
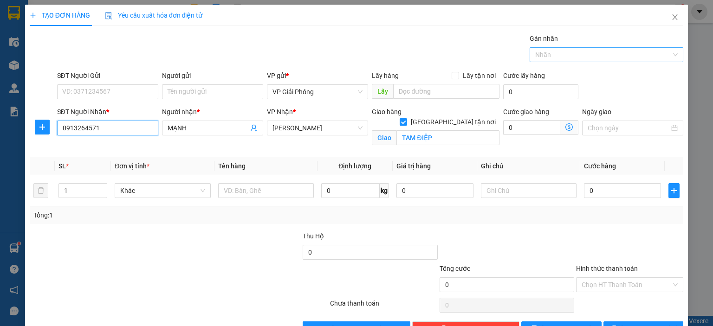
click at [591, 60] on div "Nhãn" at bounding box center [607, 54] width 154 height 15
type input "0913264571"
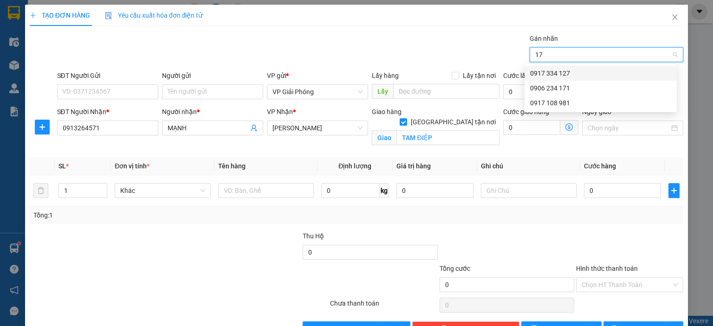
type input "171"
click at [625, 71] on div "0906 234 171" at bounding box center [600, 73] width 141 height 10
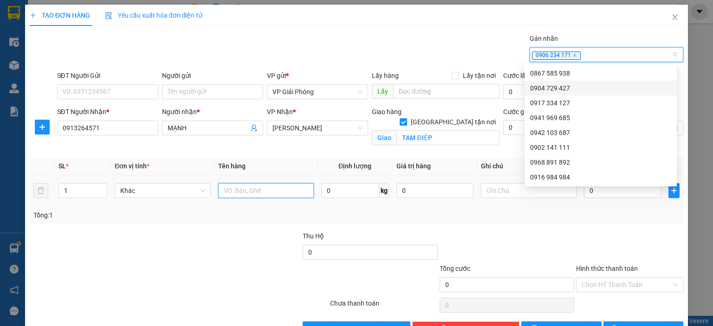
click at [237, 192] on input "text" at bounding box center [266, 190] width 96 height 15
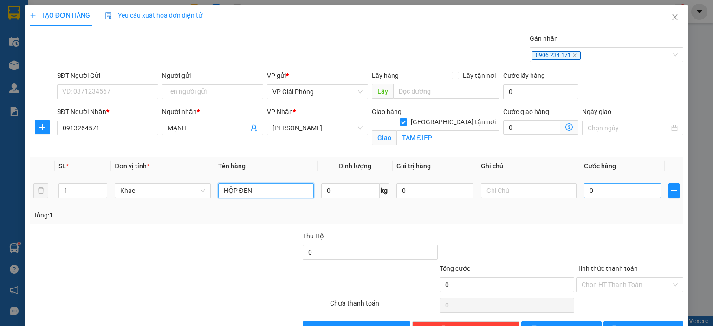
type input "HỘP ĐEN"
click at [616, 193] on input "0" at bounding box center [622, 190] width 77 height 15
type input "5"
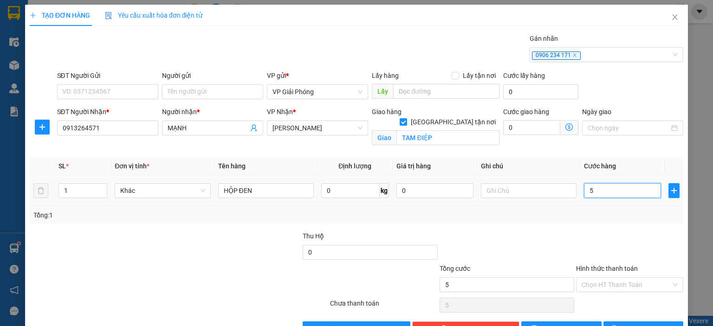
type input "50"
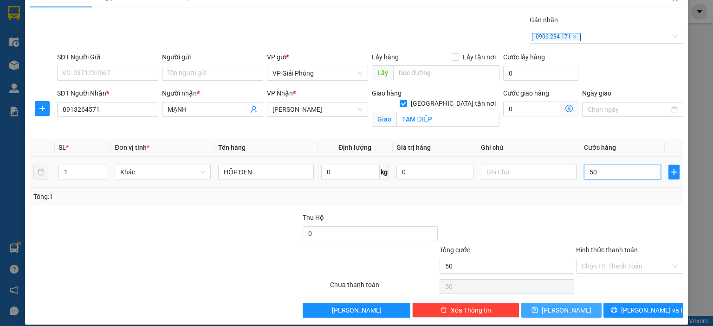
scroll to position [27, 0]
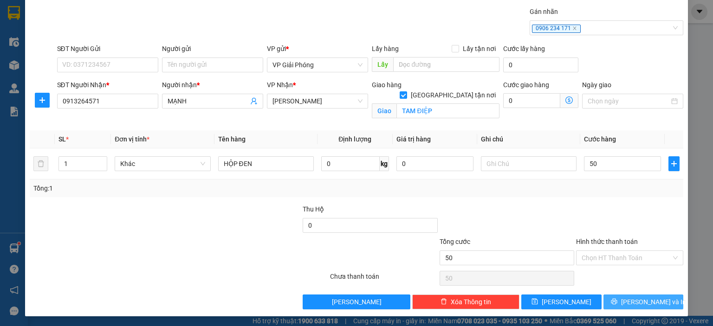
type input "50.000"
click at [646, 304] on span "[PERSON_NAME] và In" at bounding box center [653, 302] width 65 height 10
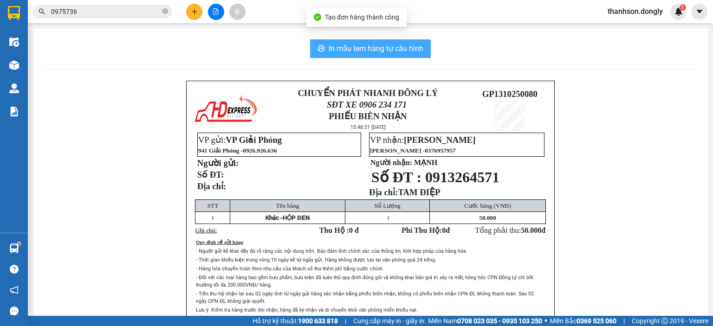
click at [373, 52] on span "In mẫu tem hàng tự cấu hình" at bounding box center [376, 49] width 95 height 12
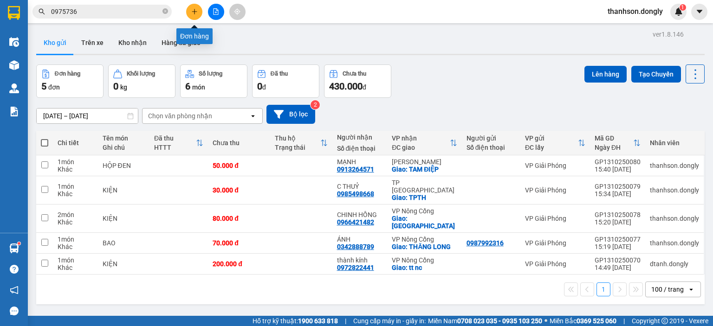
click at [199, 9] on button at bounding box center [194, 12] width 16 height 16
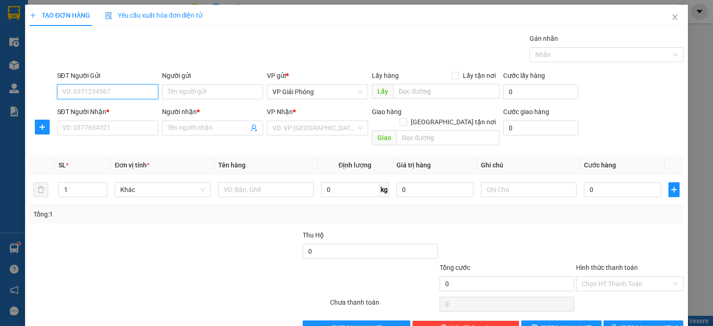
click at [132, 85] on input "SĐT Người Gửi" at bounding box center [107, 92] width 101 height 15
type input "0947946443"
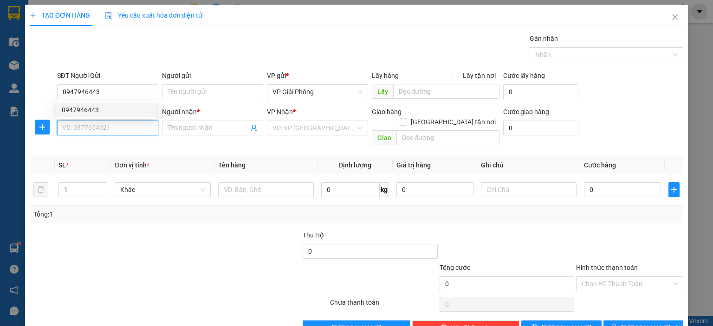
click at [121, 122] on input "SĐT Người Nhận *" at bounding box center [107, 128] width 101 height 15
type input "0399376837"
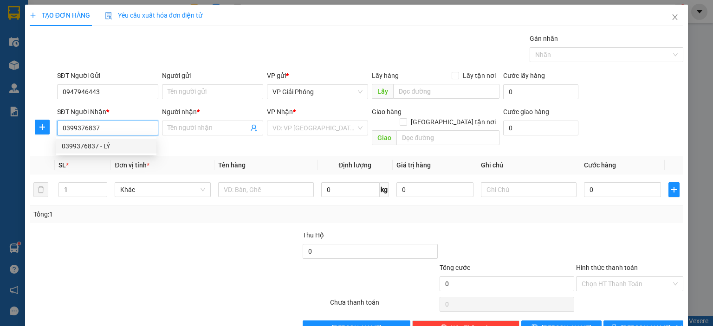
click at [111, 142] on div "0399376837 - LÝ" at bounding box center [106, 146] width 89 height 10
type input "LÝ"
checkbox input "true"
type input "VP NC"
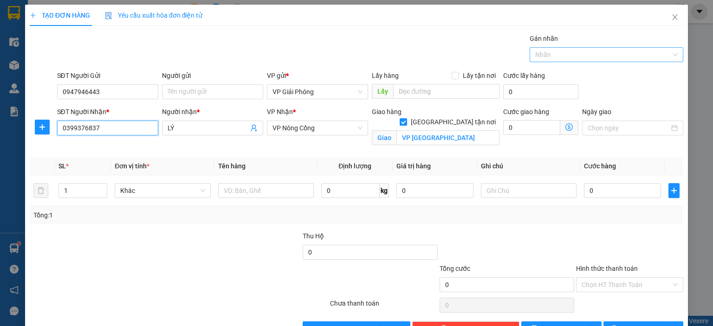
click at [569, 54] on div at bounding box center [602, 54] width 140 height 11
type input "0399376837"
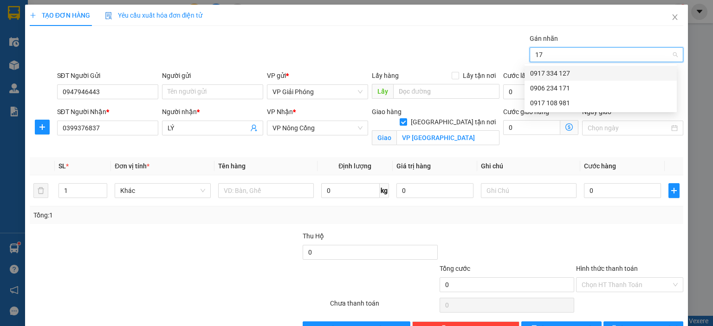
type input "171"
click at [575, 72] on div "0906 234 171" at bounding box center [600, 73] width 141 height 10
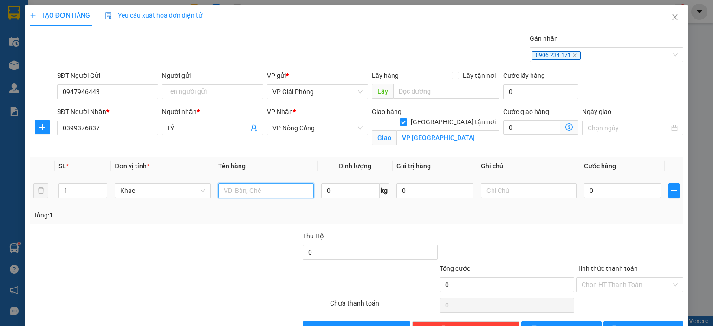
click at [290, 191] on input "text" at bounding box center [266, 190] width 96 height 15
type input "TÀI LIỆU"
click at [611, 189] on input "0" at bounding box center [622, 190] width 77 height 15
type input "3"
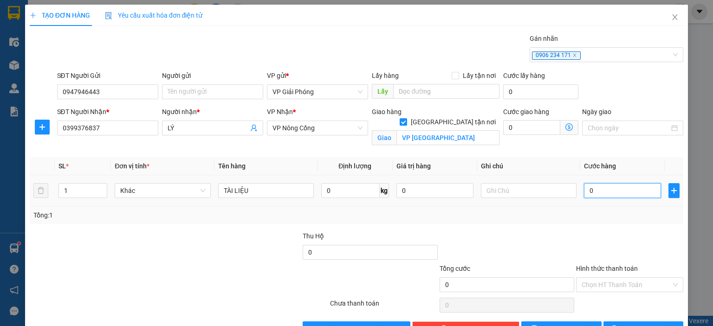
type input "3"
type input "30"
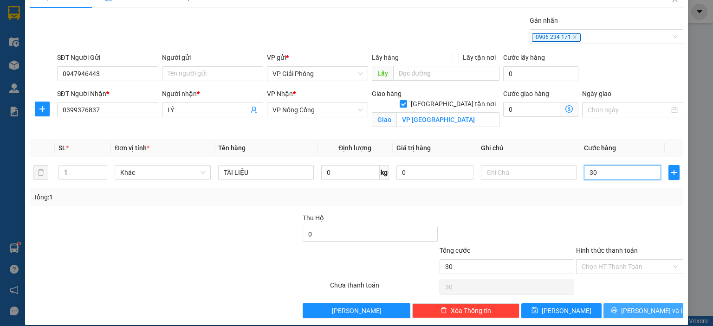
scroll to position [27, 0]
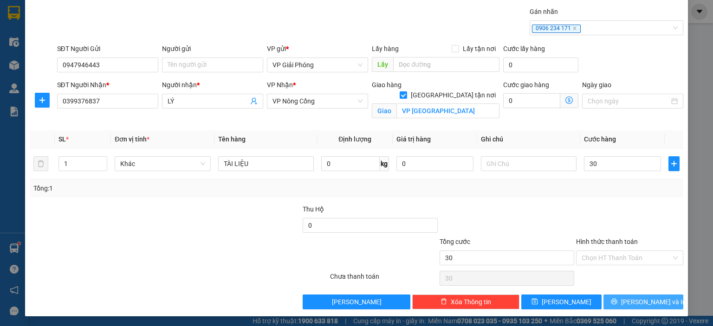
type input "30.000"
click at [654, 305] on span "[PERSON_NAME] và In" at bounding box center [653, 302] width 65 height 10
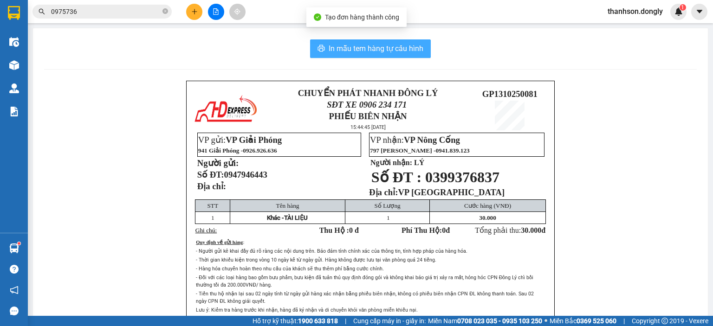
click at [413, 51] on span "In mẫu tem hàng tự cấu hình" at bounding box center [376, 49] width 95 height 12
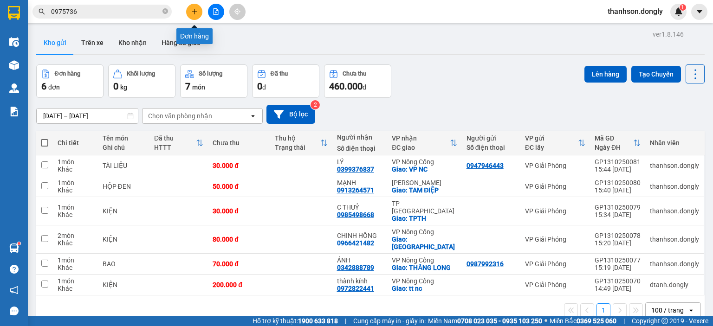
click at [188, 11] on button at bounding box center [194, 12] width 16 height 16
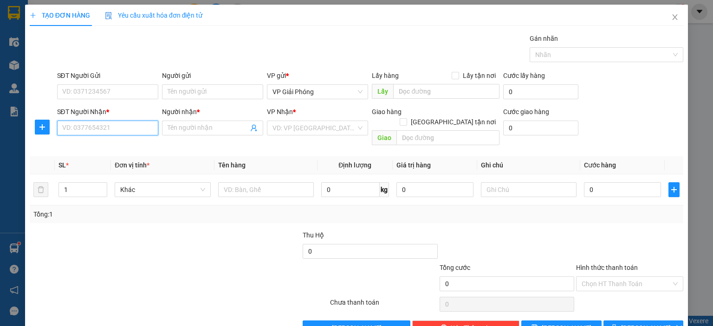
click at [133, 125] on input "SĐT Người Nhận *" at bounding box center [107, 128] width 101 height 15
type input "0965633336"
click at [128, 146] on div "0965633336 - KVP" at bounding box center [106, 146] width 89 height 10
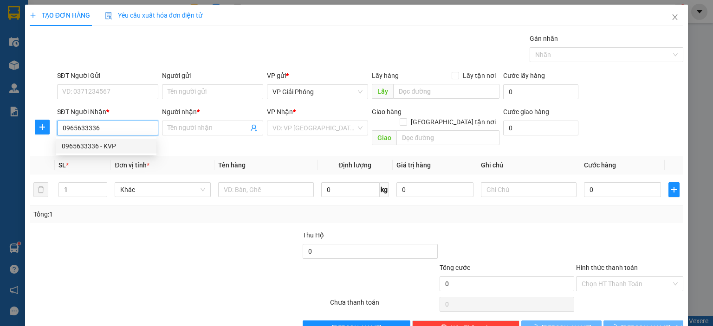
type input "KVP"
checkbox input "true"
type input "BÃI HÀNG DƯƠNG CHÂU"
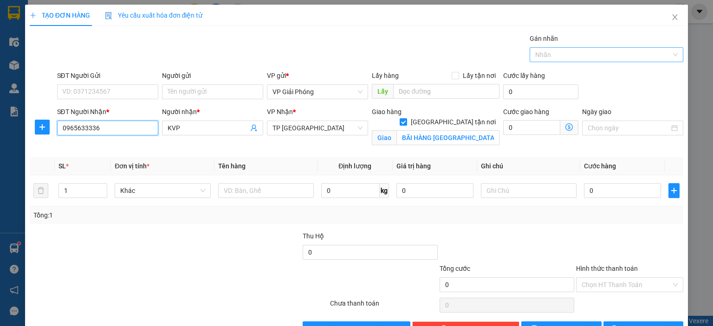
click at [540, 53] on div at bounding box center [602, 54] width 140 height 11
type input "0965633336"
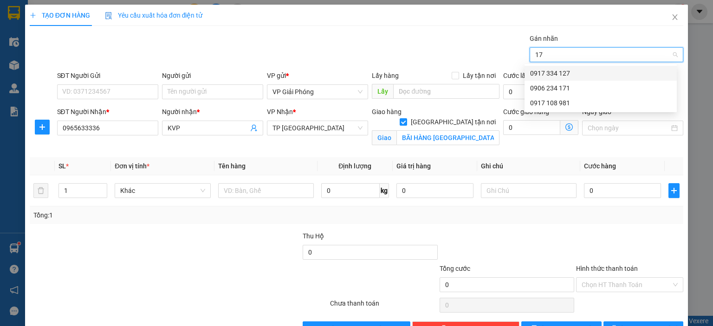
type input "171"
click at [551, 71] on div "0906 234 171" at bounding box center [600, 73] width 141 height 10
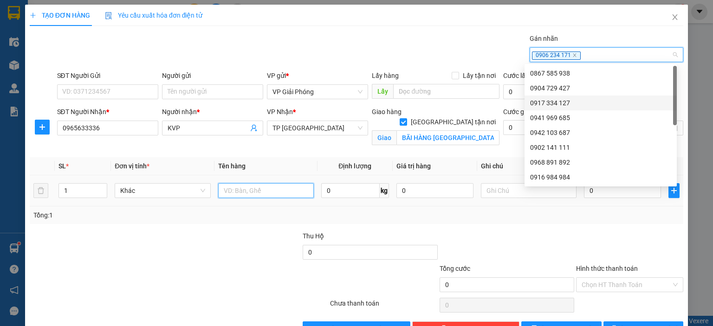
click at [268, 191] on input "text" at bounding box center [266, 190] width 96 height 15
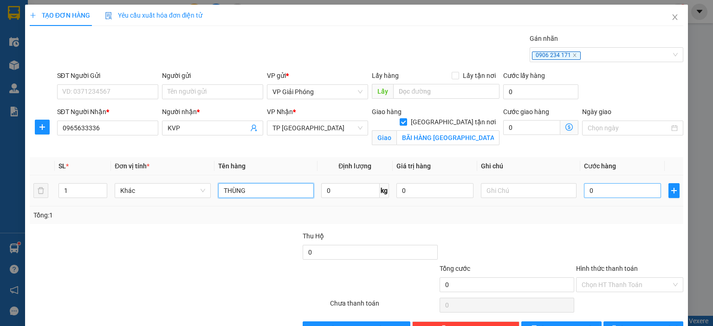
type input "THÙNG"
click at [600, 187] on input "0" at bounding box center [622, 190] width 77 height 15
type input "4"
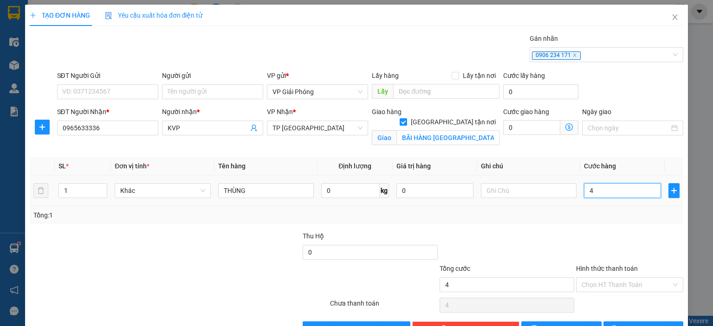
type input "40"
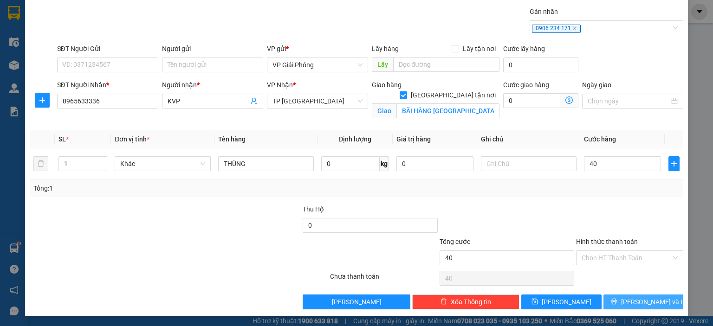
type input "40.000"
click at [664, 301] on button "[PERSON_NAME] và In" at bounding box center [644, 302] width 80 height 15
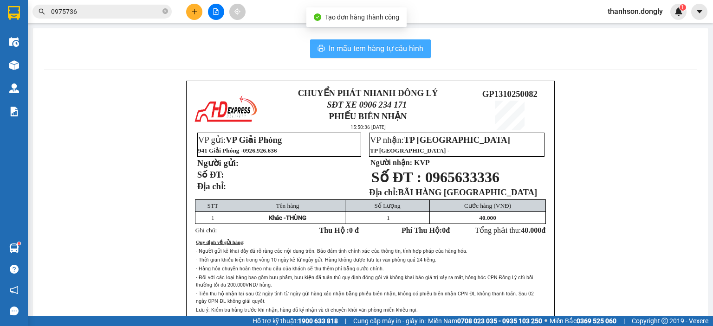
click at [365, 52] on span "In mẫu tem hàng tự cấu hình" at bounding box center [376, 49] width 95 height 12
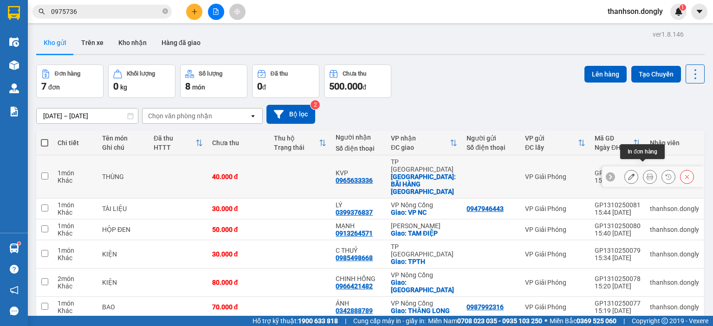
click at [644, 169] on button at bounding box center [650, 177] width 13 height 16
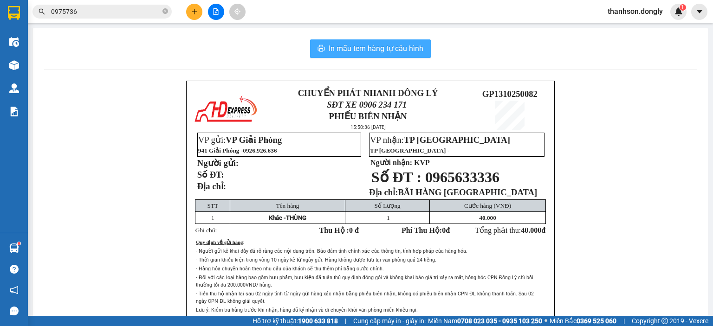
click at [398, 50] on span "In mẫu tem hàng tự cấu hình" at bounding box center [376, 49] width 95 height 12
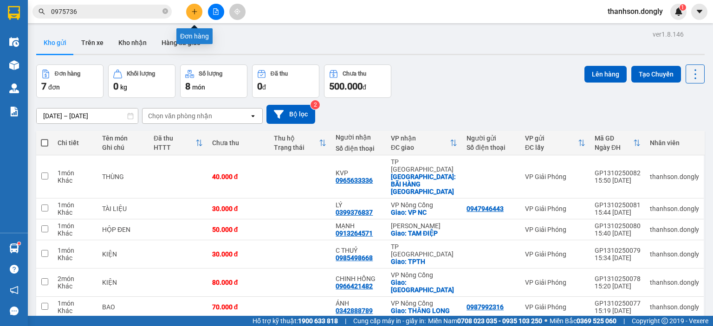
click at [194, 9] on button at bounding box center [194, 12] width 16 height 16
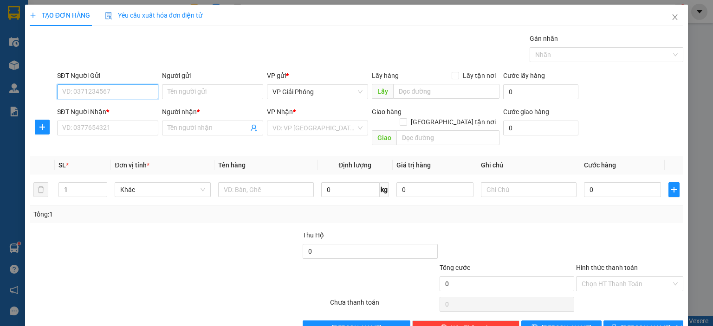
click at [93, 91] on input "SĐT Người Gửi" at bounding box center [107, 92] width 101 height 15
type input "0971835658"
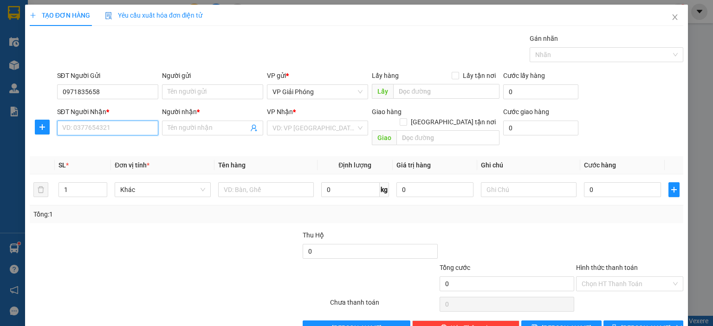
click at [80, 126] on input "SĐT Người Nhận *" at bounding box center [107, 128] width 101 height 15
type input "0916057567"
click at [83, 143] on div "0916057567 - SƠN" at bounding box center [106, 146] width 89 height 10
type input "SƠN"
checkbox input "true"
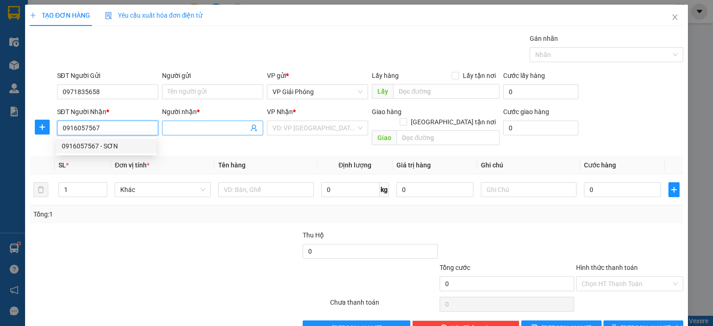
type input "VP NC"
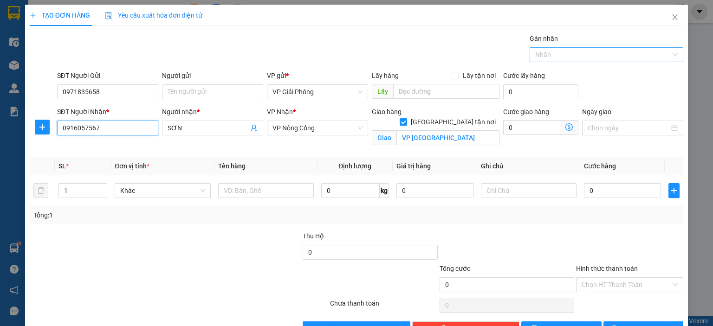
click at [558, 56] on div at bounding box center [602, 54] width 140 height 11
type input "0916057567"
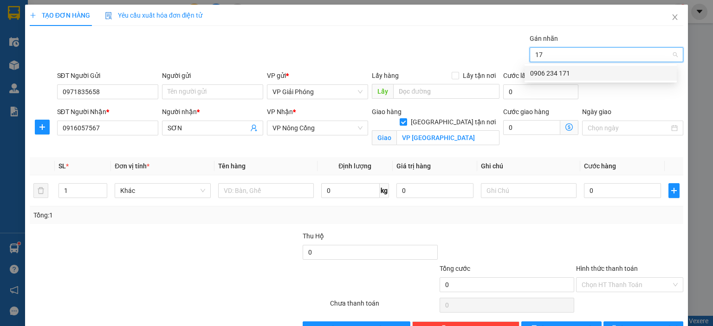
type input "171"
click at [555, 72] on div "0906 234 171" at bounding box center [600, 73] width 141 height 10
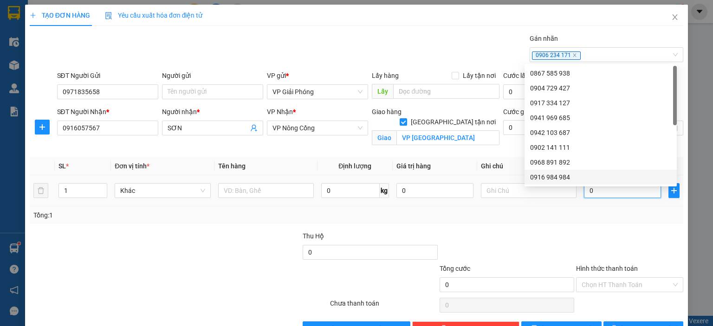
click at [607, 192] on input "0" at bounding box center [622, 190] width 77 height 15
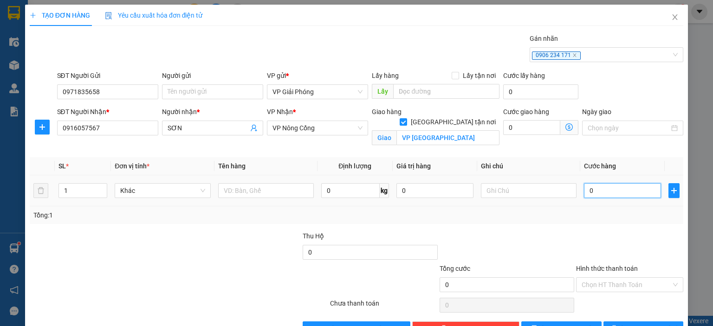
type input "5"
type input "50"
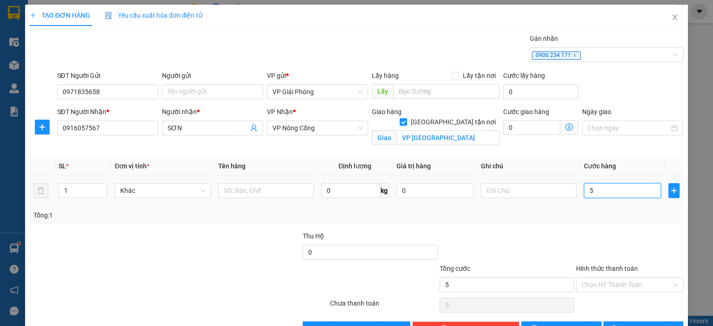
type input "50"
type input "50.000"
click at [254, 191] on input "text" at bounding box center [266, 190] width 96 height 15
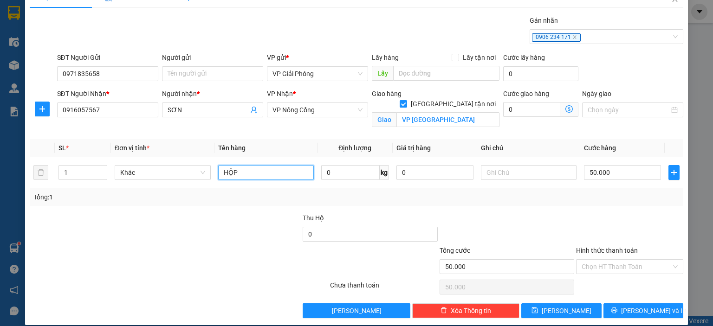
scroll to position [27, 0]
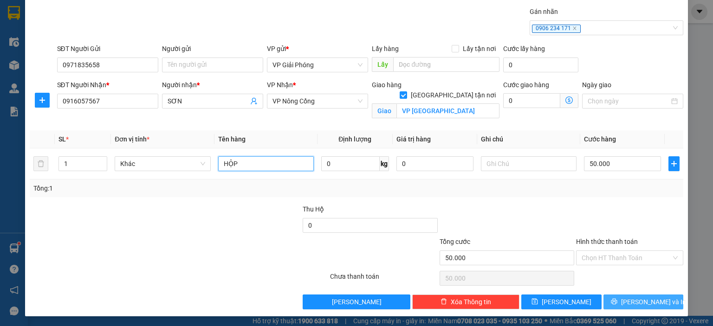
type input "HỘP"
click at [617, 300] on icon "printer" at bounding box center [614, 302] width 6 height 6
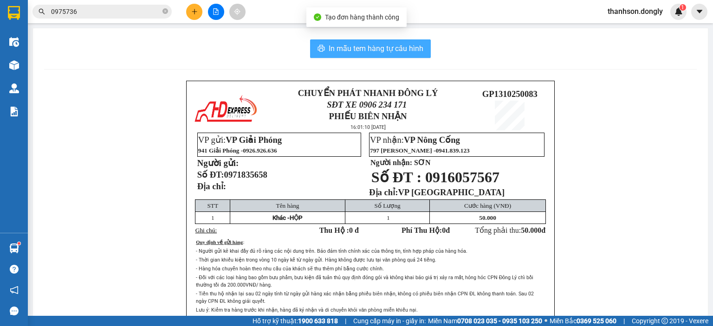
click at [331, 53] on span "In mẫu tem hàng tự cấu hình" at bounding box center [376, 49] width 95 height 12
